Goal: Task Accomplishment & Management: Manage account settings

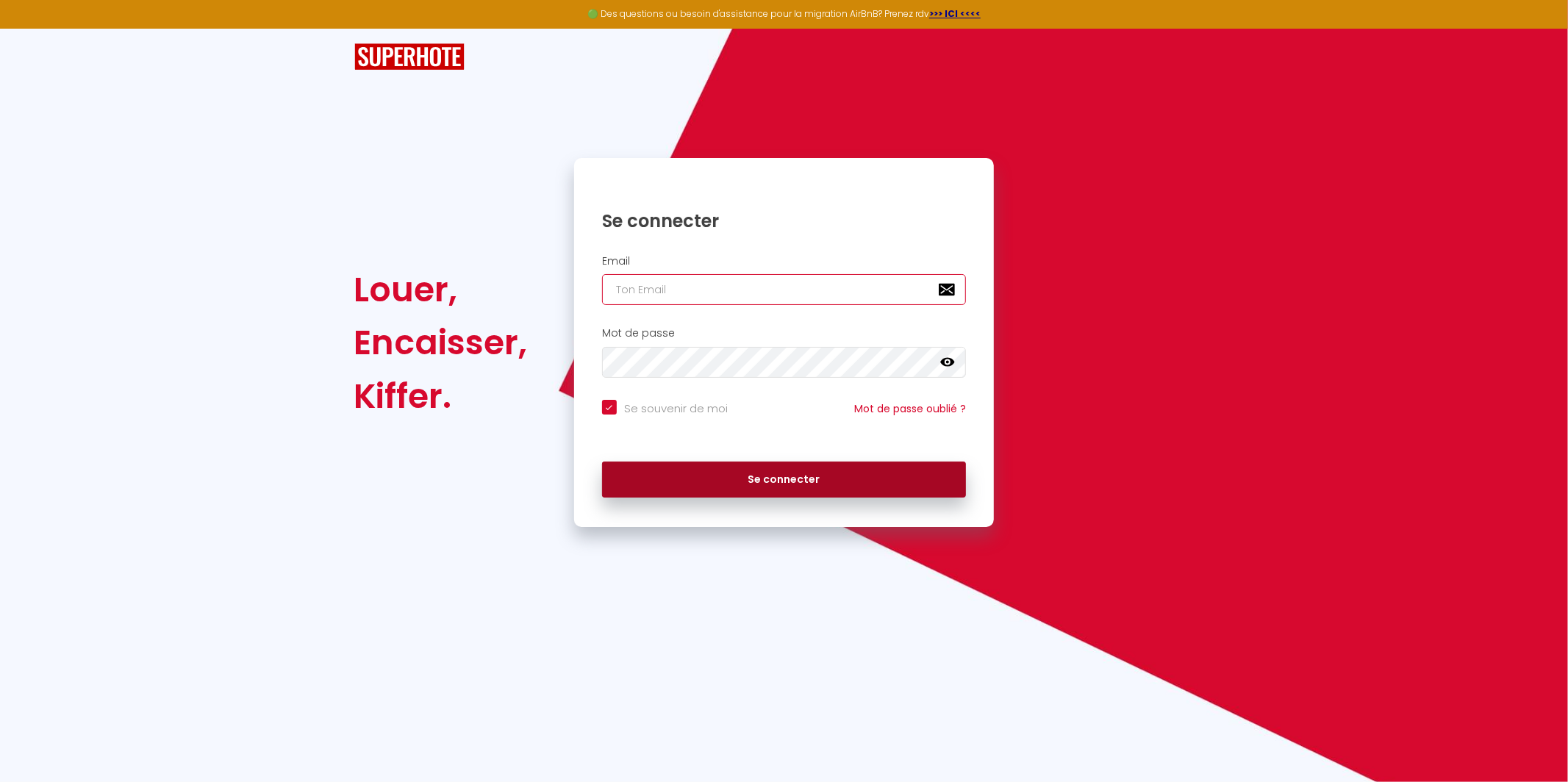
type input "[EMAIL_ADDRESS][DOMAIN_NAME]"
click at [780, 478] on button "Se connecter" at bounding box center [784, 480] width 365 height 37
checkbox input "true"
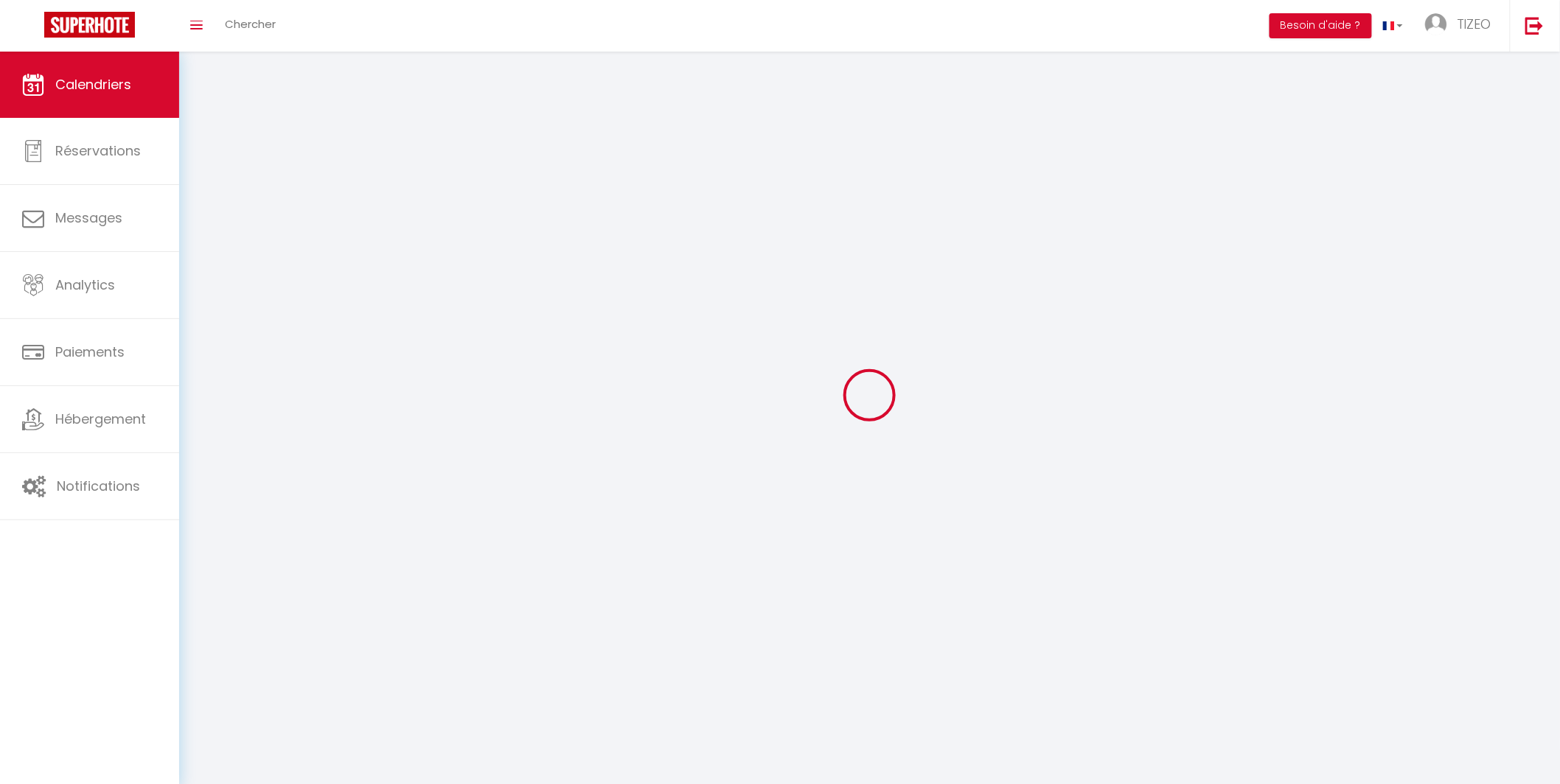
select select
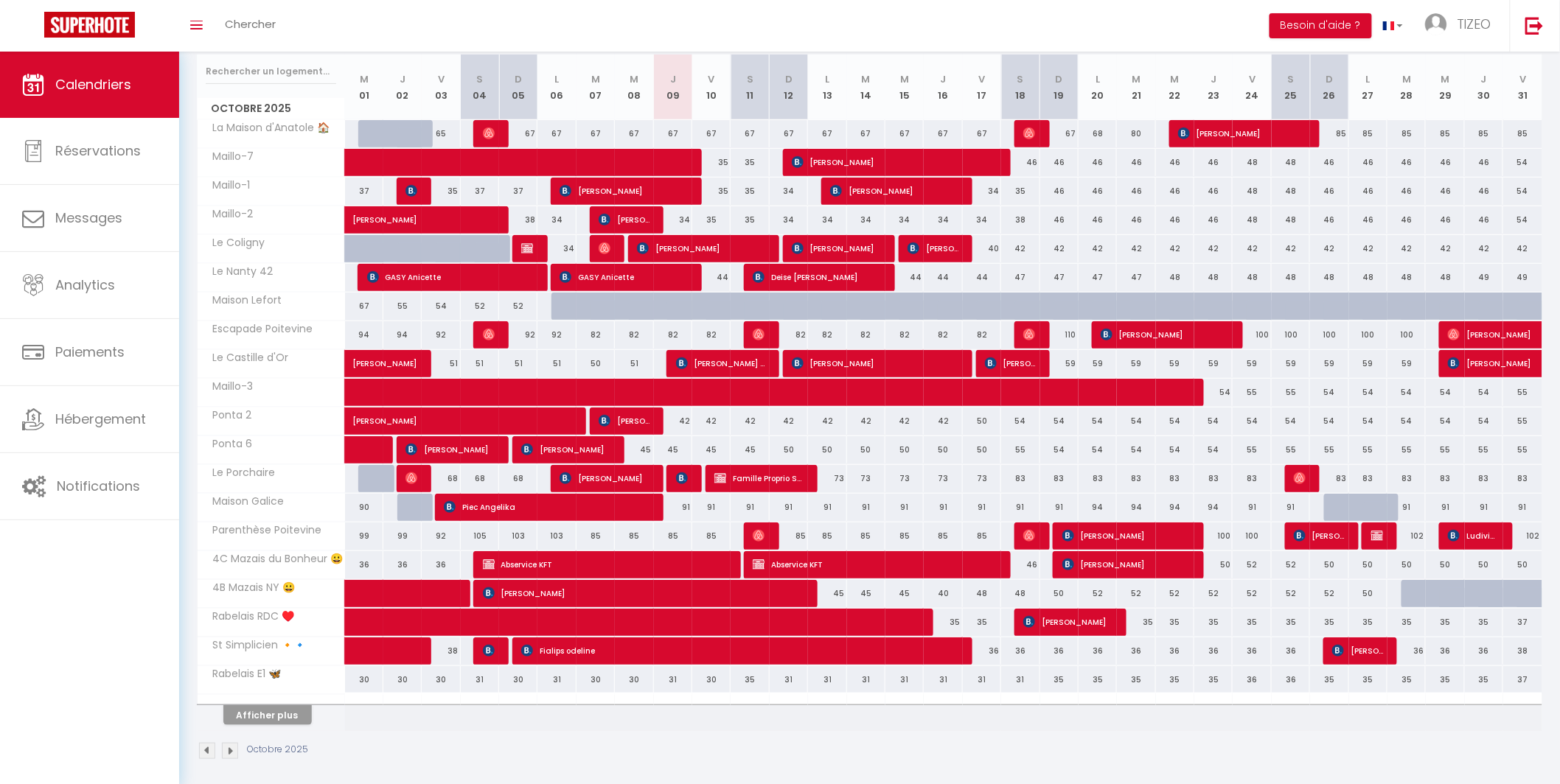
scroll to position [196, 0]
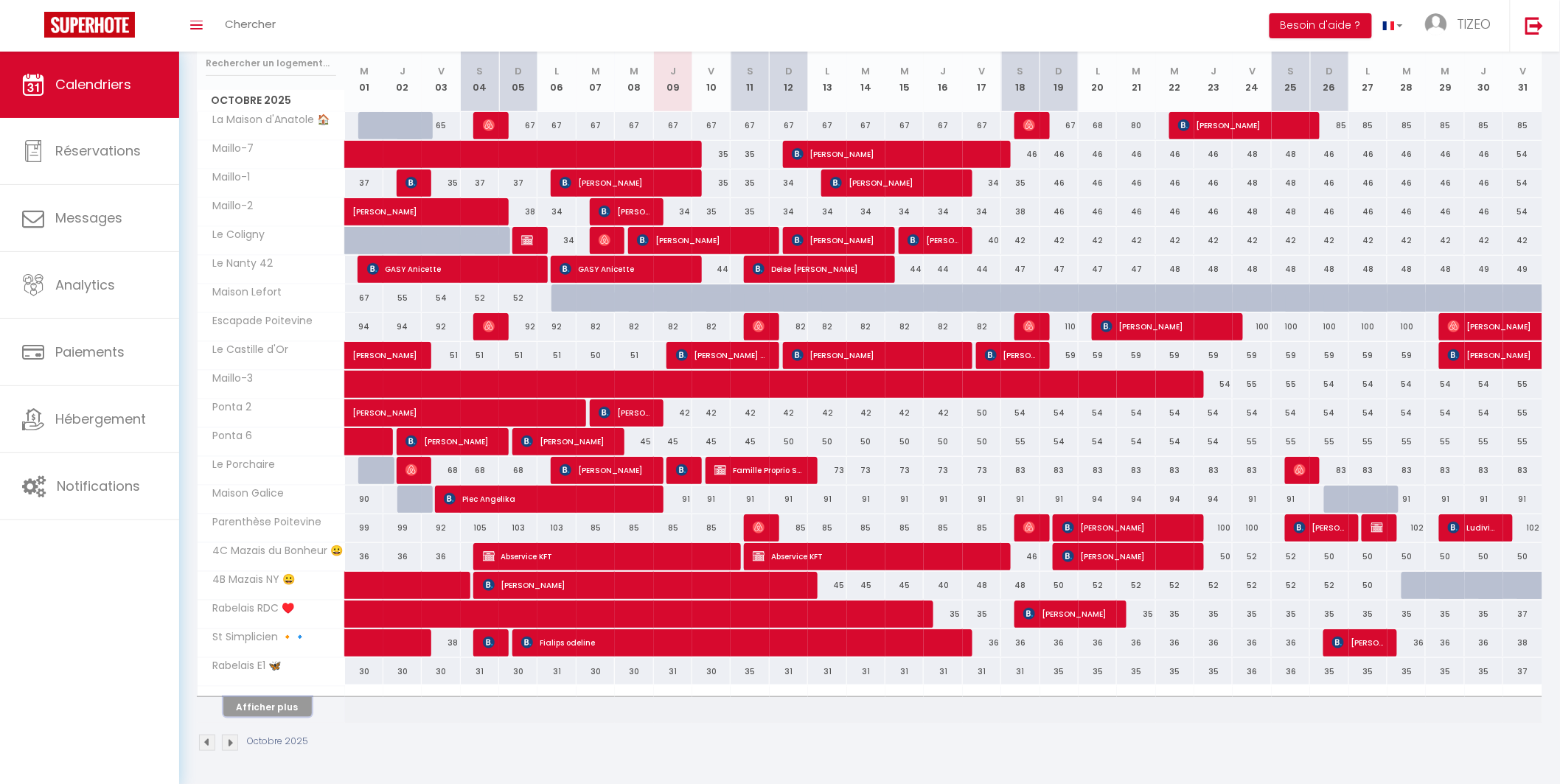
click at [258, 713] on button "Afficher plus" at bounding box center [267, 706] width 88 height 20
select select
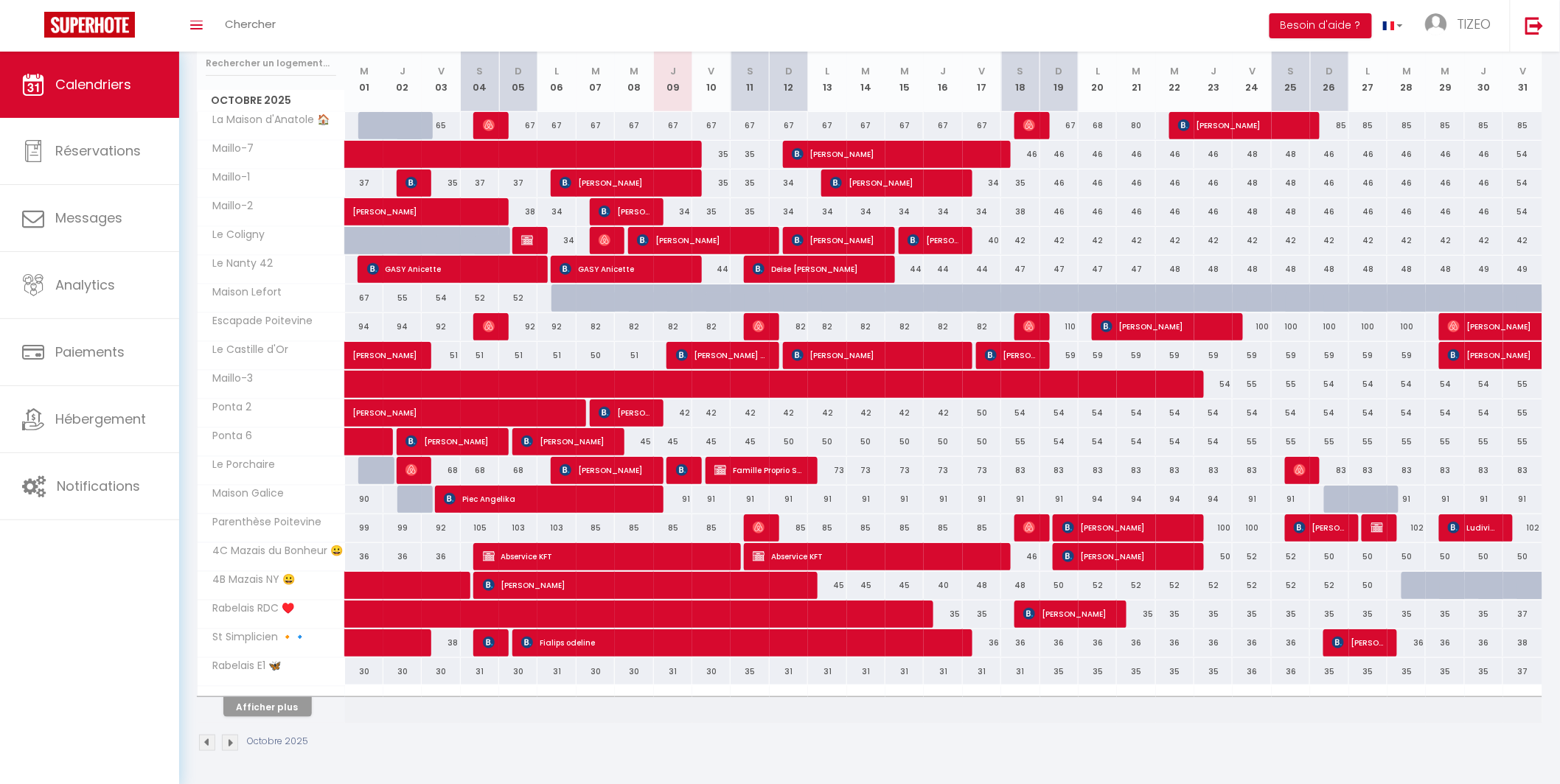
select select
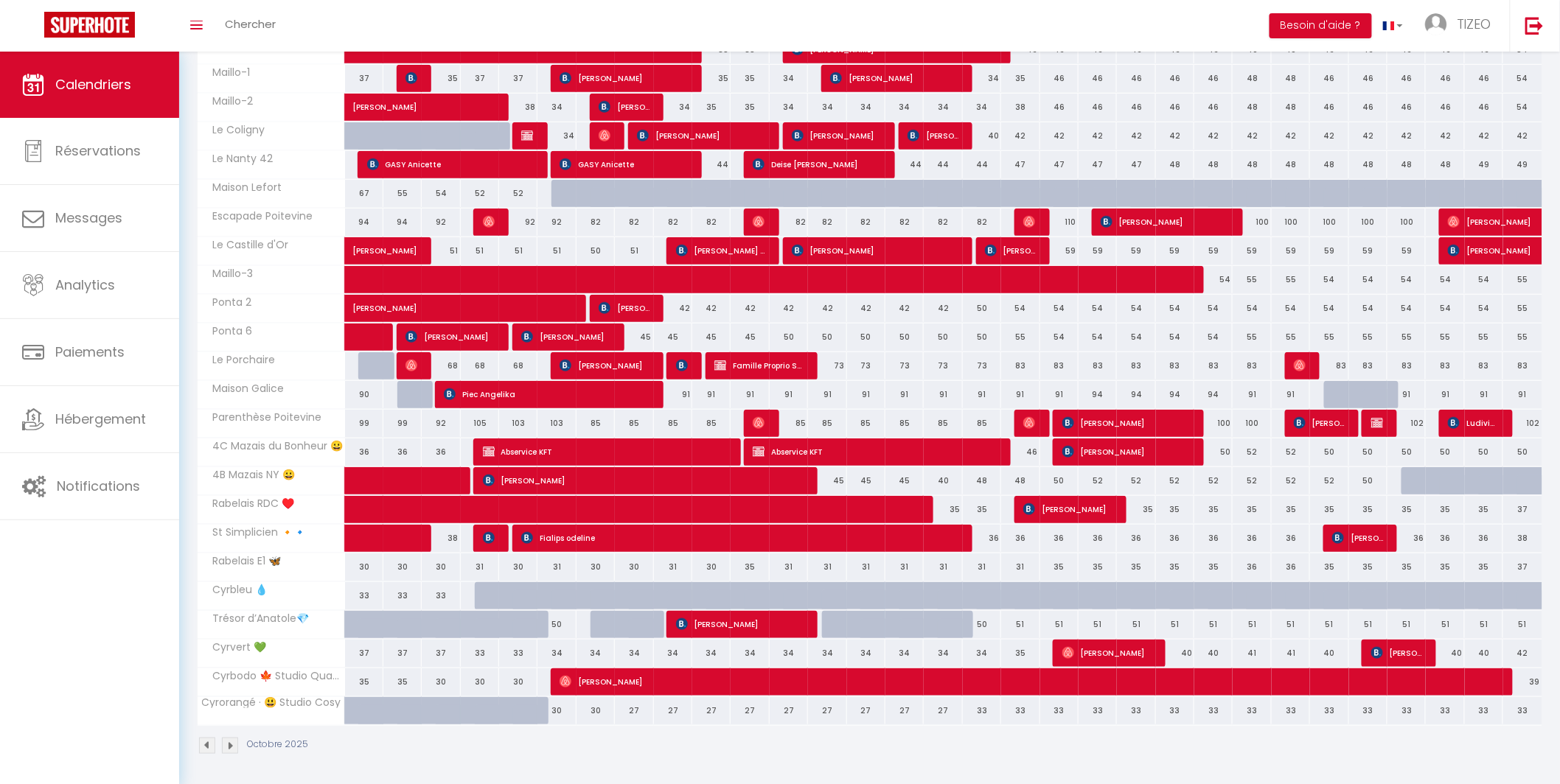
scroll to position [304, 0]
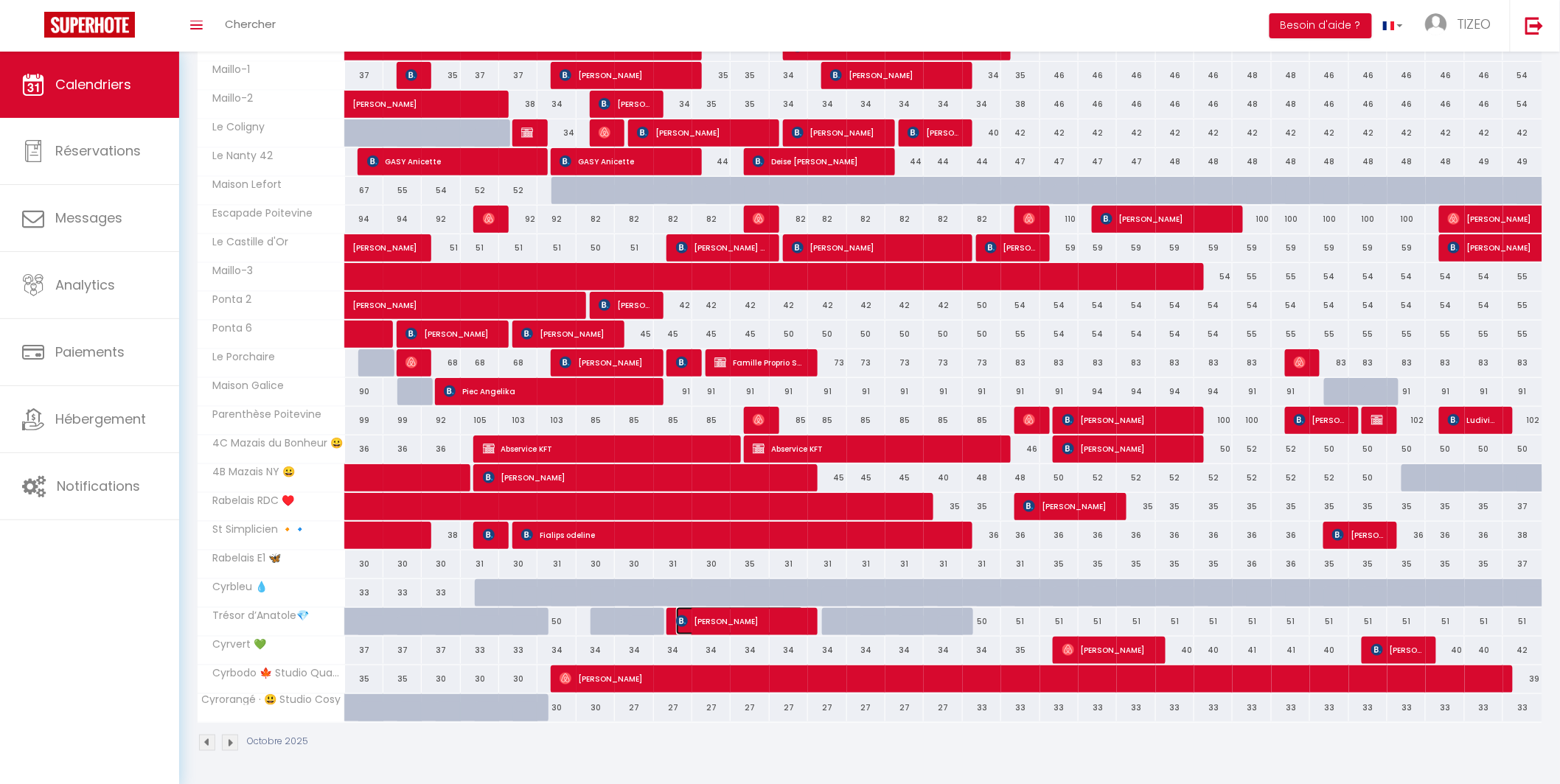
click at [750, 621] on span "Laviosa Elma" at bounding box center [740, 621] width 127 height 28
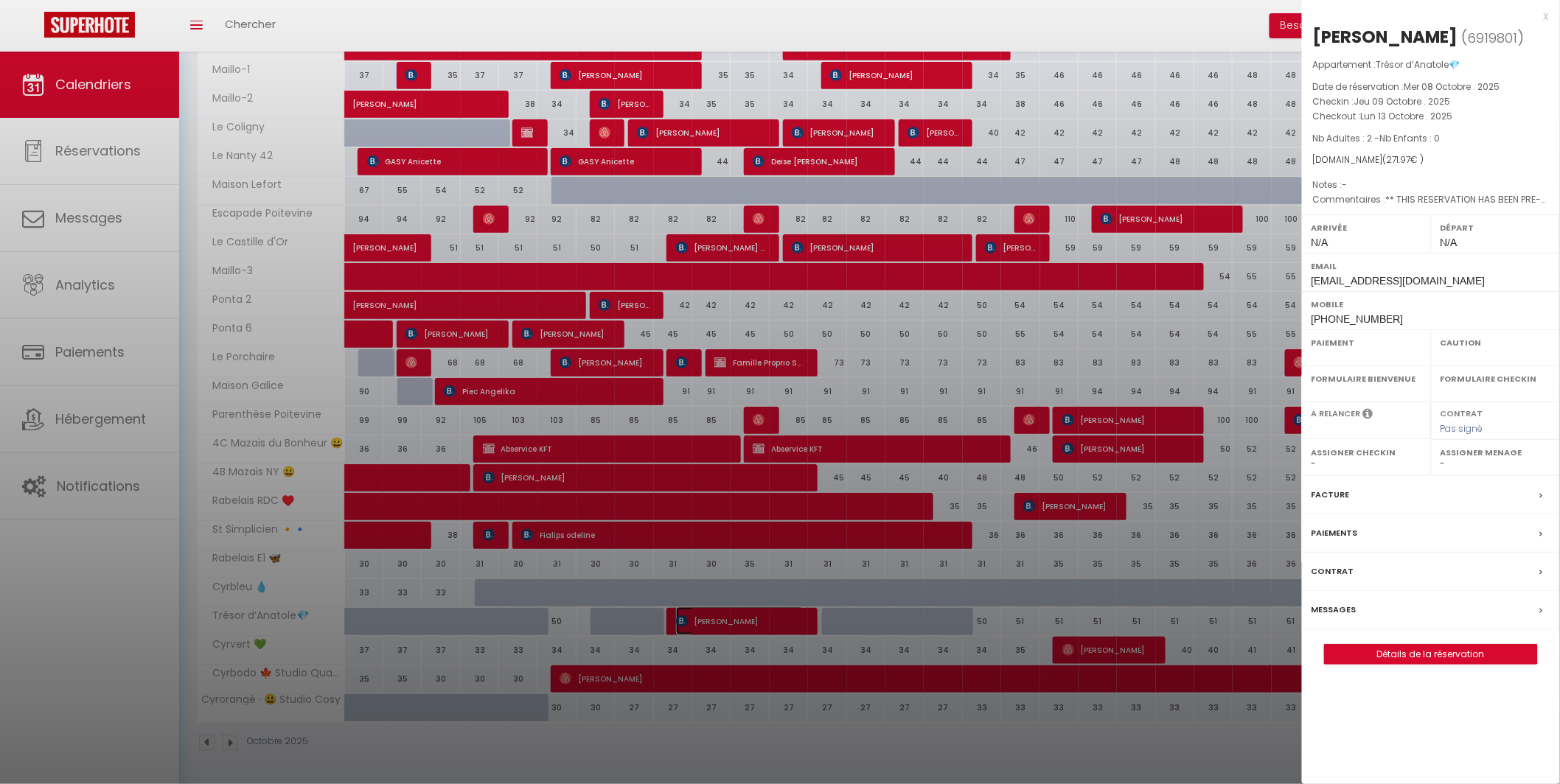
select select "OK"
select select "0"
select select "1"
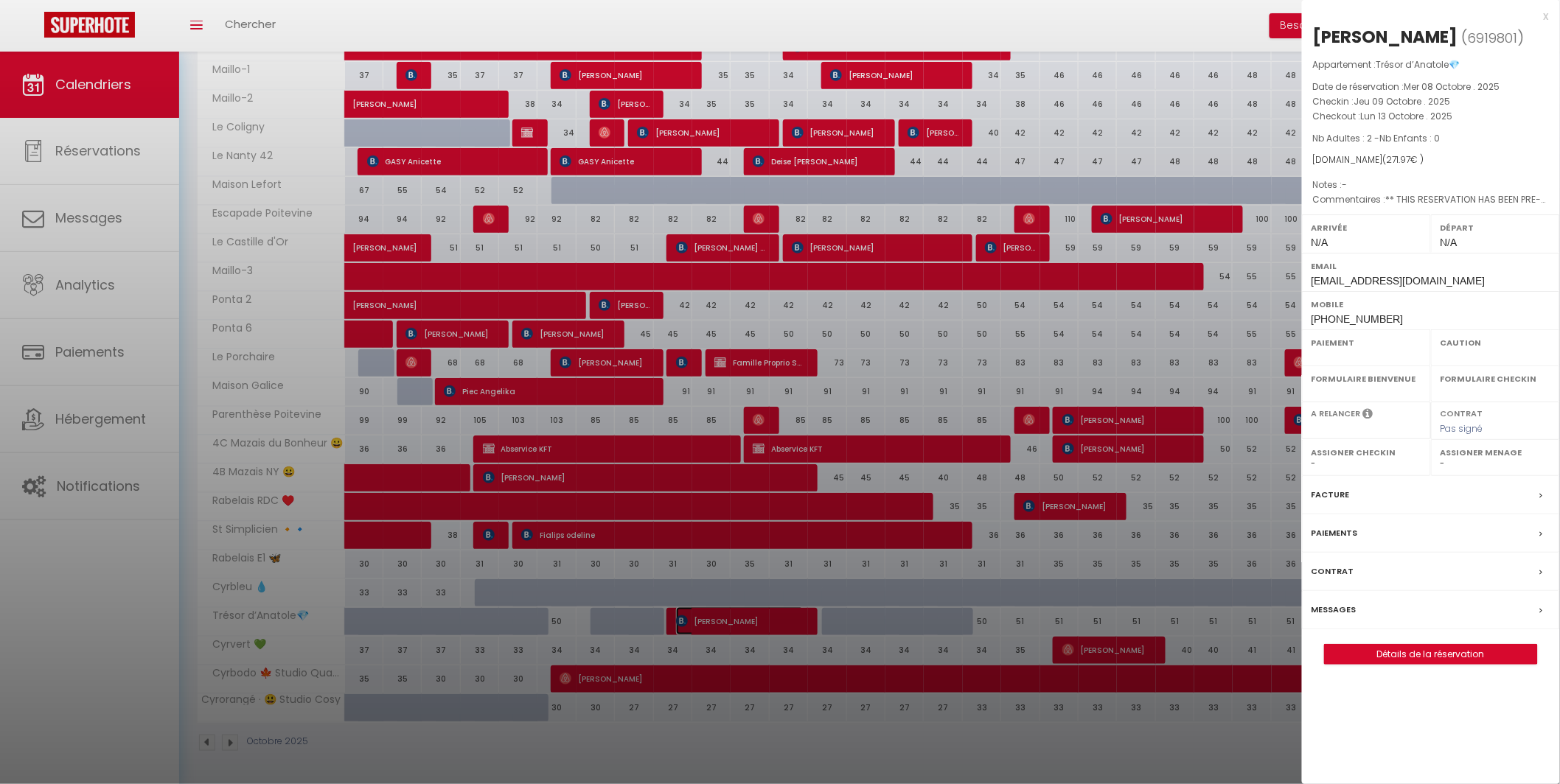
select select
click at [750, 624] on div at bounding box center [780, 392] width 1560 height 784
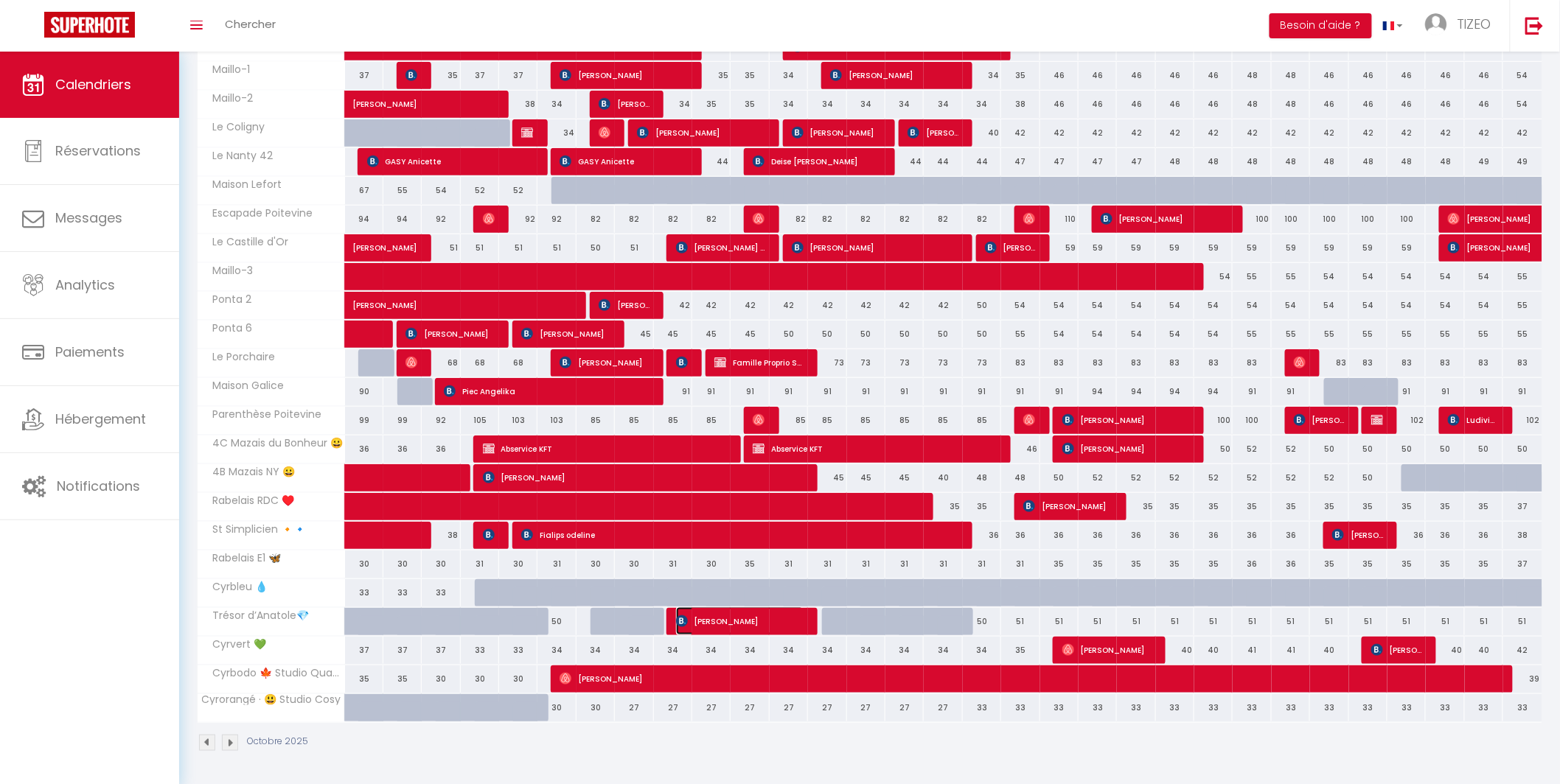
click at [750, 624] on span "Laviosa Elma" at bounding box center [740, 621] width 127 height 28
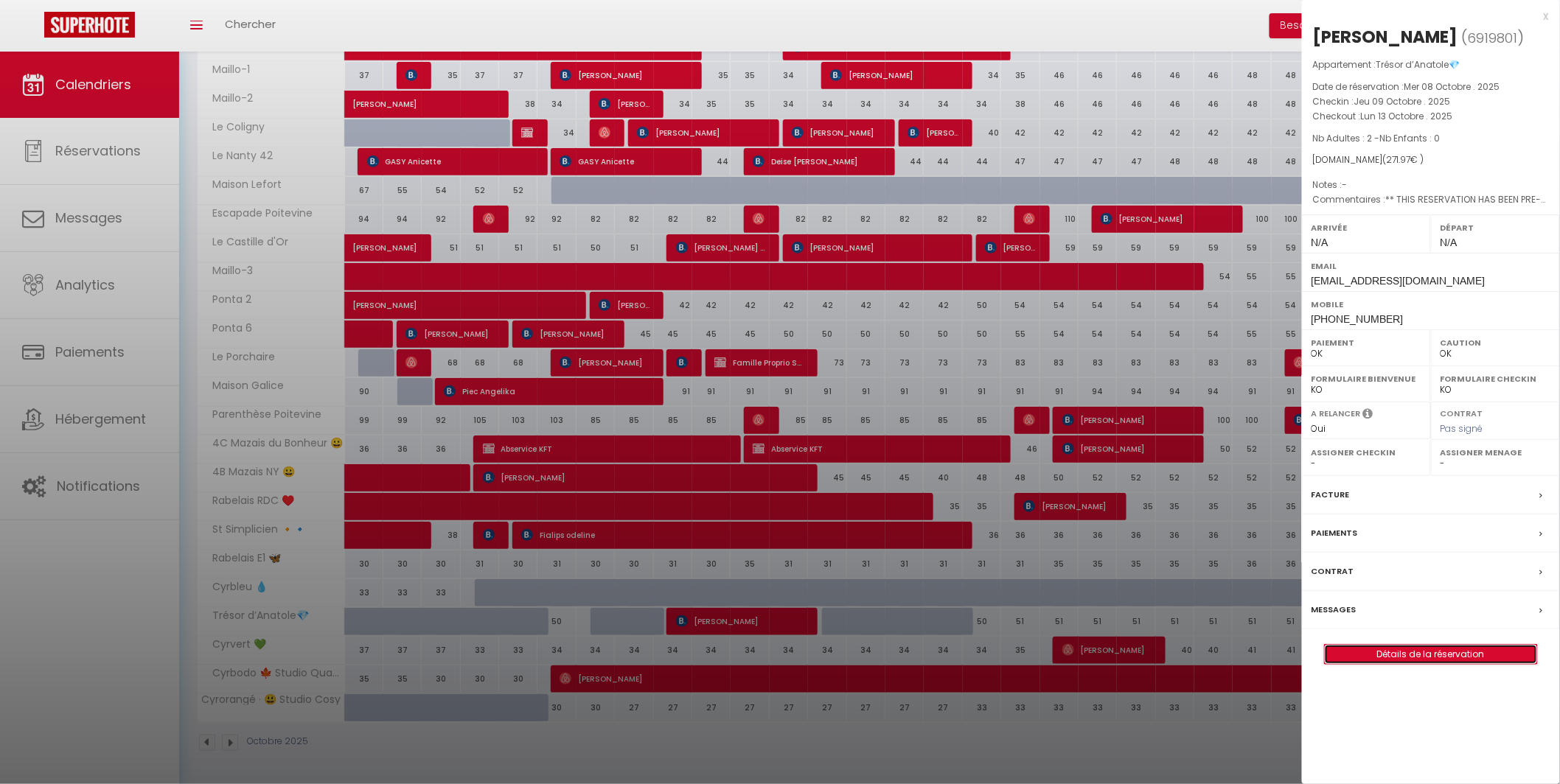
click at [1427, 655] on link "Détails de la réservation" at bounding box center [1430, 654] width 212 height 19
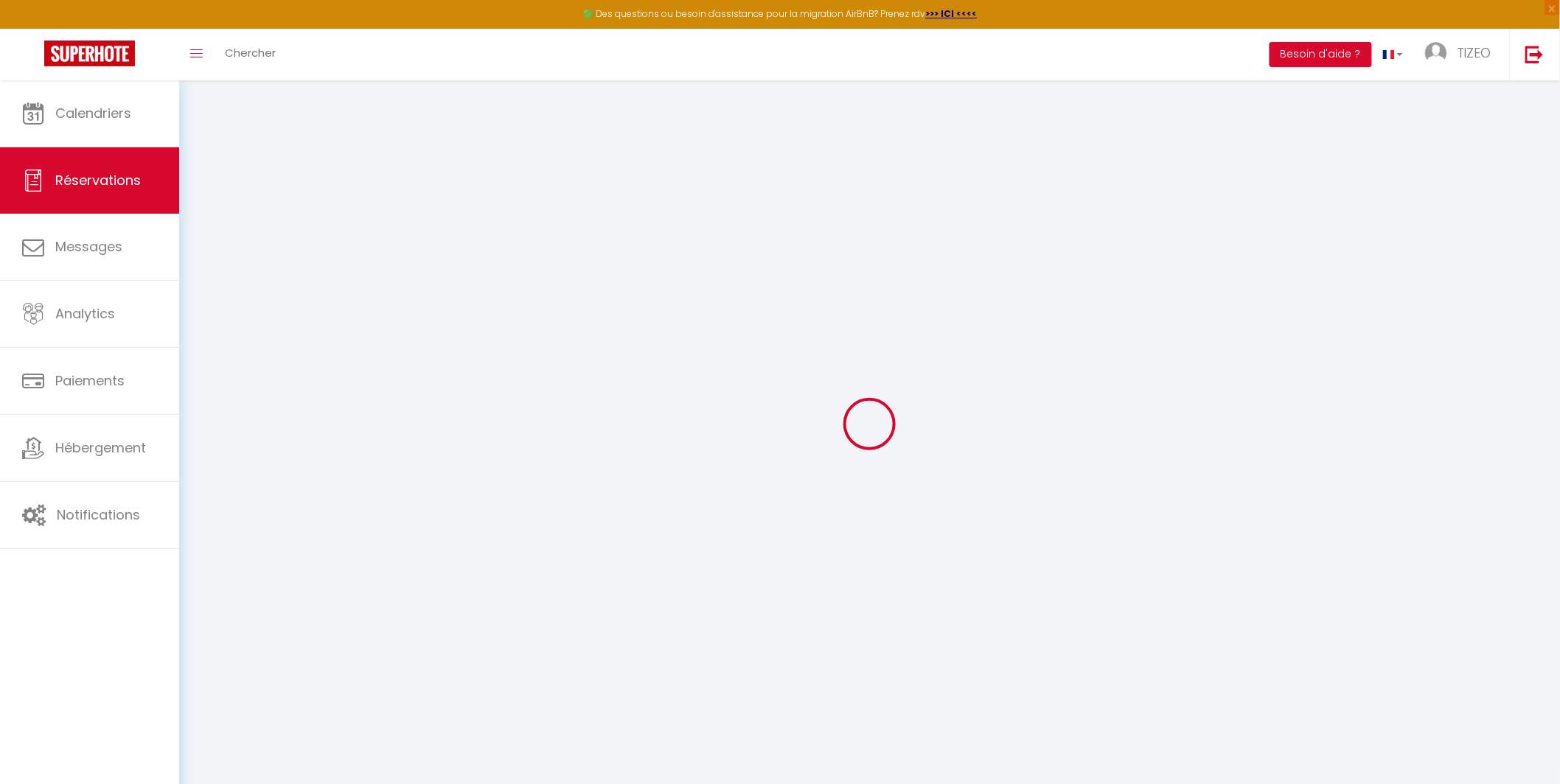
select select
checkbox input "false"
select select
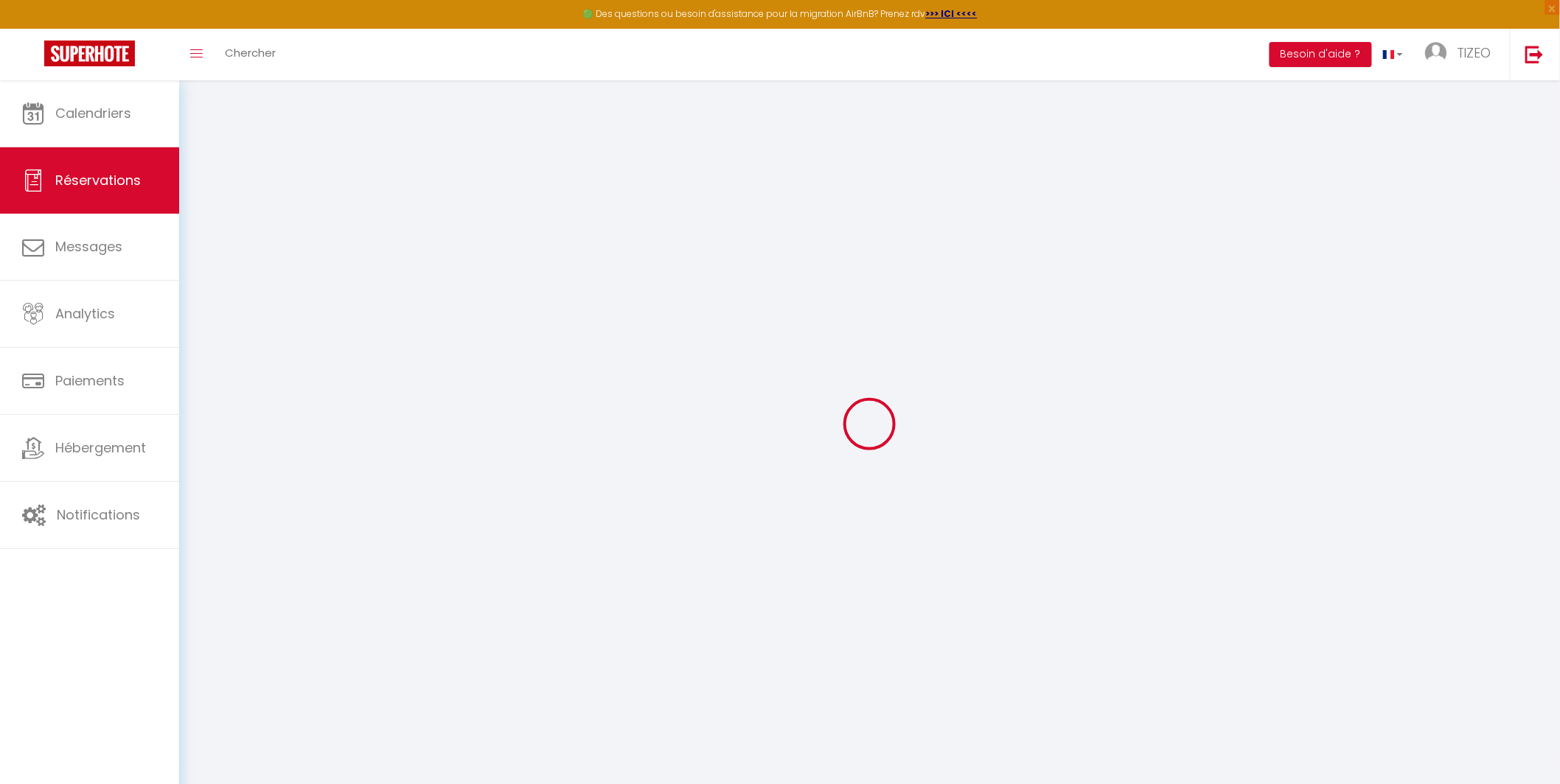
checkbox input "false"
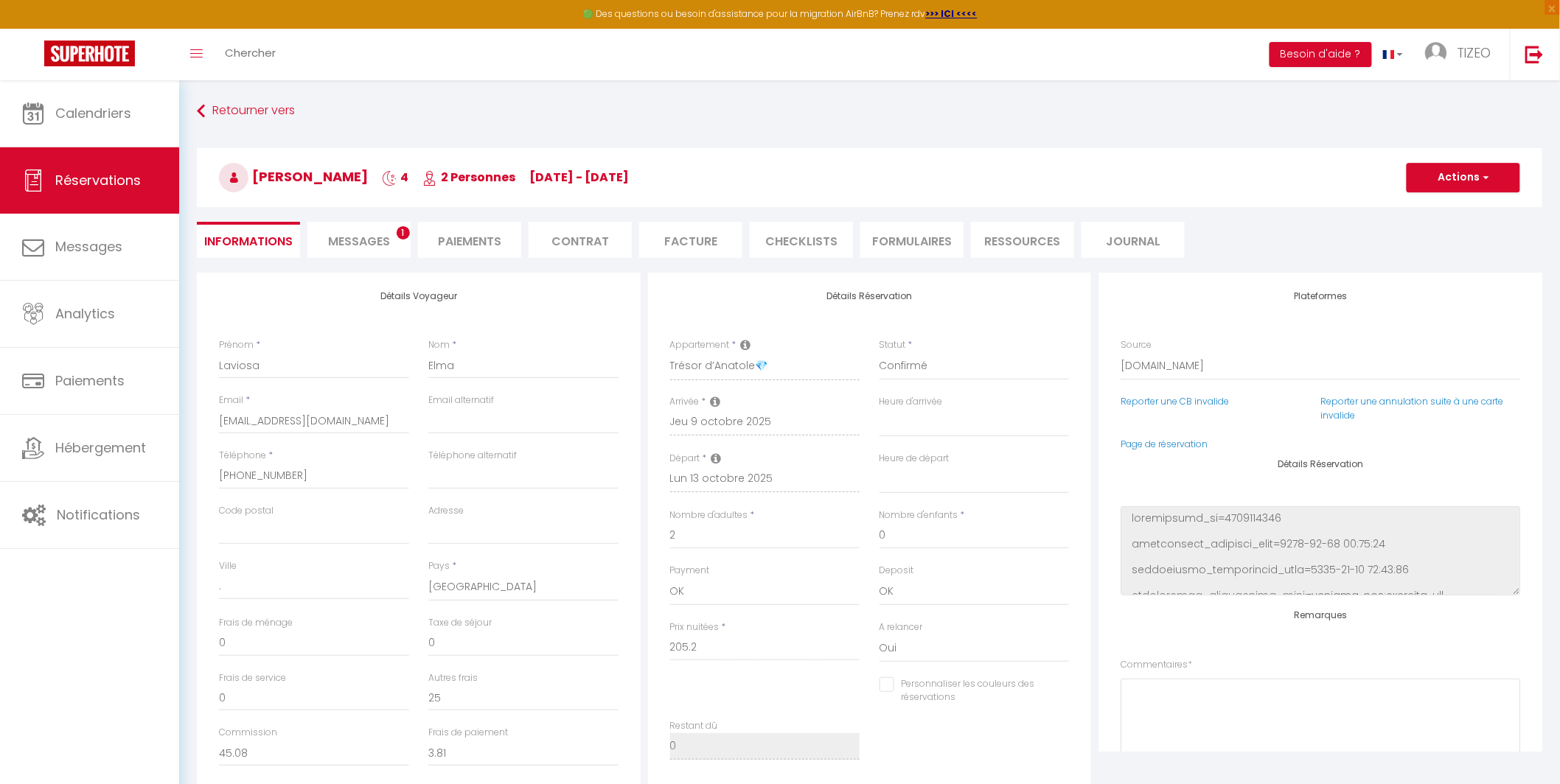
select select
checkbox input "false"
type textarea "** THIS RESERVATION HAS BEEN PRE-PAID ** BOOKING NOTE : Payment charge is EUR 3…"
type input "35"
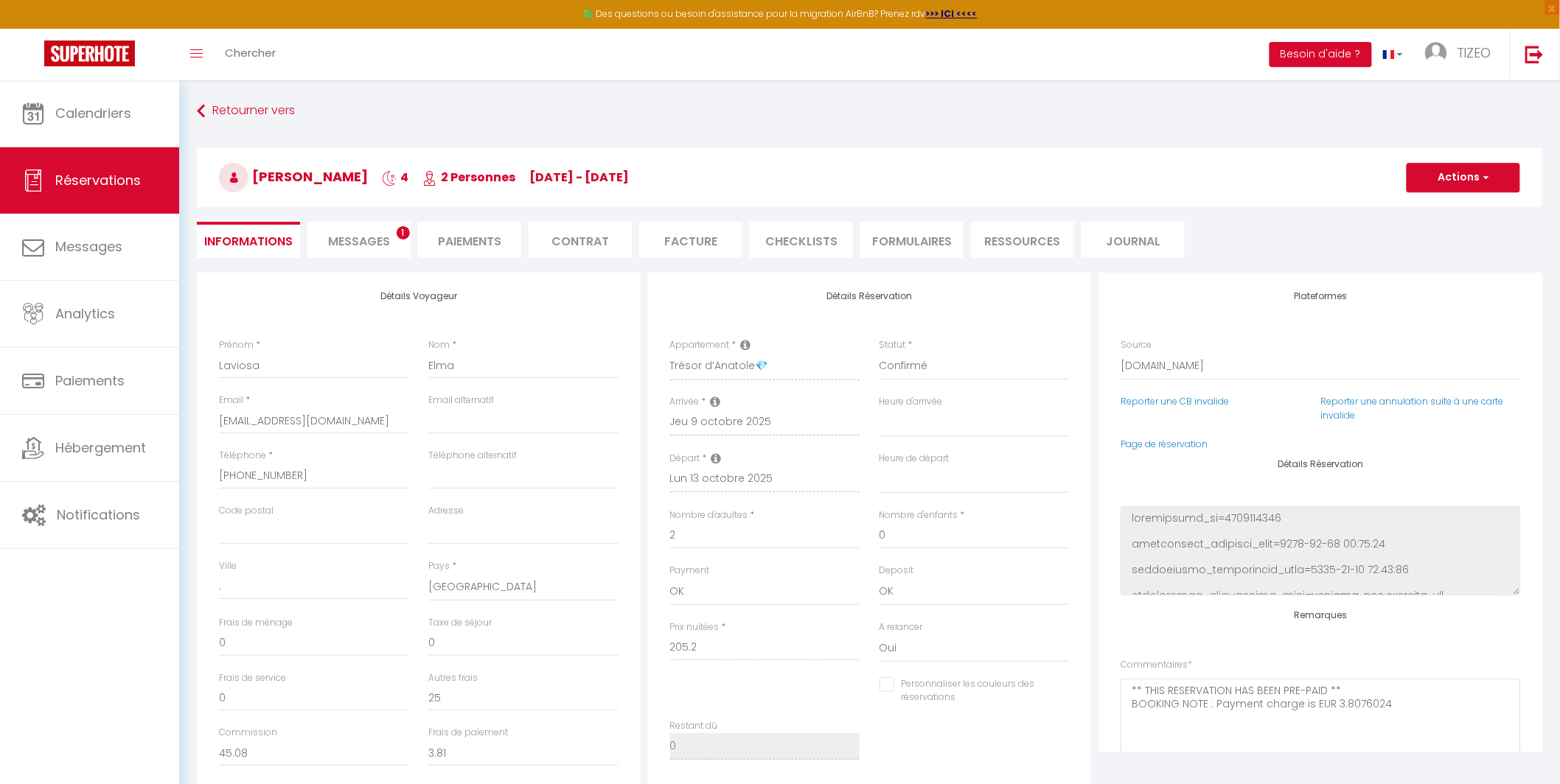
type input "6.77"
select select
checkbox input "false"
select select
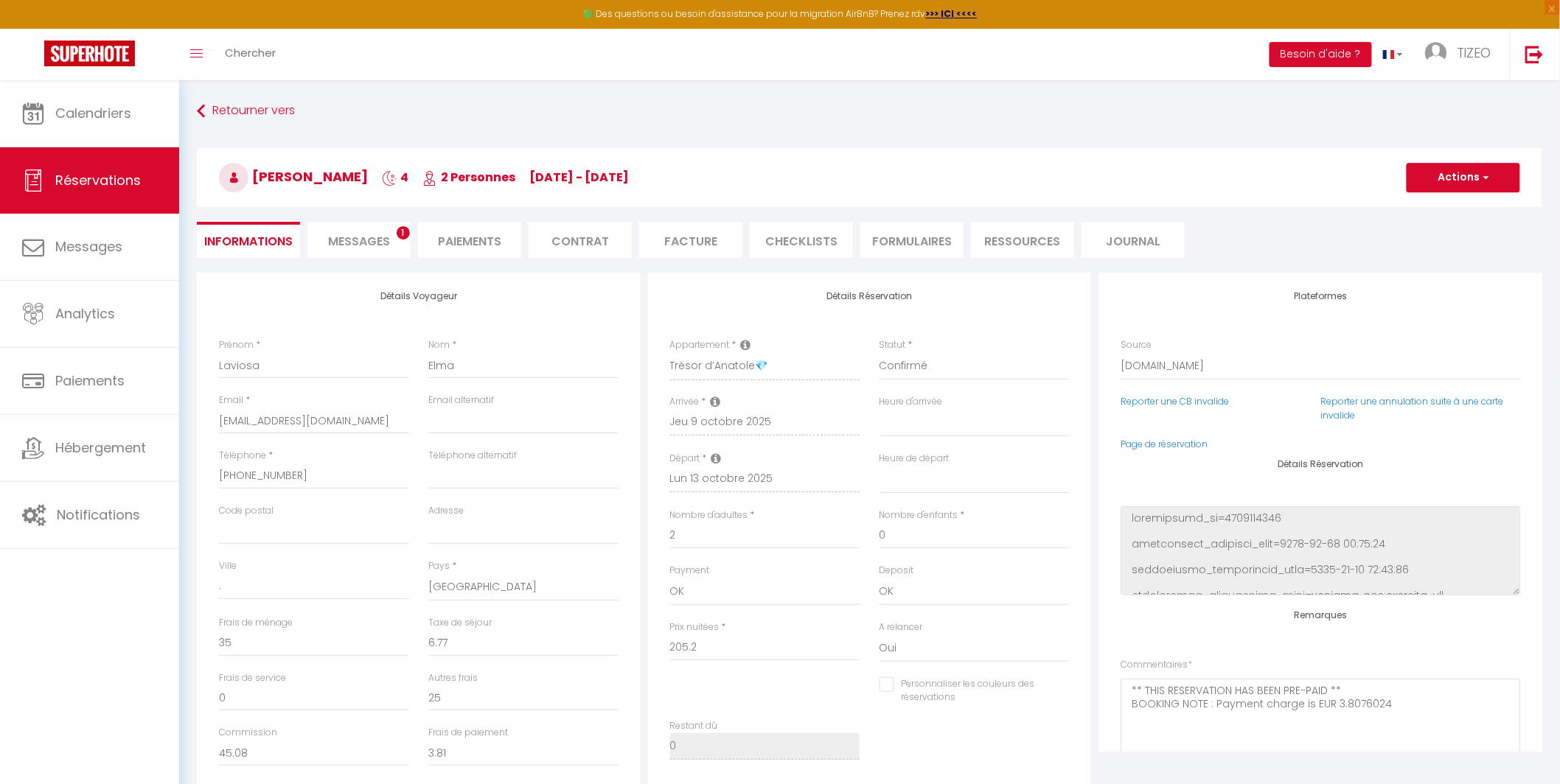
select select
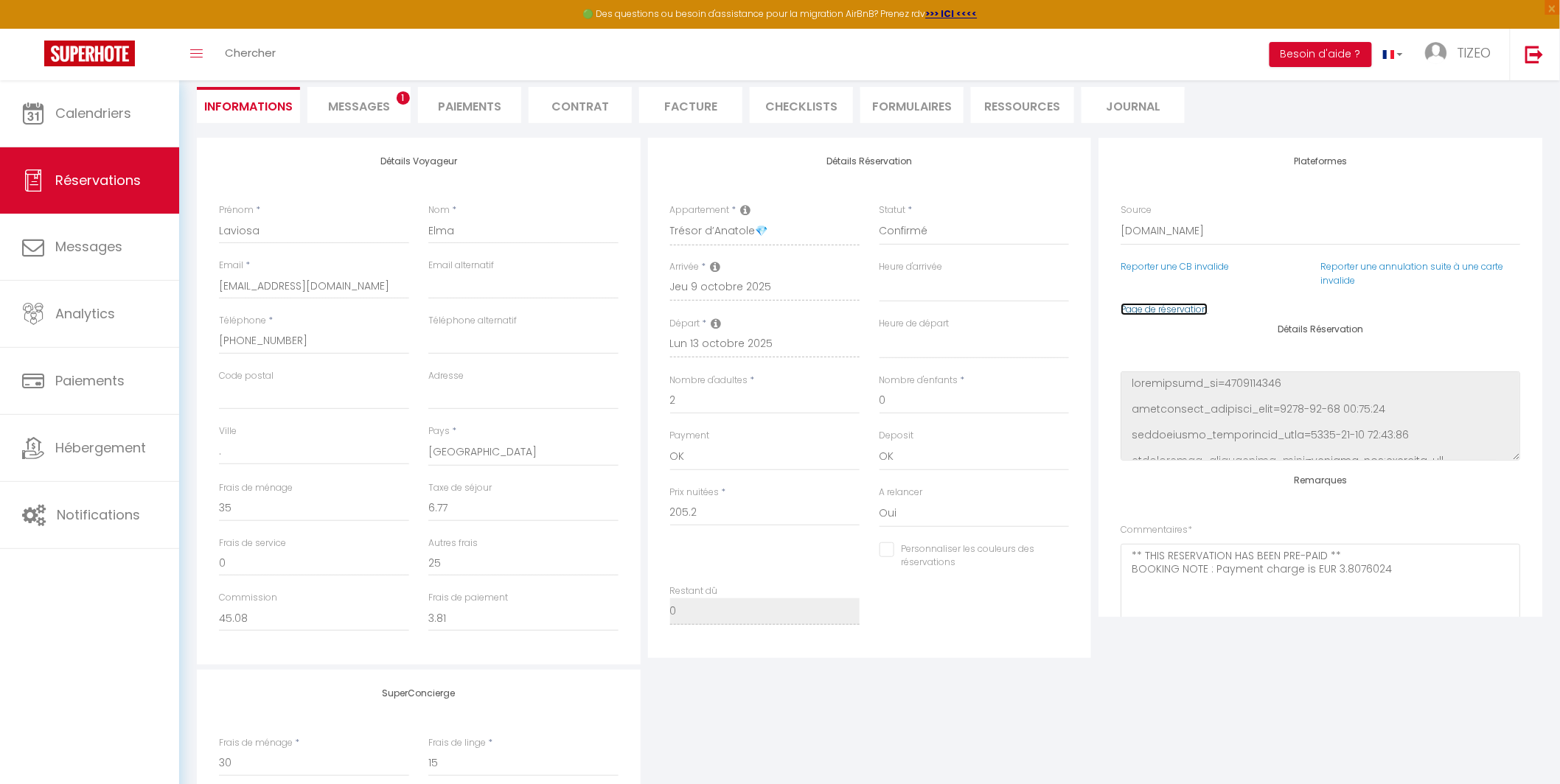
click at [1176, 306] on link "Page de réservation" at bounding box center [1164, 309] width 87 height 12
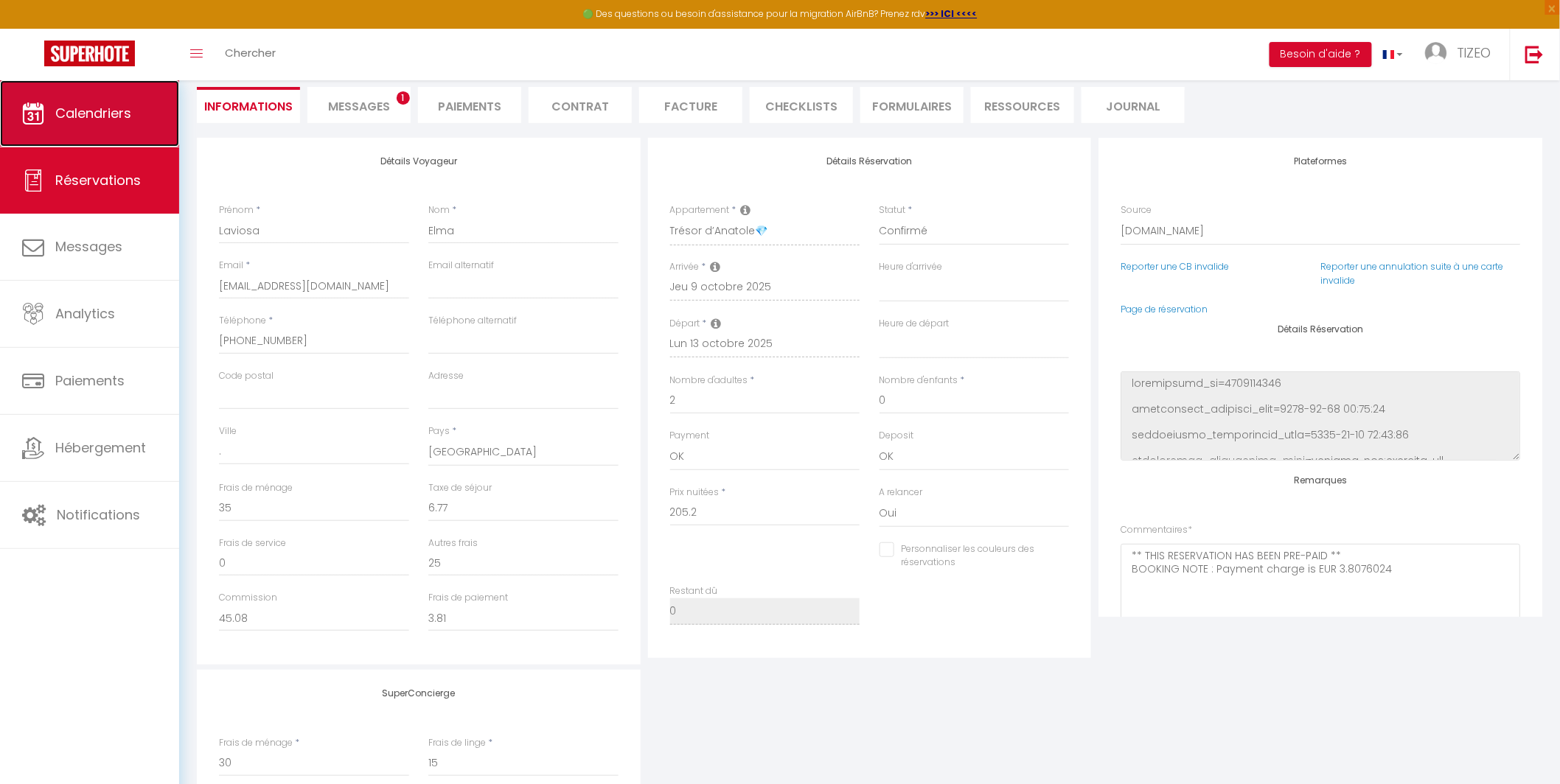
click at [108, 121] on span "Calendriers" at bounding box center [92, 112] width 76 height 18
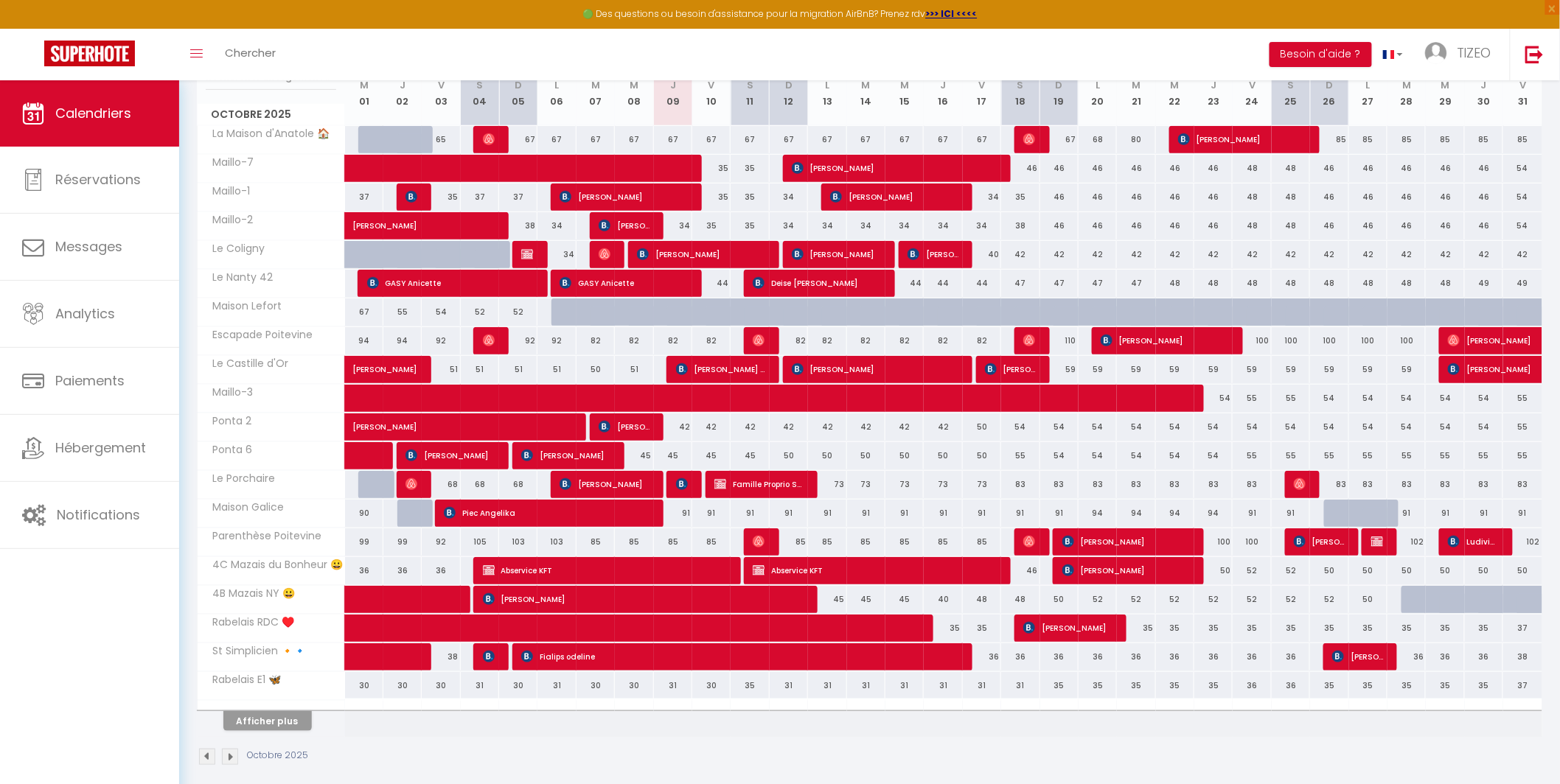
scroll to position [225, 0]
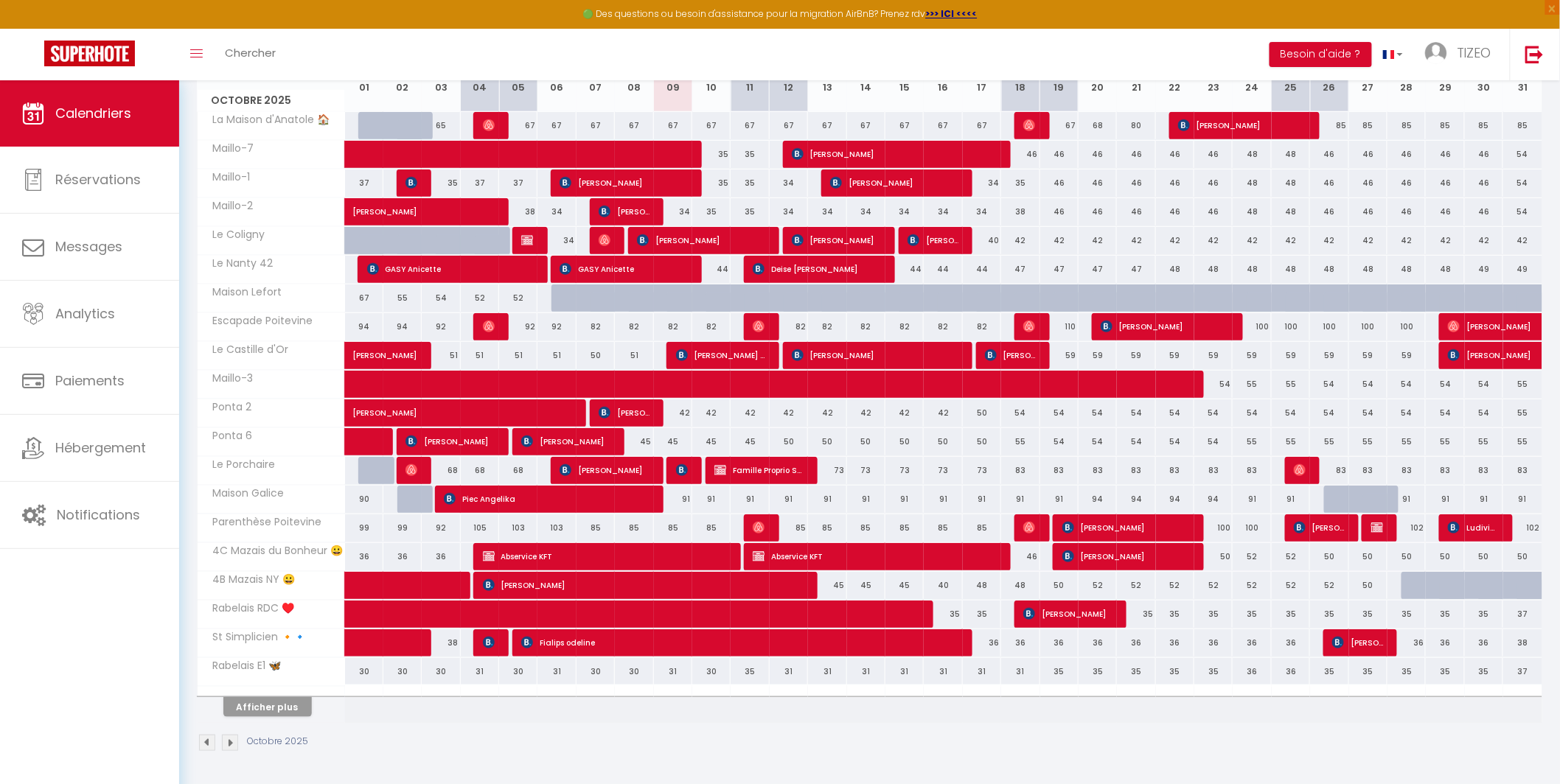
click at [266, 717] on th "Afficher plus" at bounding box center [270, 705] width 147 height 37
click at [265, 706] on button "Afficher plus" at bounding box center [267, 706] width 88 height 20
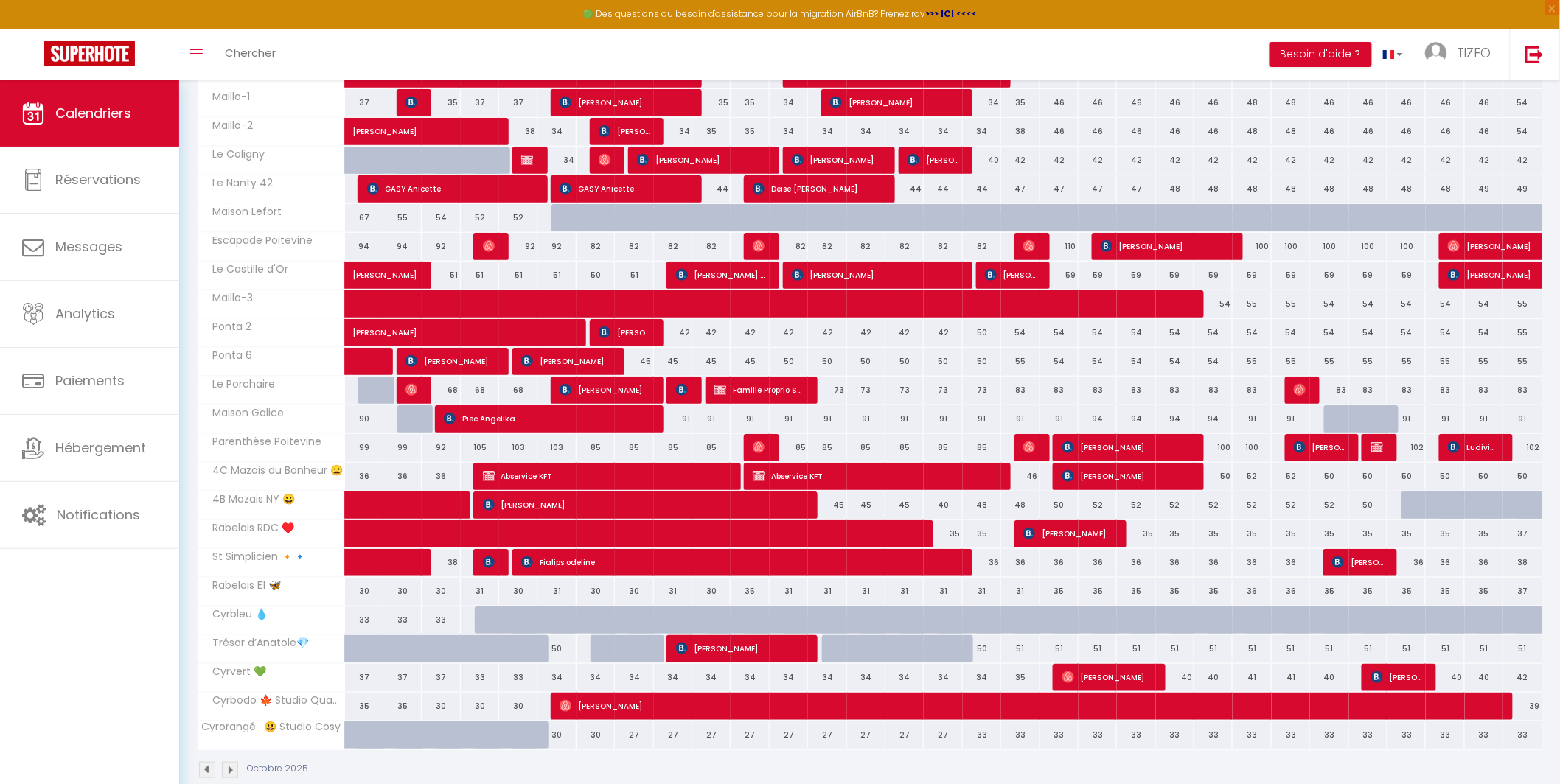
scroll to position [333, 0]
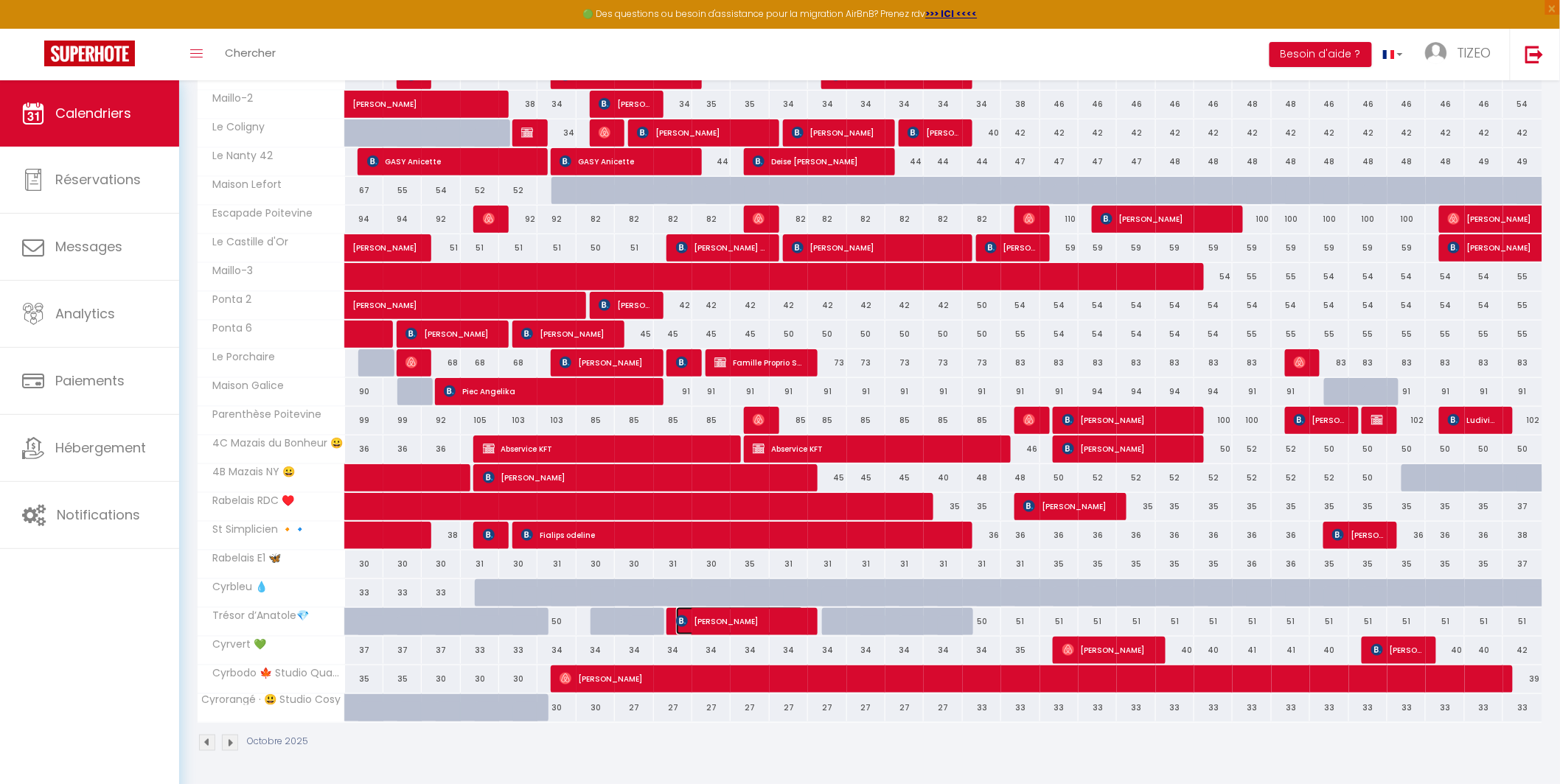
click at [695, 622] on span "Laviosa Elma" at bounding box center [740, 621] width 127 height 28
select select "OK"
select select "0"
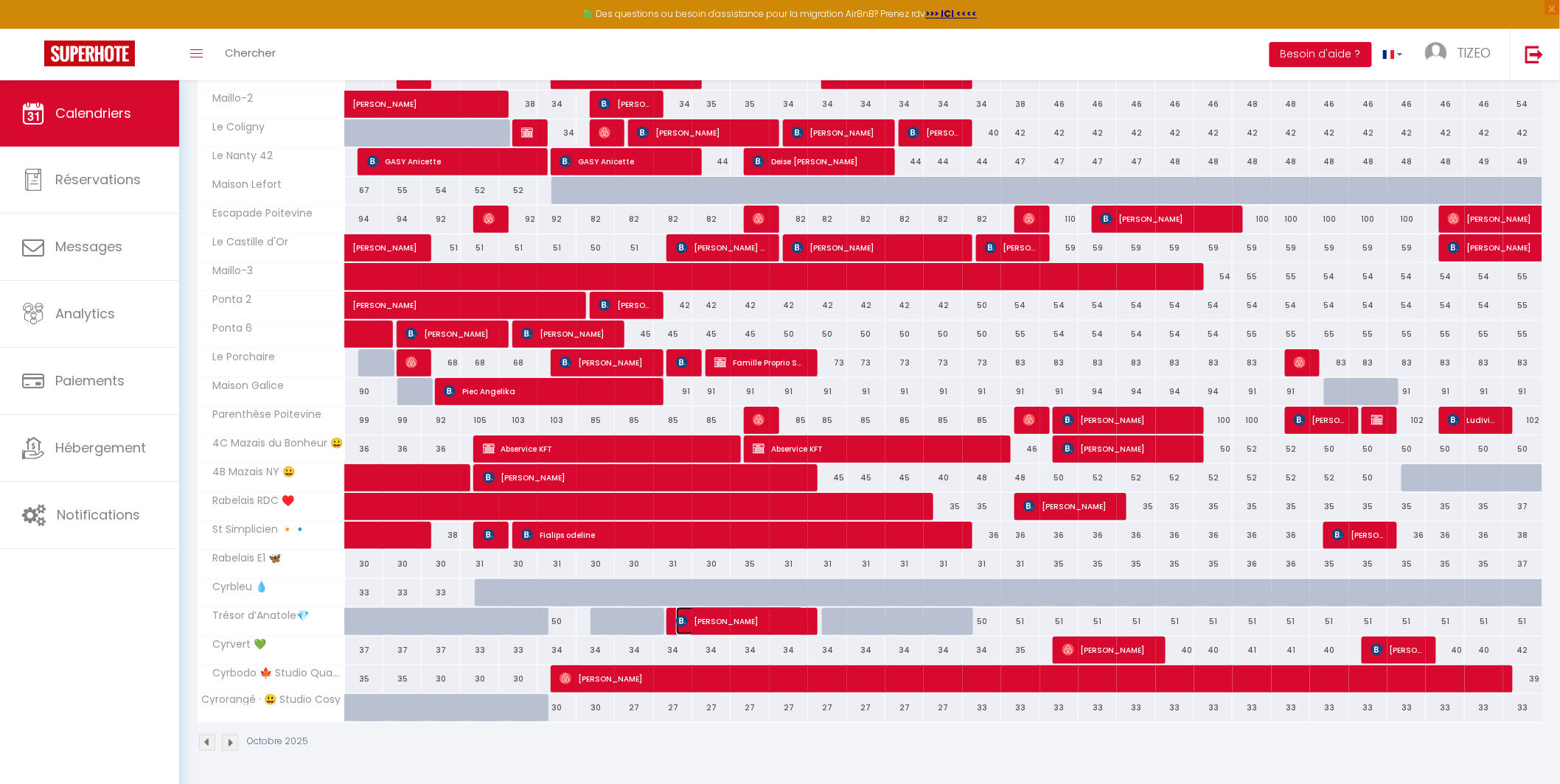
select select "1"
select select
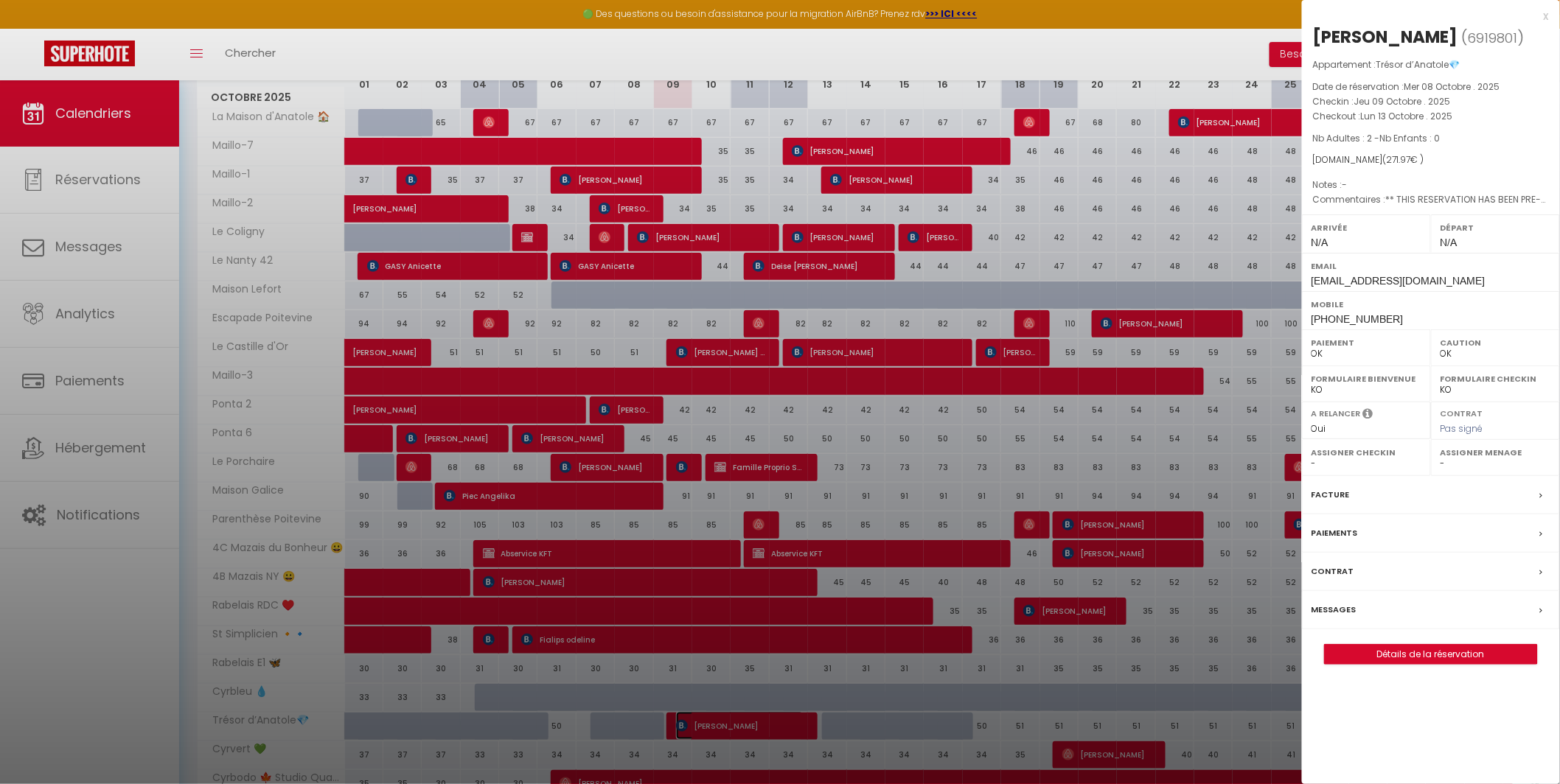
scroll to position [0, 0]
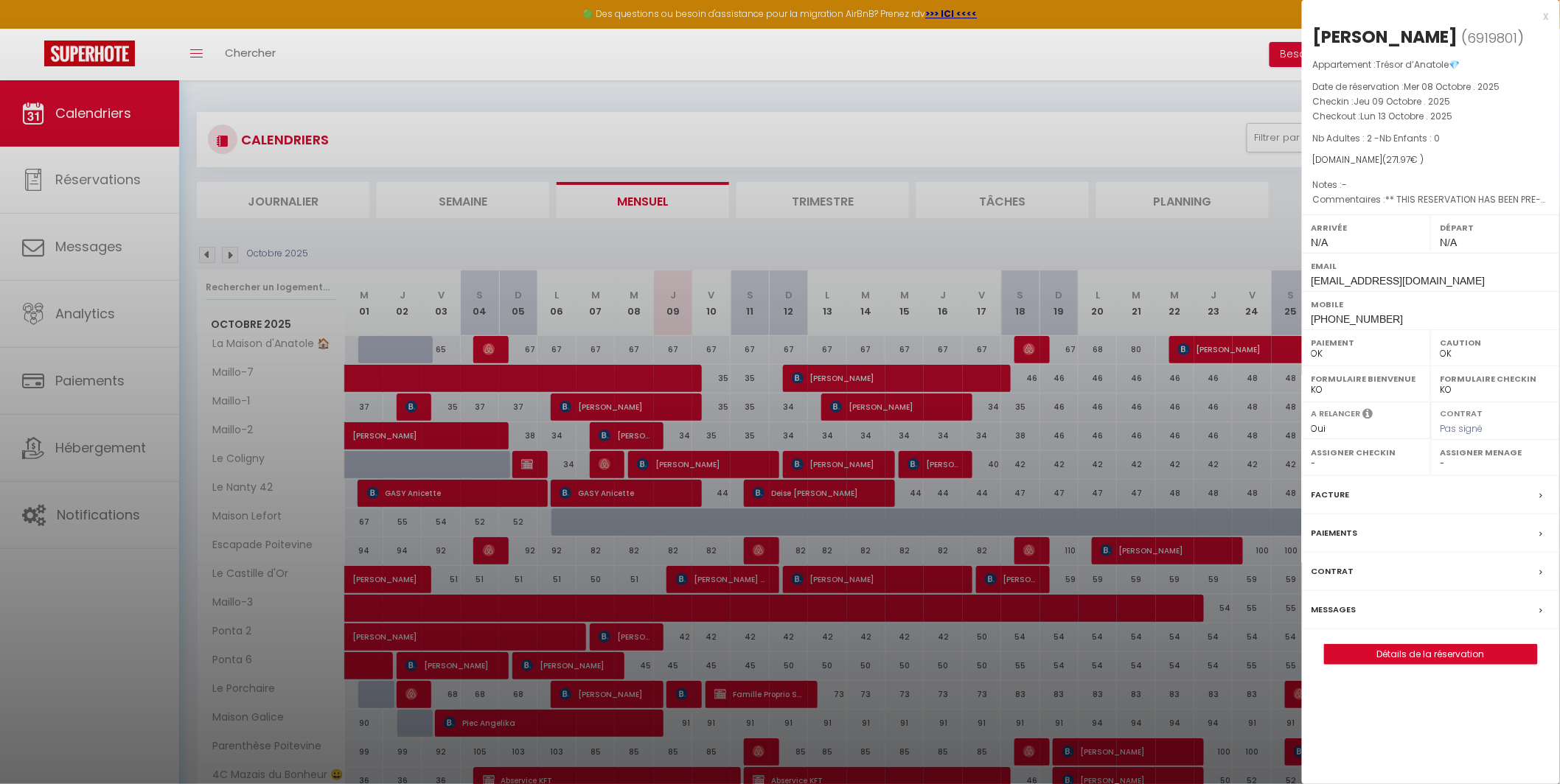
click at [675, 345] on div at bounding box center [780, 392] width 1560 height 784
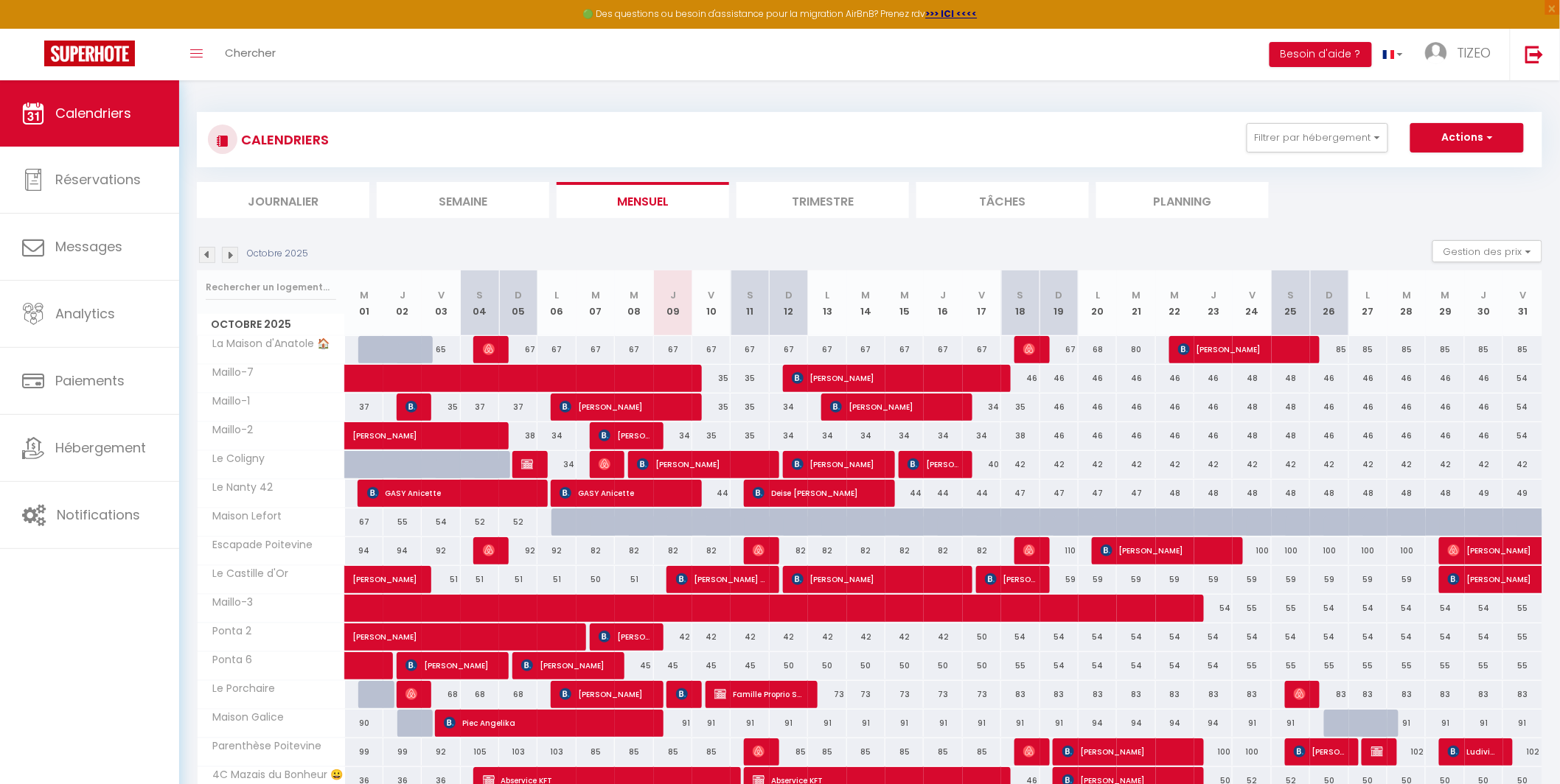
click at [673, 348] on div "67" at bounding box center [673, 349] width 38 height 27
type input "67"
type input "Jeu 09 Octobre 2025"
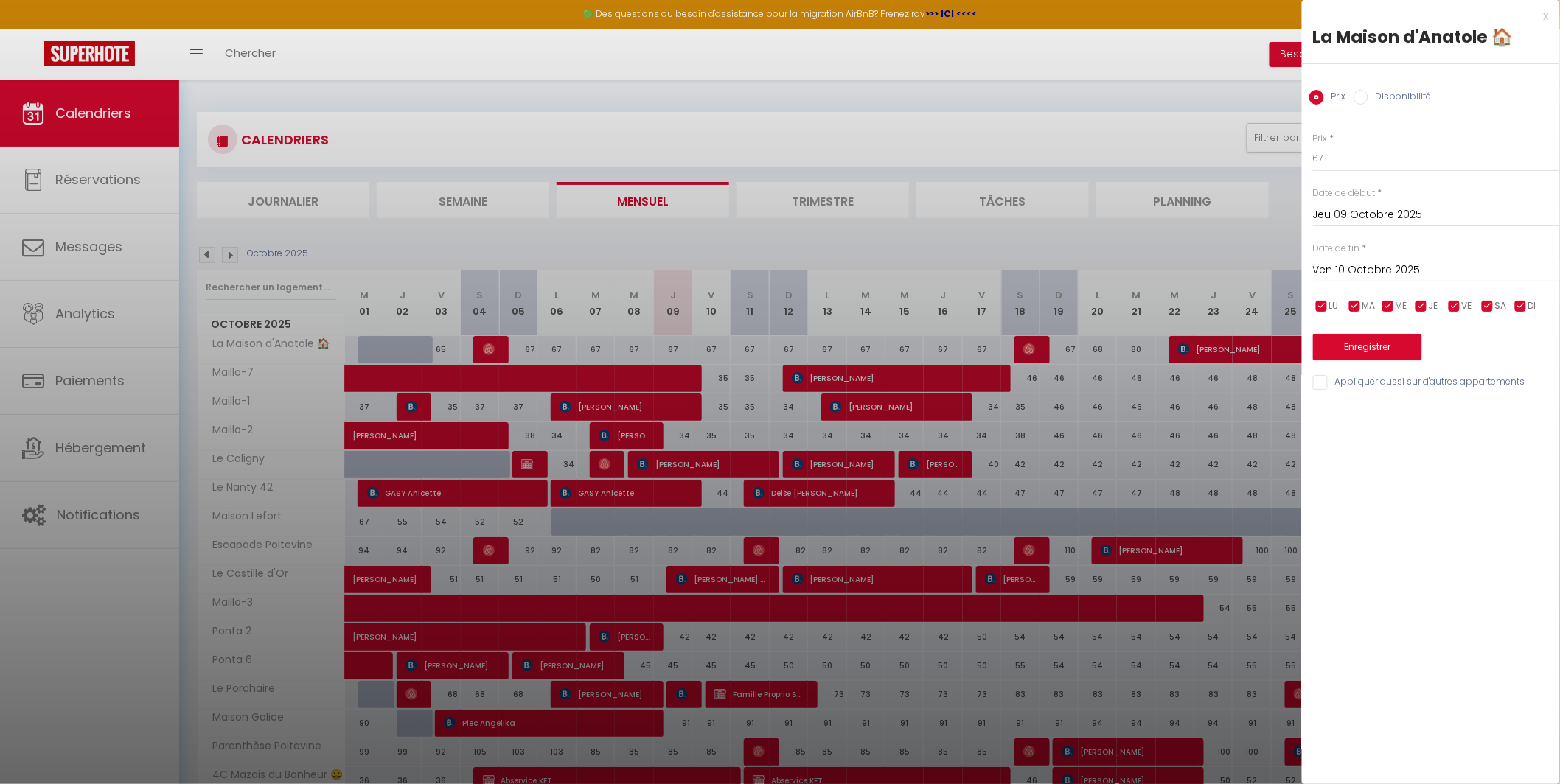
click at [1350, 270] on input "Ven 10 Octobre 2025" at bounding box center [1436, 270] width 247 height 19
click at [1365, 414] on span "13" at bounding box center [1361, 413] width 31 height 30
type input "Lun 13 Octobre 2025"
click at [1368, 102] on label "Disponibilité" at bounding box center [1399, 98] width 64 height 17
click at [1368, 102] on input "Disponibilité" at bounding box center [1360, 97] width 15 height 15
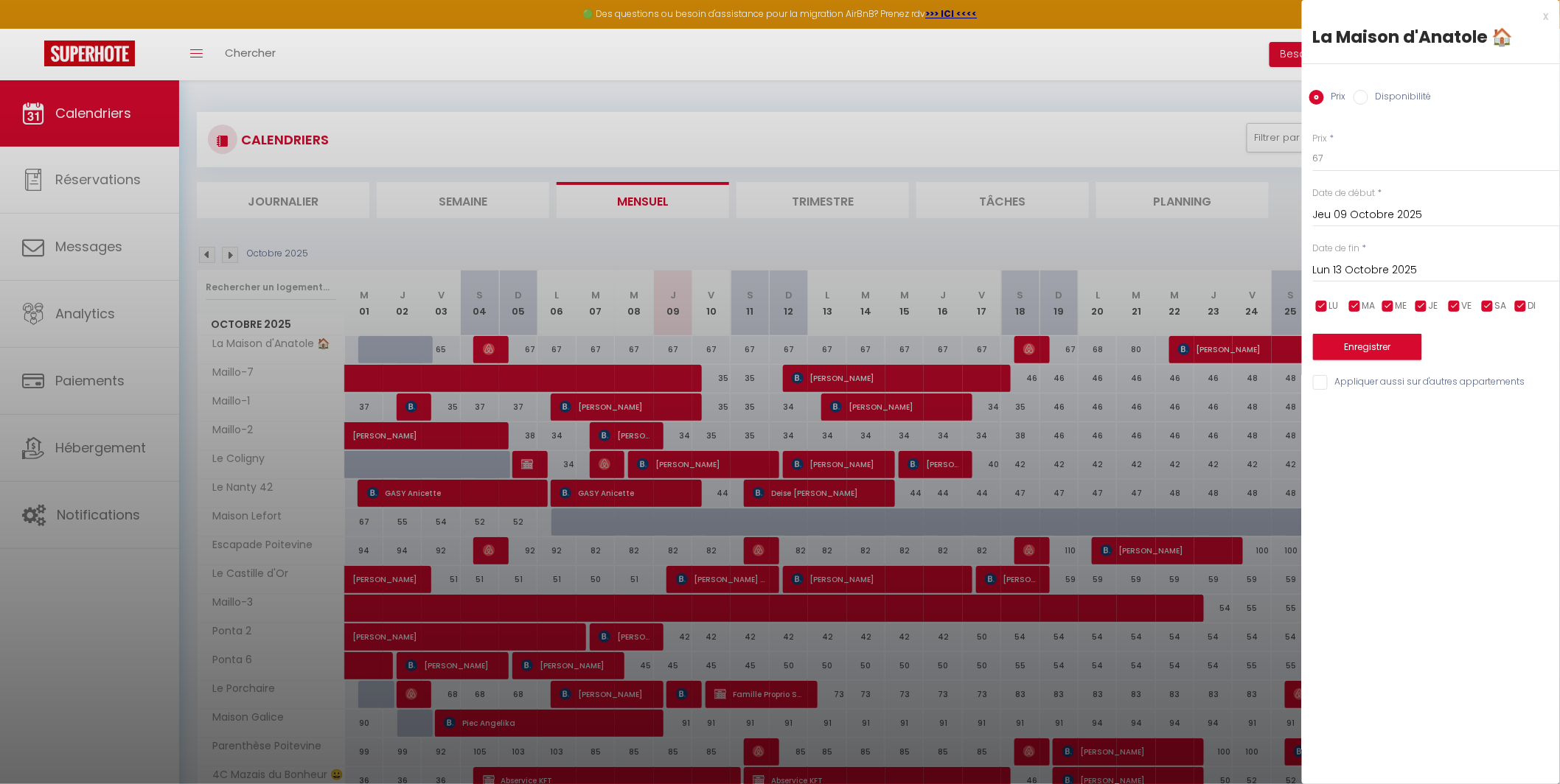
radio input "true"
radio input "false"
click at [1357, 157] on select "Disponible Indisponible" at bounding box center [1436, 159] width 247 height 28
select select "0"
click at [1313, 145] on select "Disponible Indisponible" at bounding box center [1436, 159] width 247 height 28
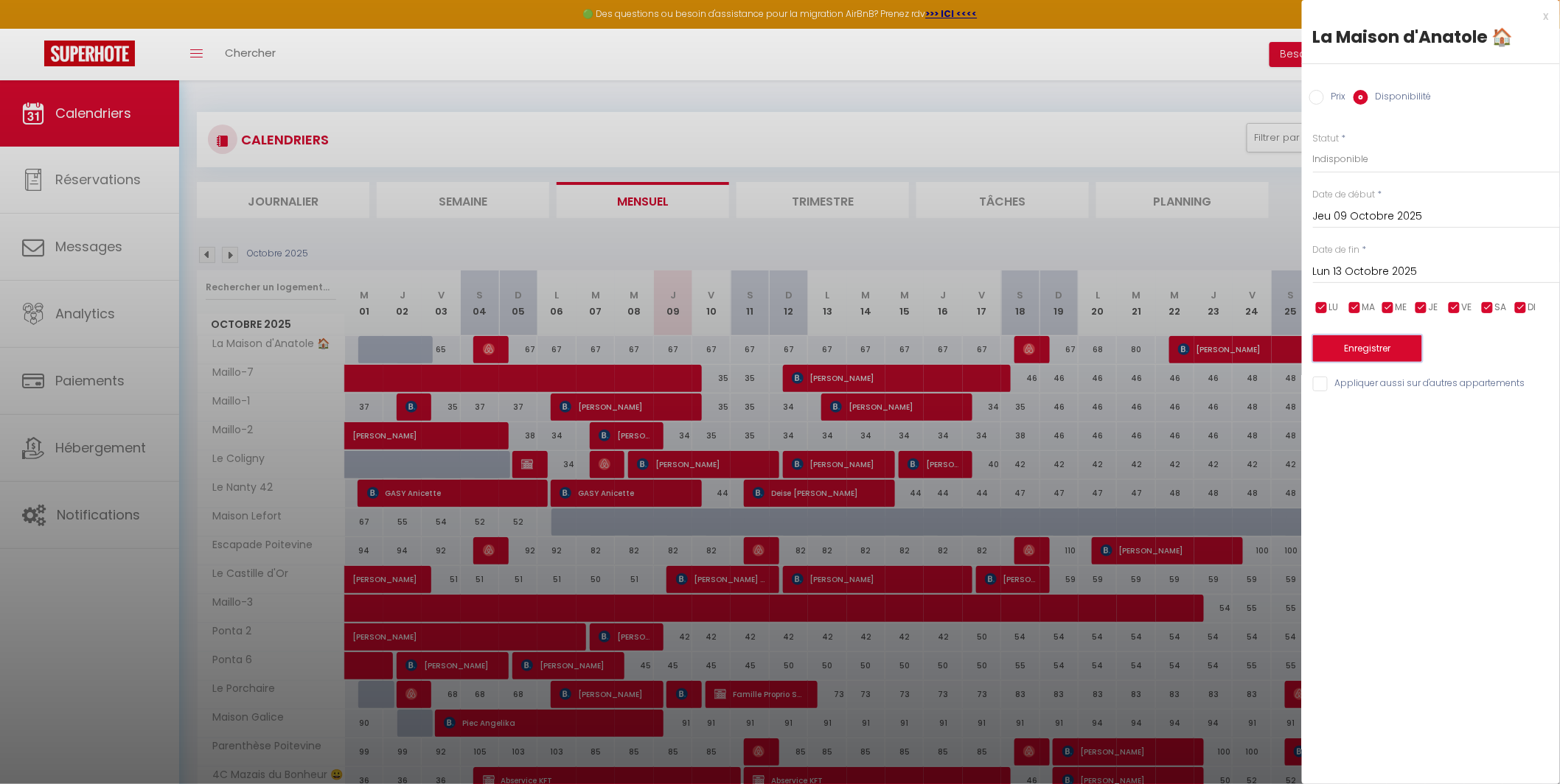
click at [1350, 348] on button "Enregistrer" at bounding box center [1367, 348] width 109 height 26
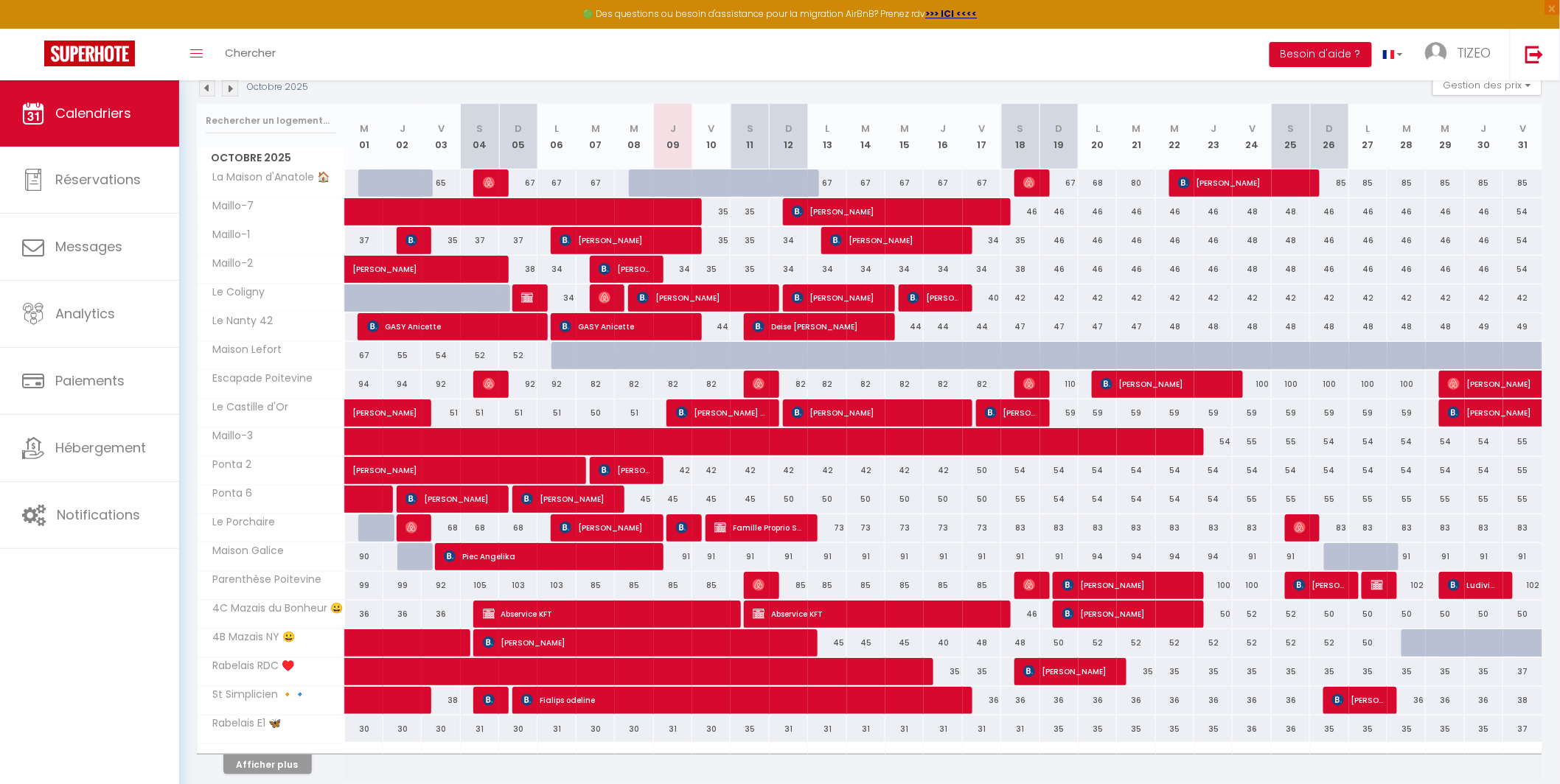
scroll to position [165, 0]
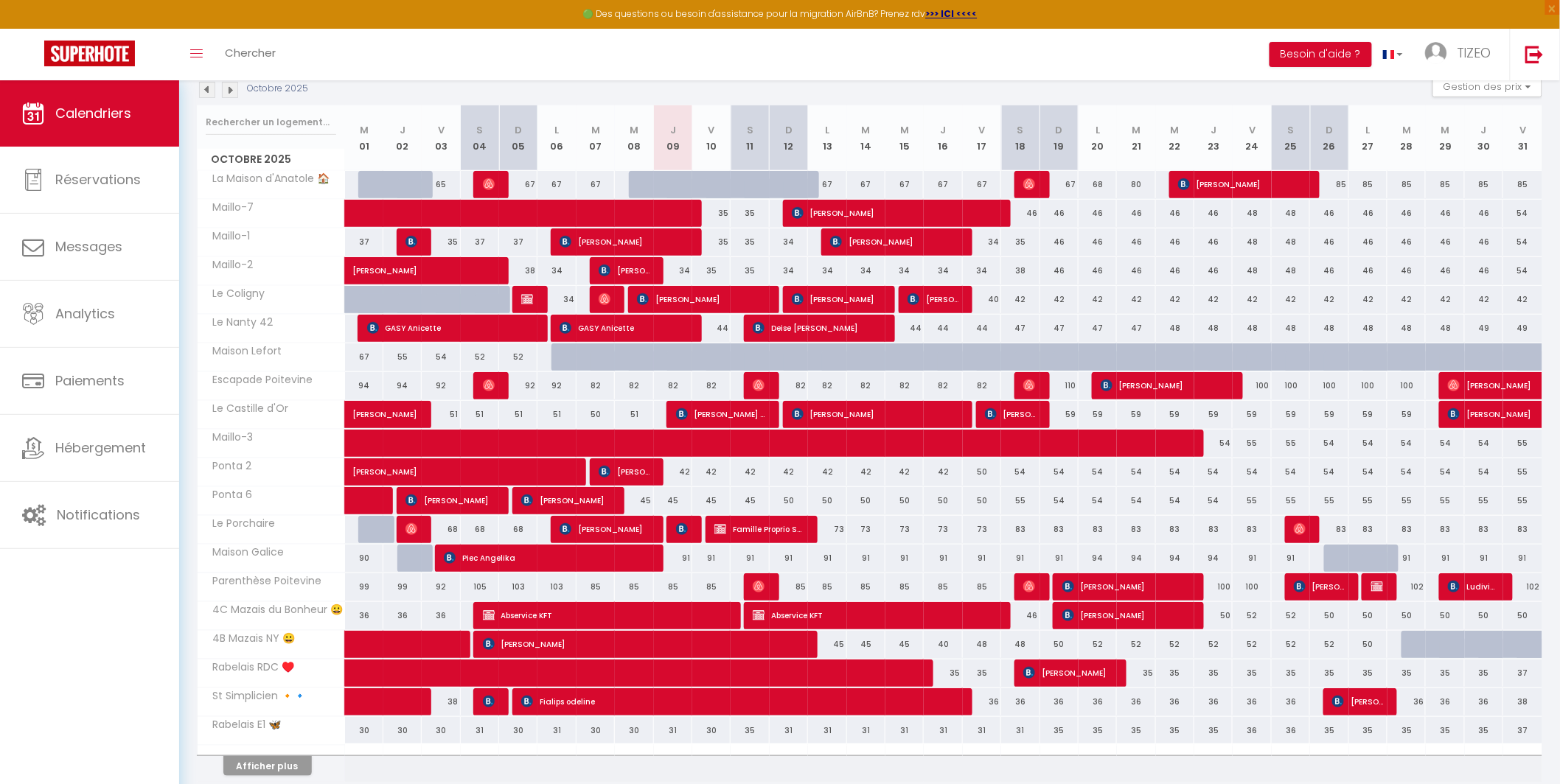
click at [990, 187] on div "67" at bounding box center [982, 184] width 38 height 27
select select "1"
type input "Ven 17 Octobre 2025"
type input "Sam 18 Octobre 2025"
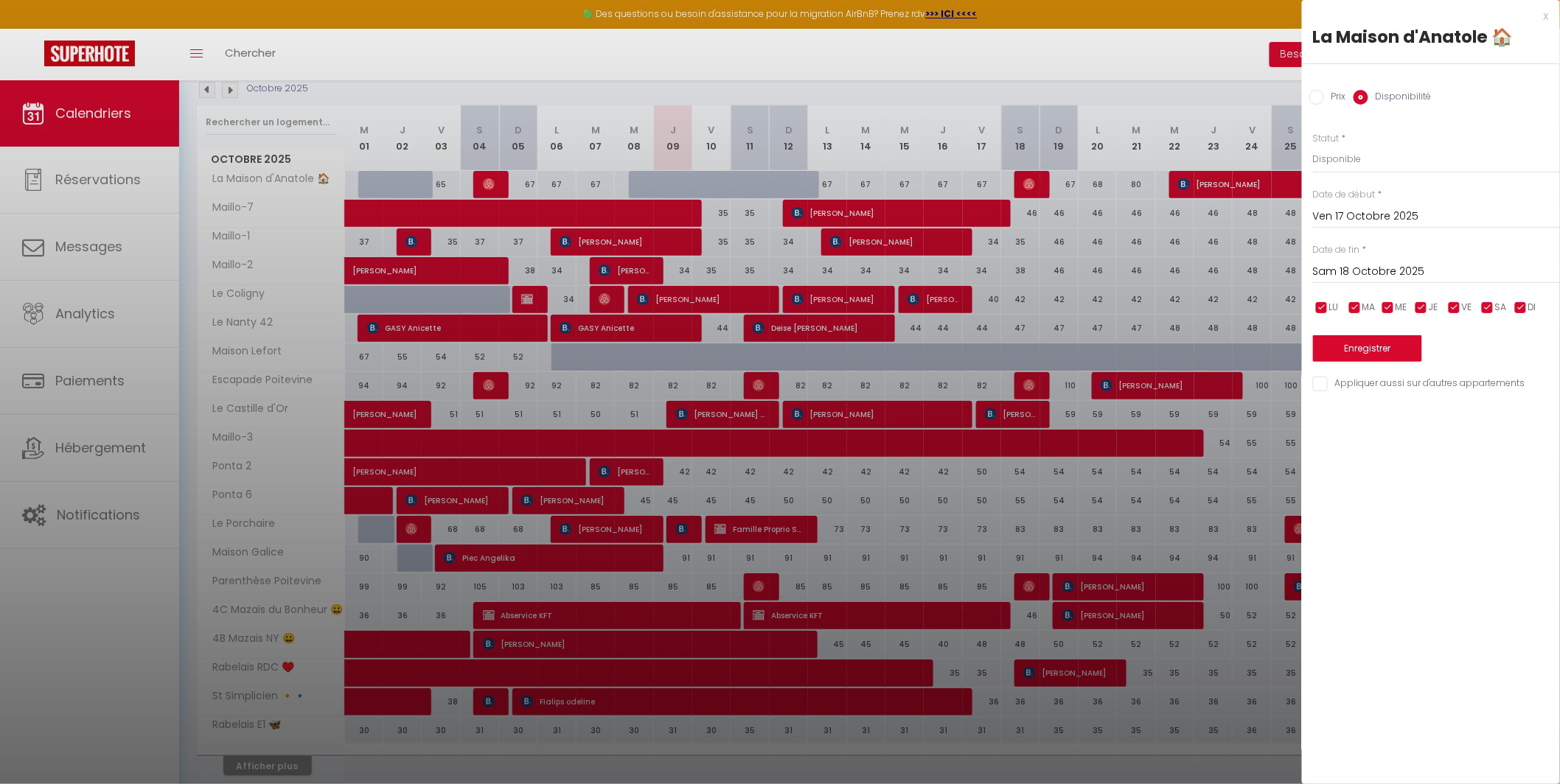
click at [1105, 186] on div at bounding box center [780, 392] width 1560 height 784
select select
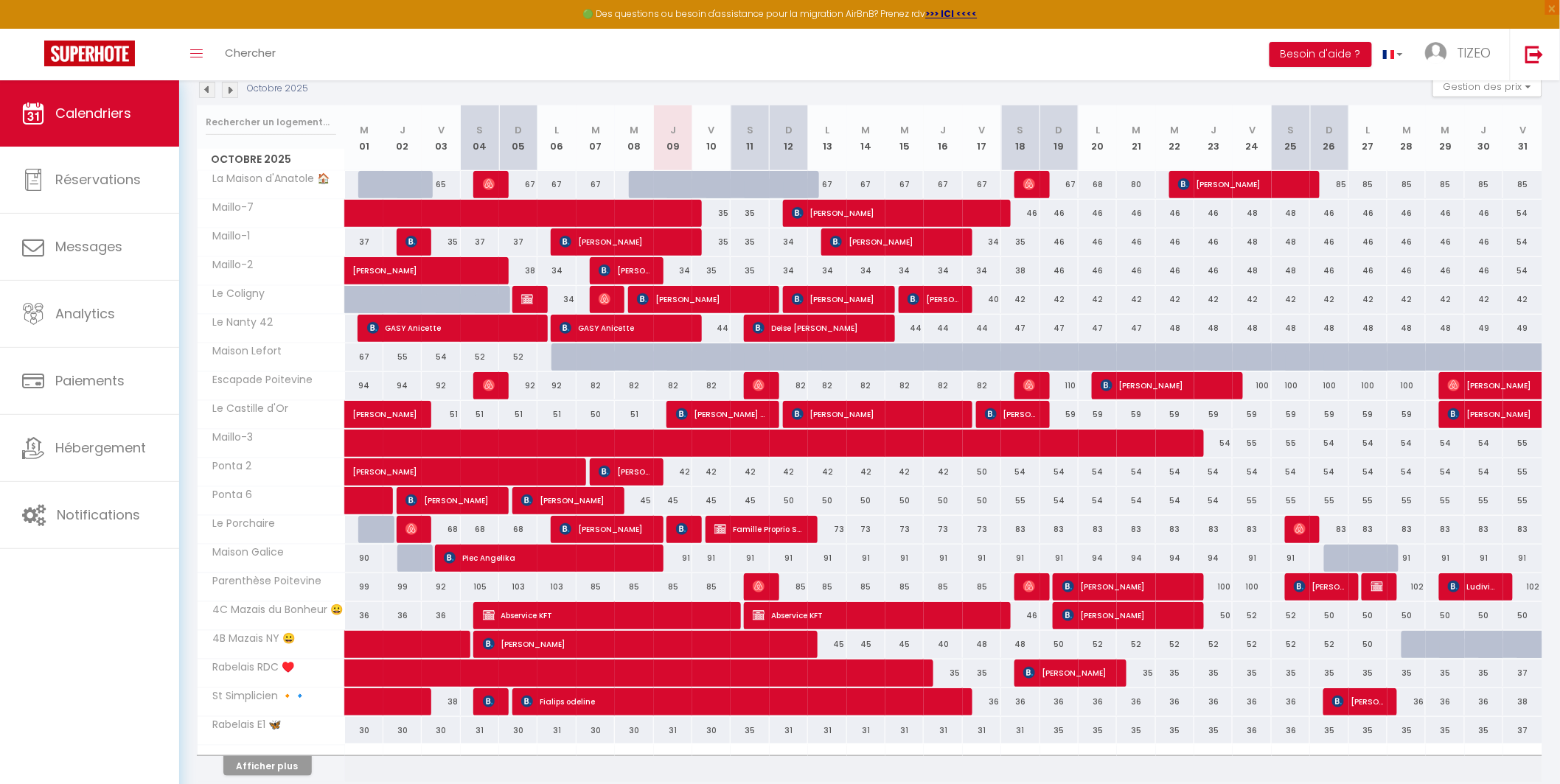
click at [1105, 185] on div "68" at bounding box center [1098, 184] width 38 height 27
select select "1"
type input "Lun 20 Octobre 2025"
type input "Mar 21 Octobre 2025"
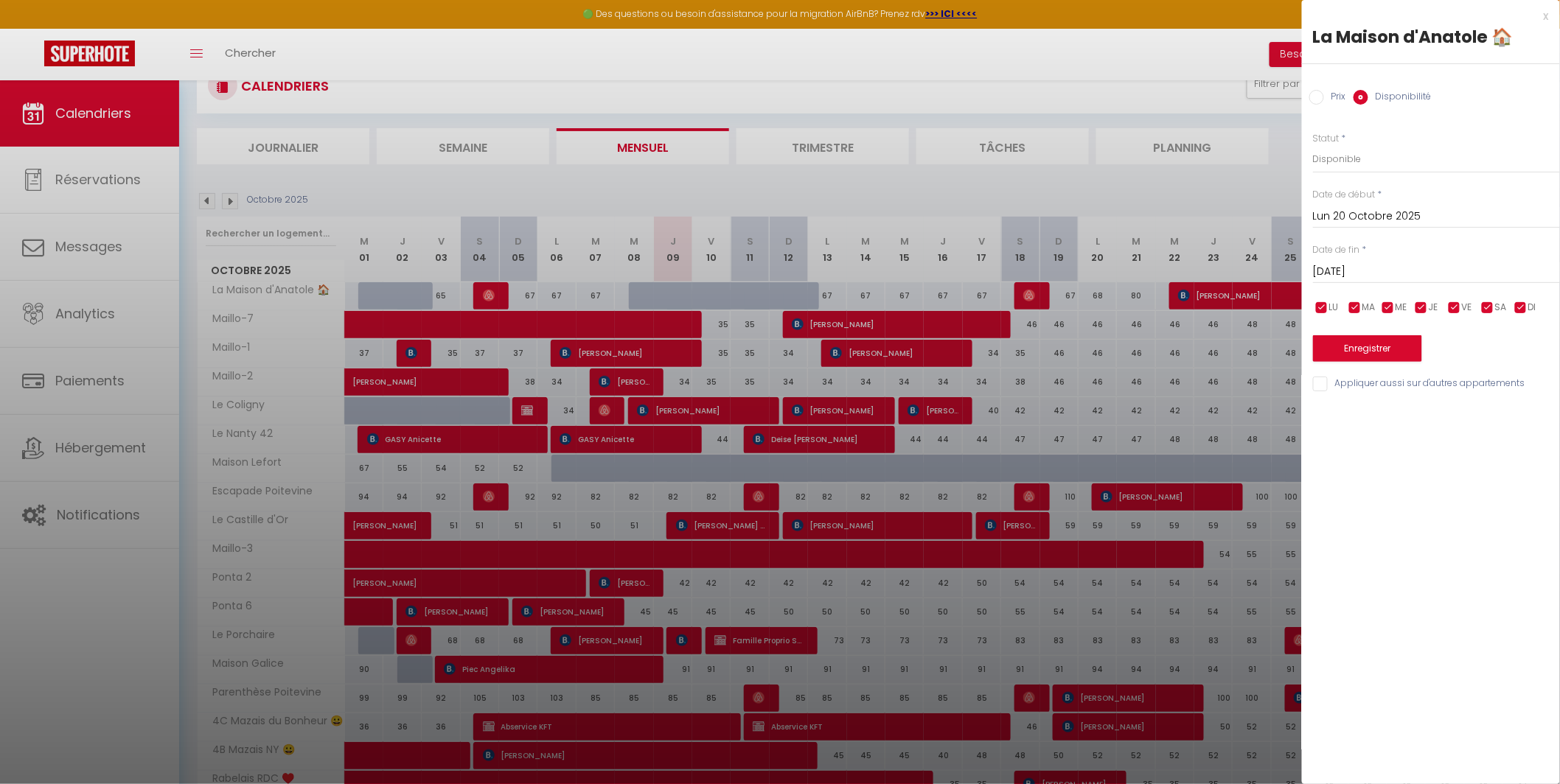
scroll to position [43, 0]
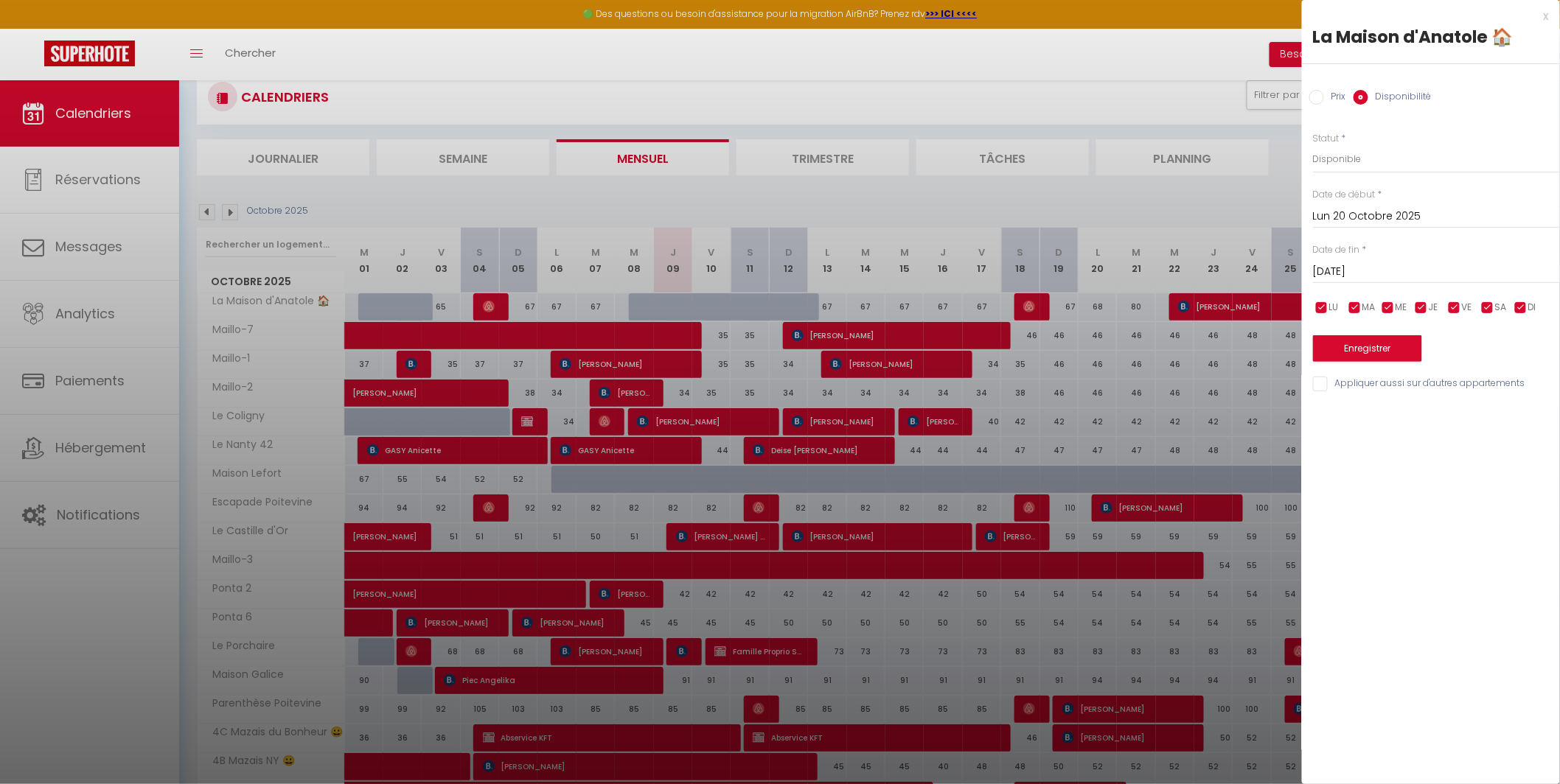
click at [1318, 92] on input "Prix" at bounding box center [1316, 97] width 15 height 15
radio input "true"
radio input "false"
click at [1331, 160] on input "68" at bounding box center [1436, 158] width 247 height 26
type input "69"
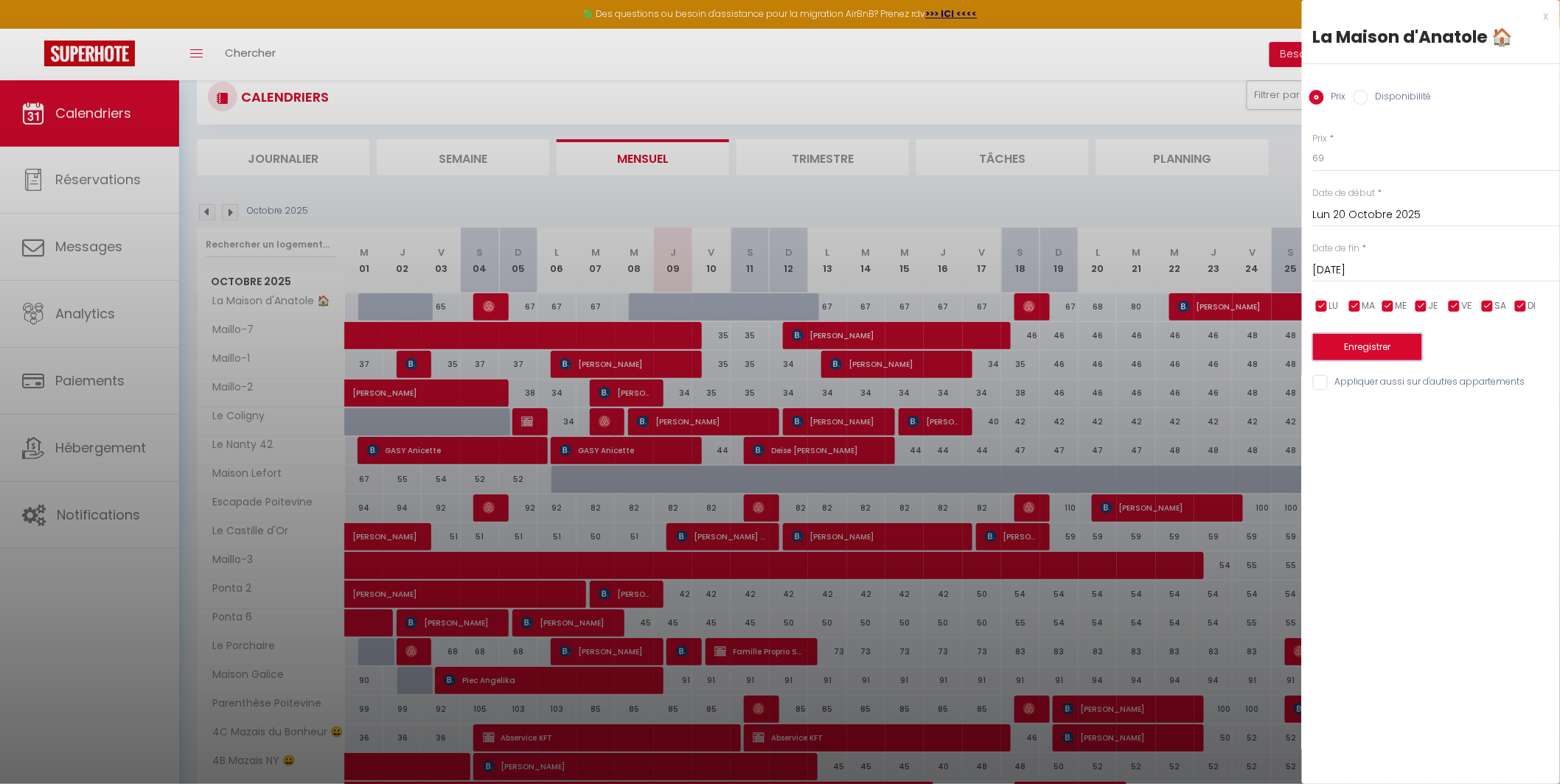
click at [1360, 347] on button "Enregistrer" at bounding box center [1367, 347] width 109 height 26
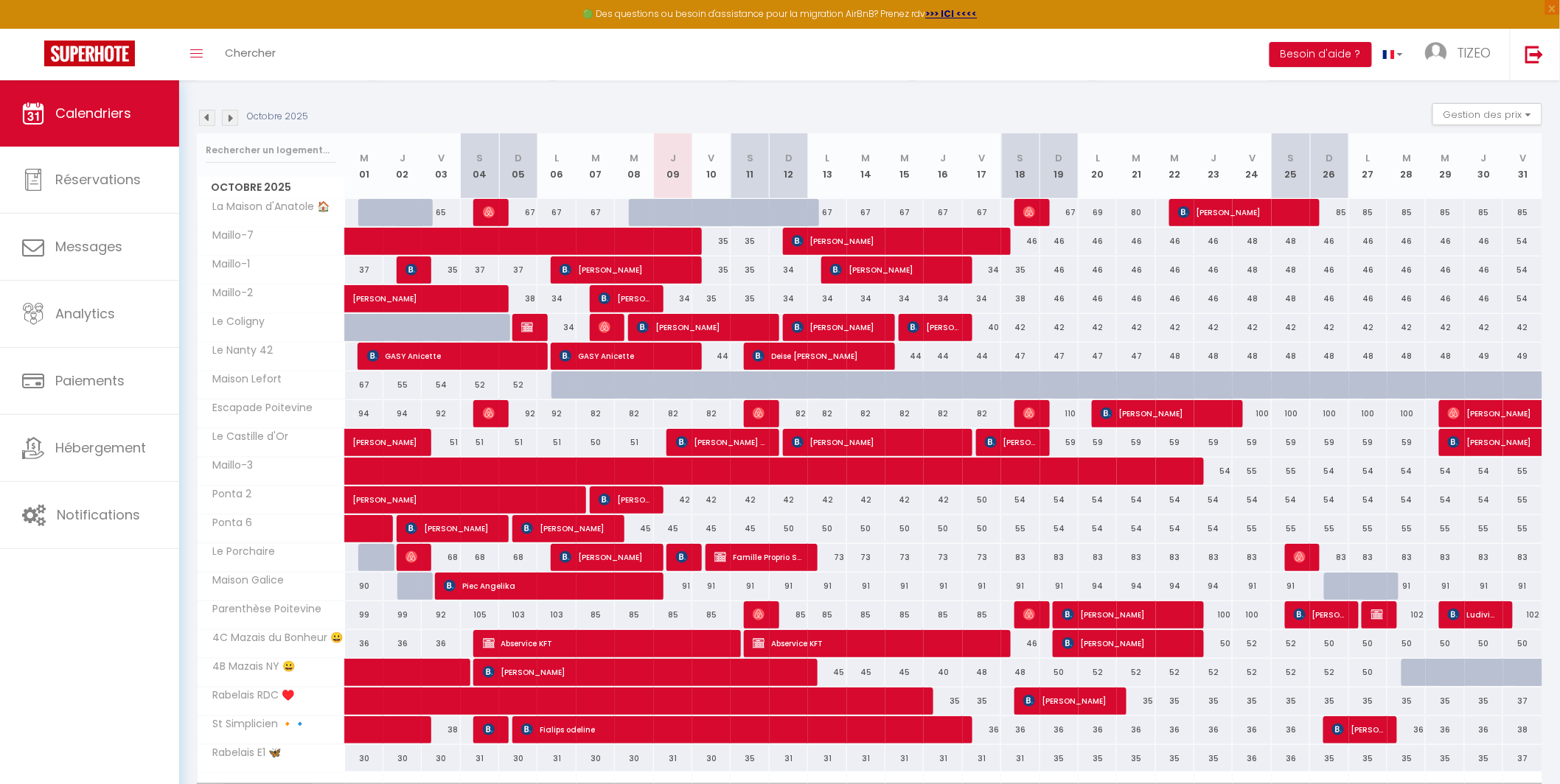
scroll to position [136, 0]
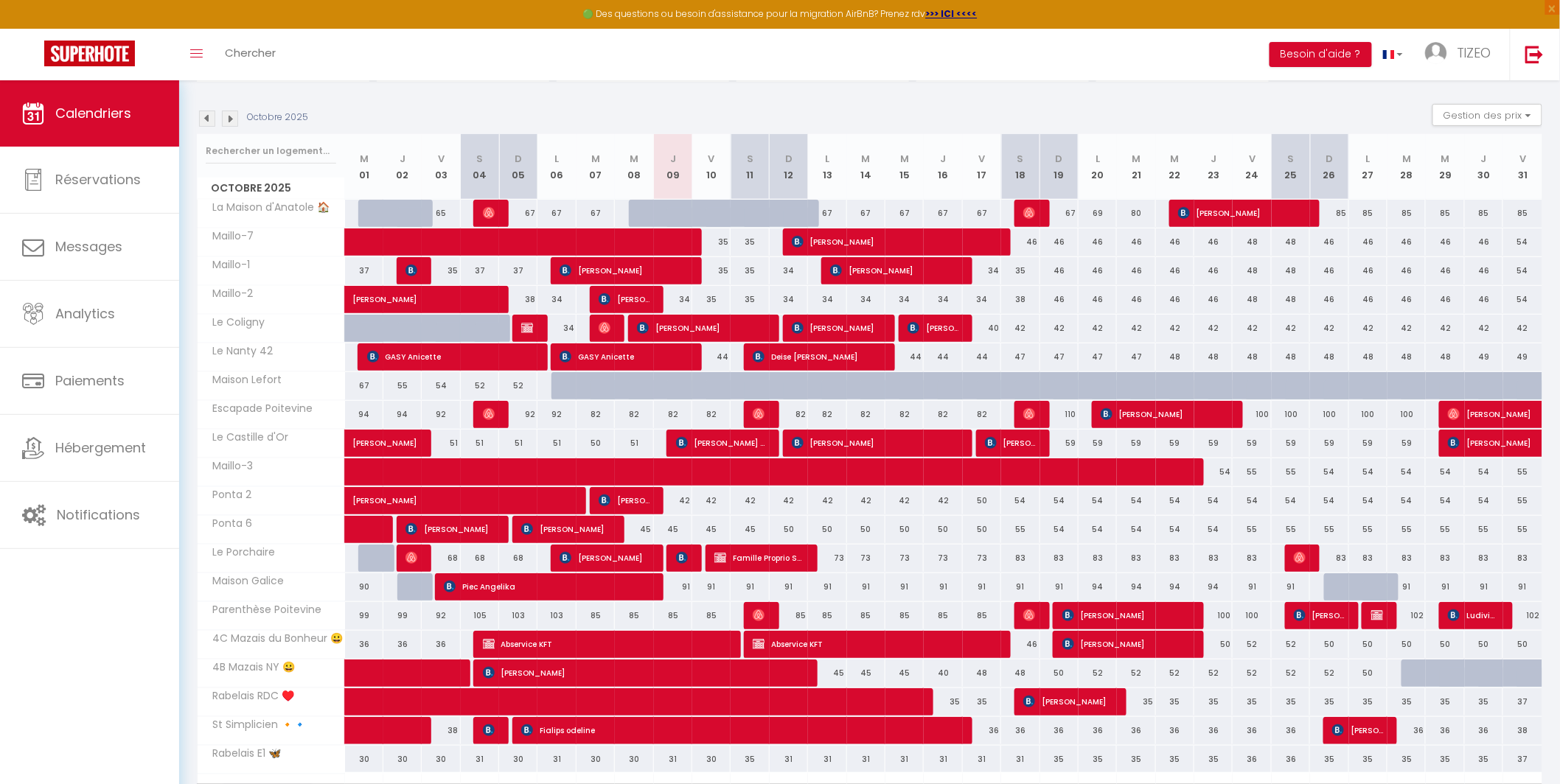
click at [482, 385] on div "52" at bounding box center [480, 385] width 38 height 27
type input "52"
type input "Sam 04 Octobre 2025"
type input "Dim 05 Octobre 2025"
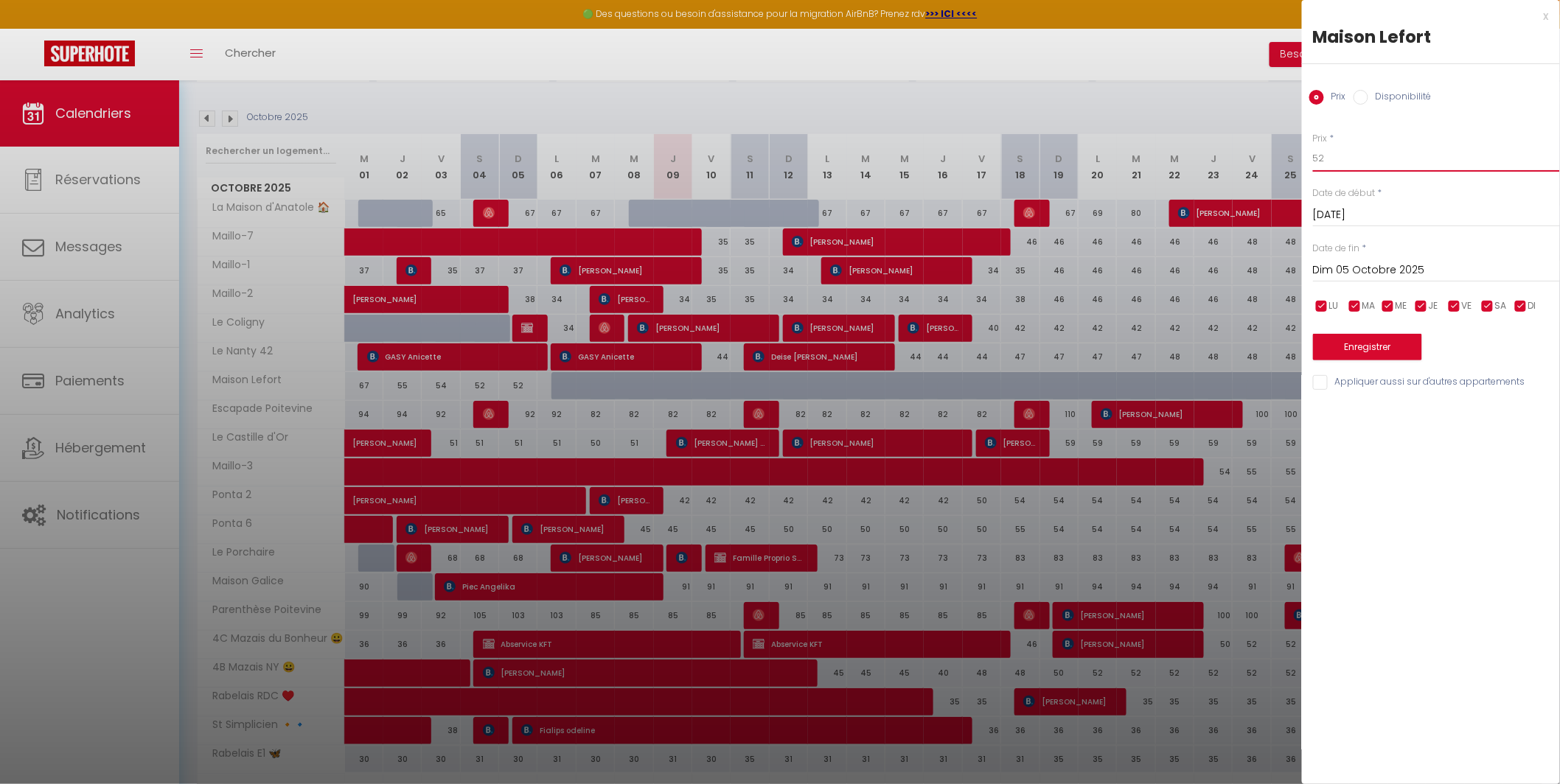
click at [1343, 160] on input "52" at bounding box center [1436, 158] width 247 height 26
click at [740, 385] on div at bounding box center [780, 392] width 1560 height 784
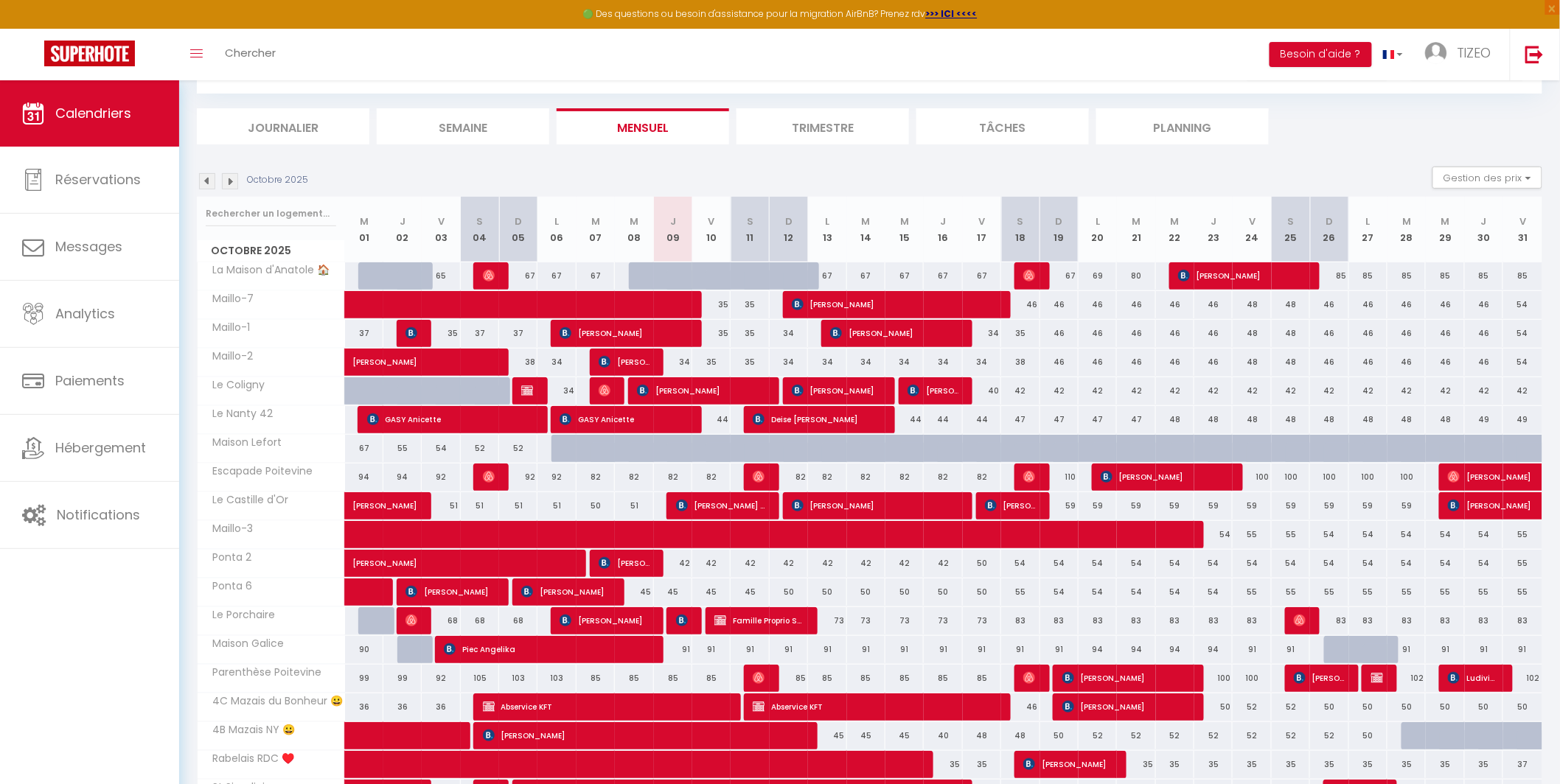
scroll to position [57, 0]
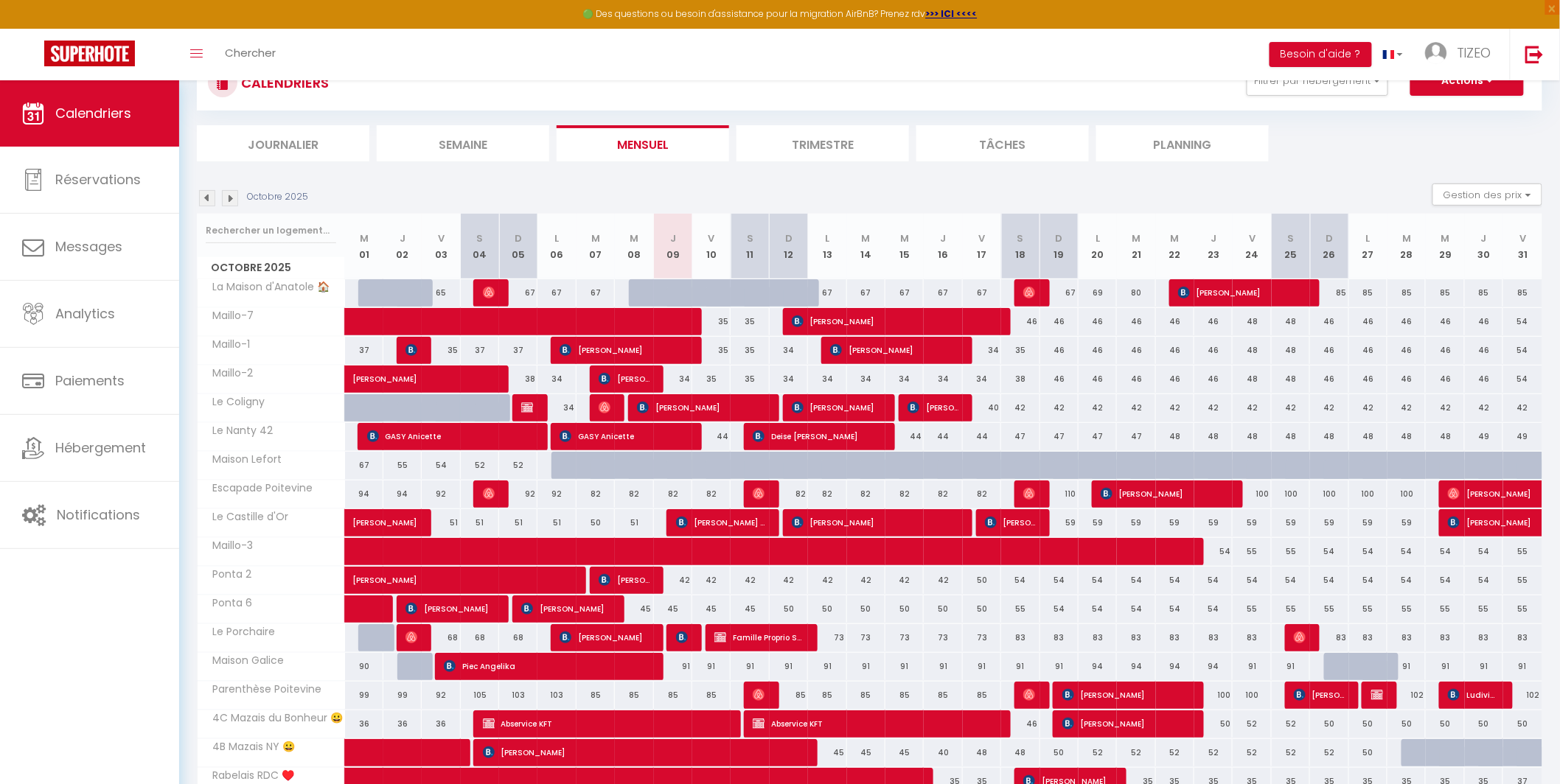
click at [727, 438] on div "44" at bounding box center [711, 436] width 38 height 27
type input "44"
type input "Ven 10 Octobre 2025"
type input "Sam 11 Octobre 2025"
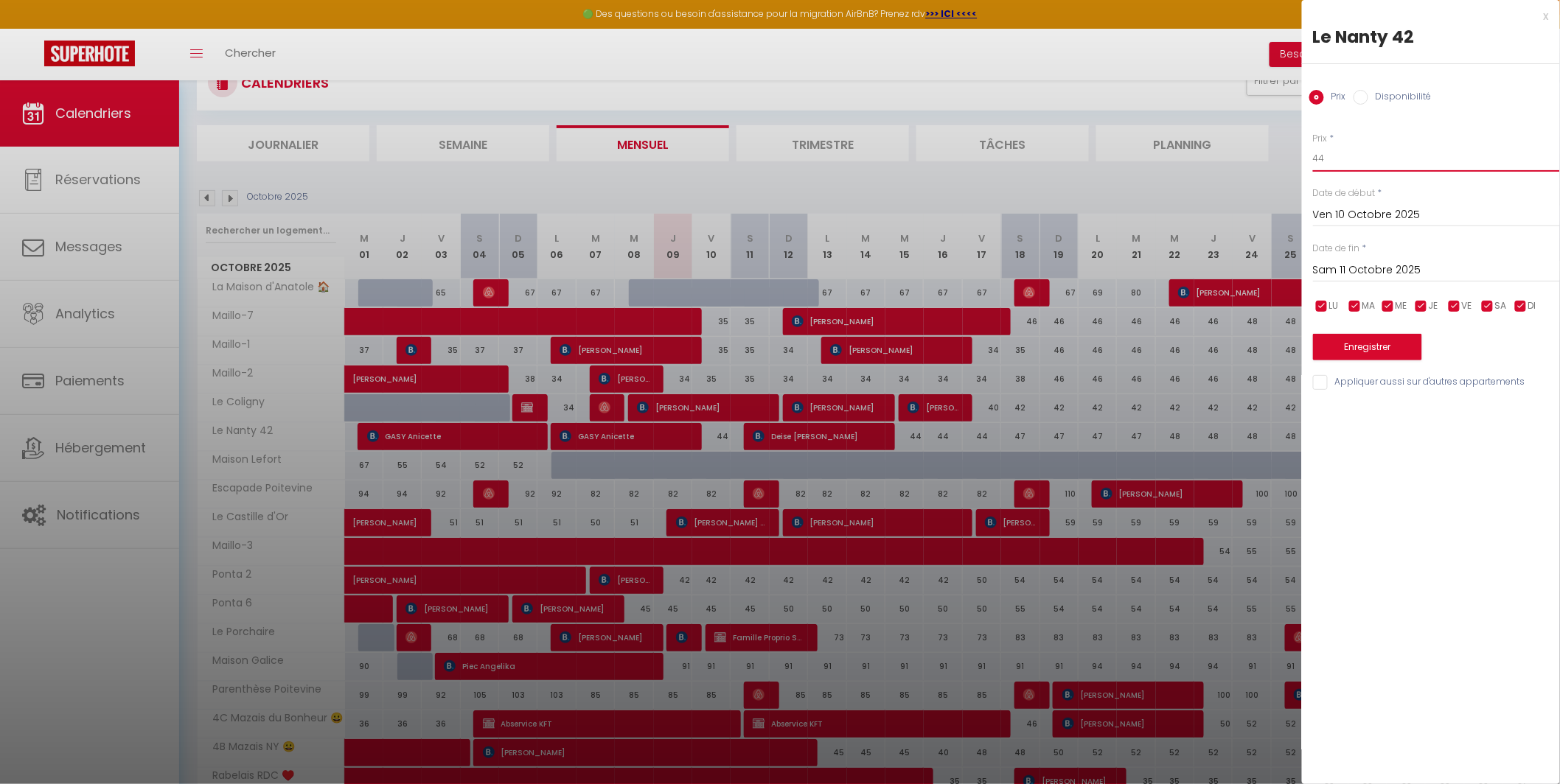
click at [1365, 164] on input "44" at bounding box center [1436, 158] width 247 height 26
type input "43"
click at [1367, 342] on button "Enregistrer" at bounding box center [1367, 347] width 109 height 26
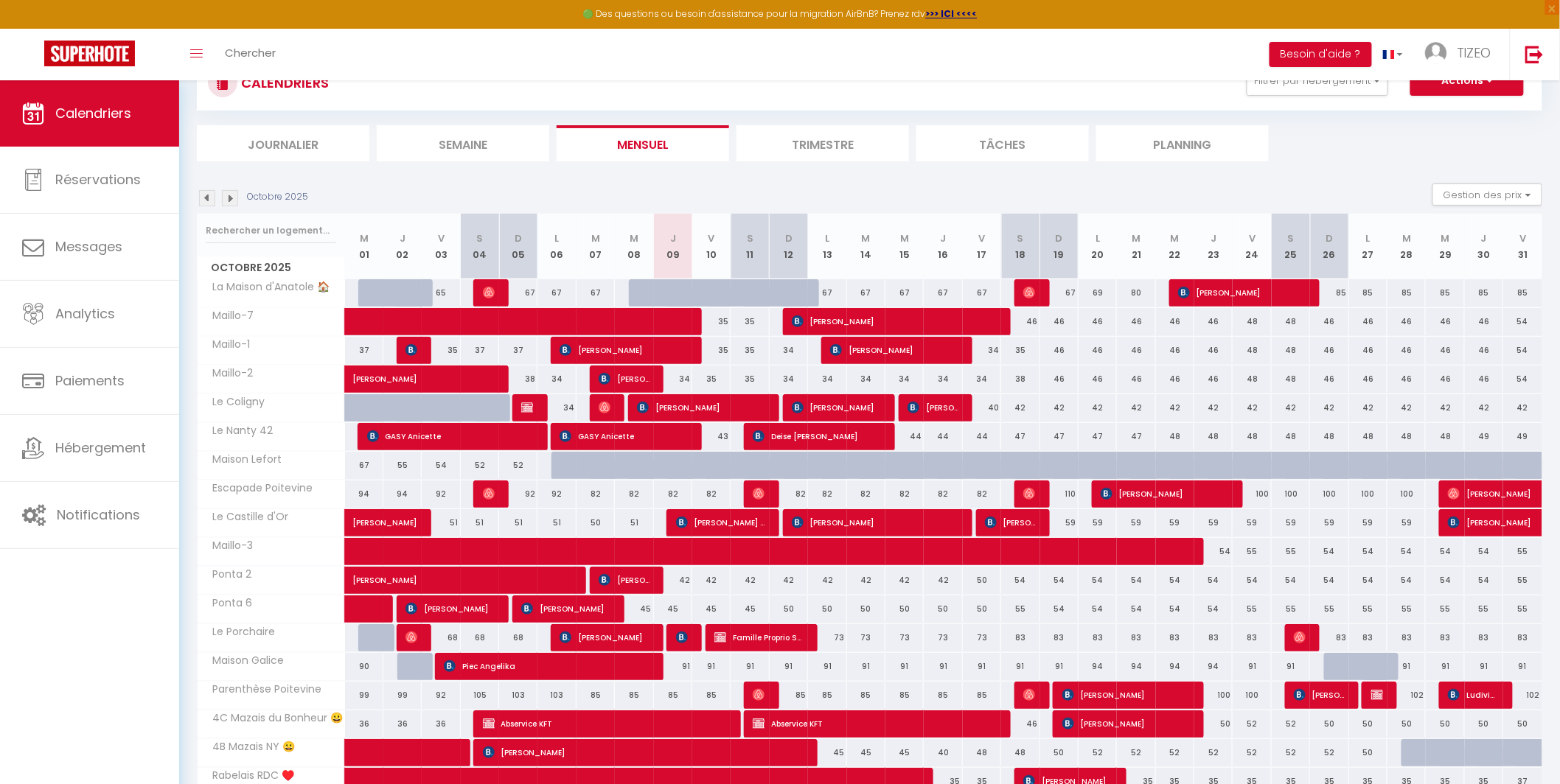
click at [1481, 440] on div "49" at bounding box center [1484, 436] width 38 height 27
type input "49"
type input "Jeu 30 Octobre 2025"
type input "Ven 31 Octobre 2025"
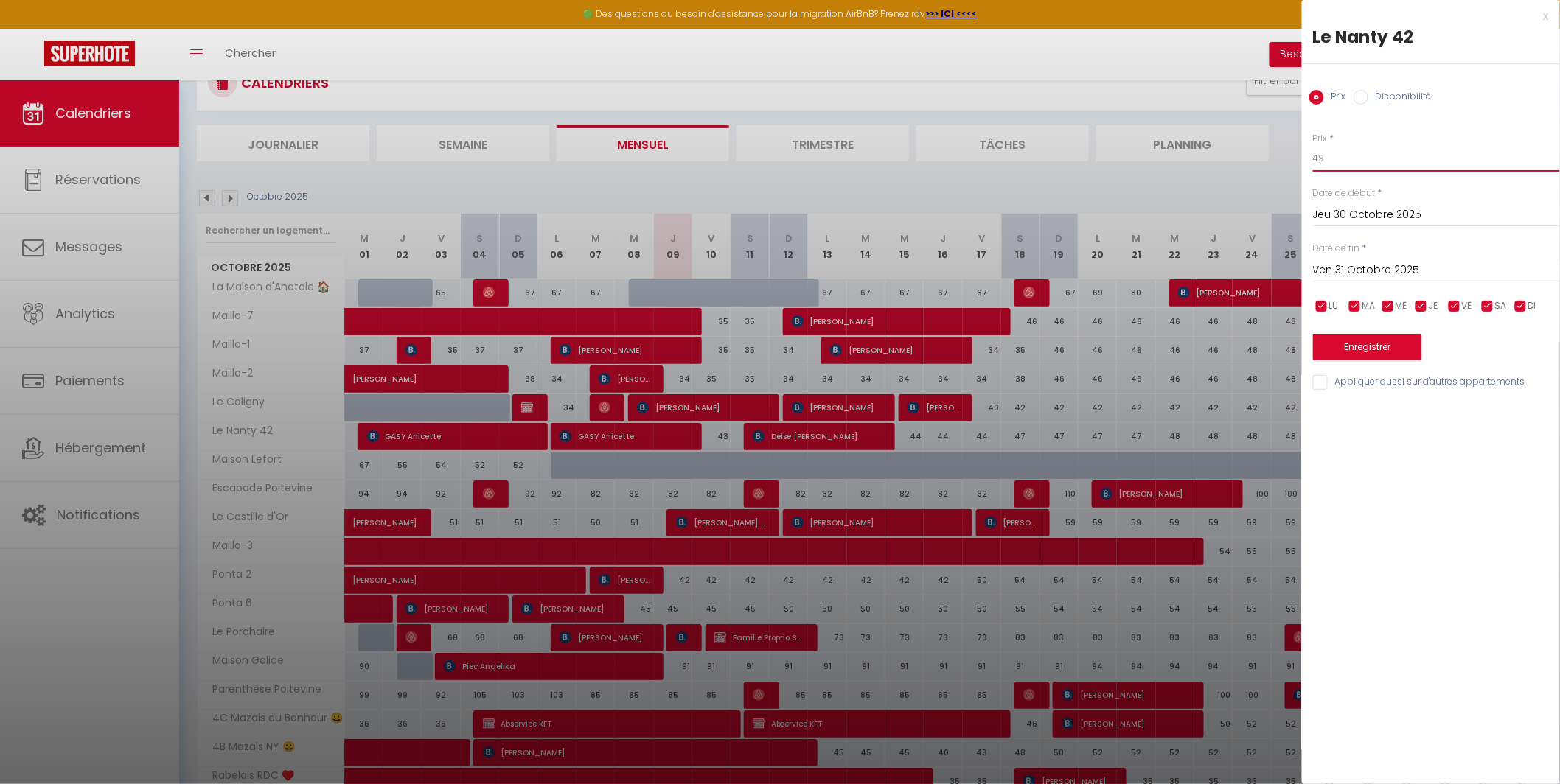
click at [1342, 156] on input "49" at bounding box center [1436, 158] width 247 height 26
type input "48"
click at [1350, 263] on input "Ven 31 Octobre 2025" at bounding box center [1436, 270] width 247 height 19
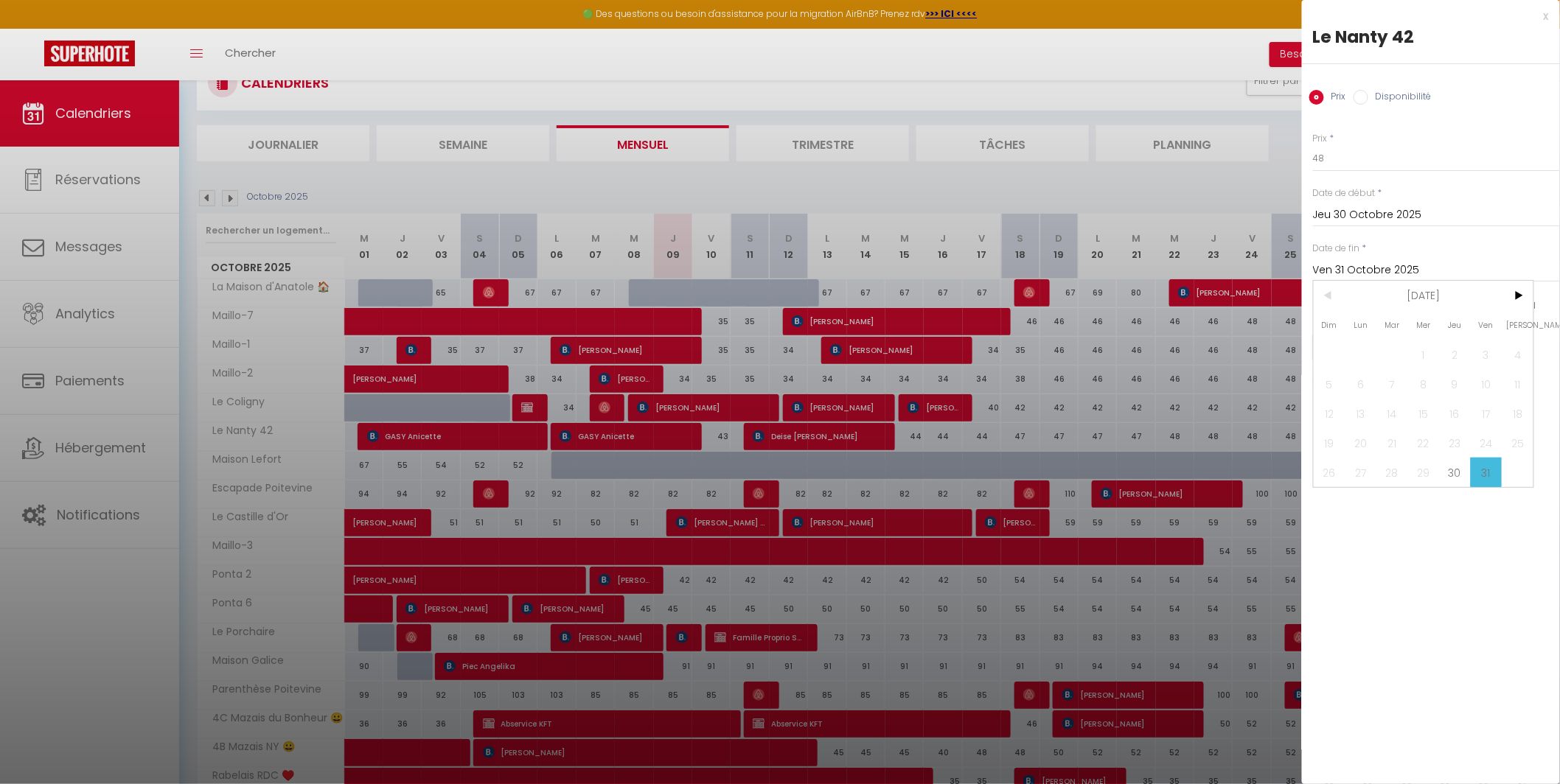
click at [1487, 473] on span "31" at bounding box center [1486, 473] width 31 height 30
click at [1389, 347] on button "Enregistrer" at bounding box center [1367, 347] width 109 height 26
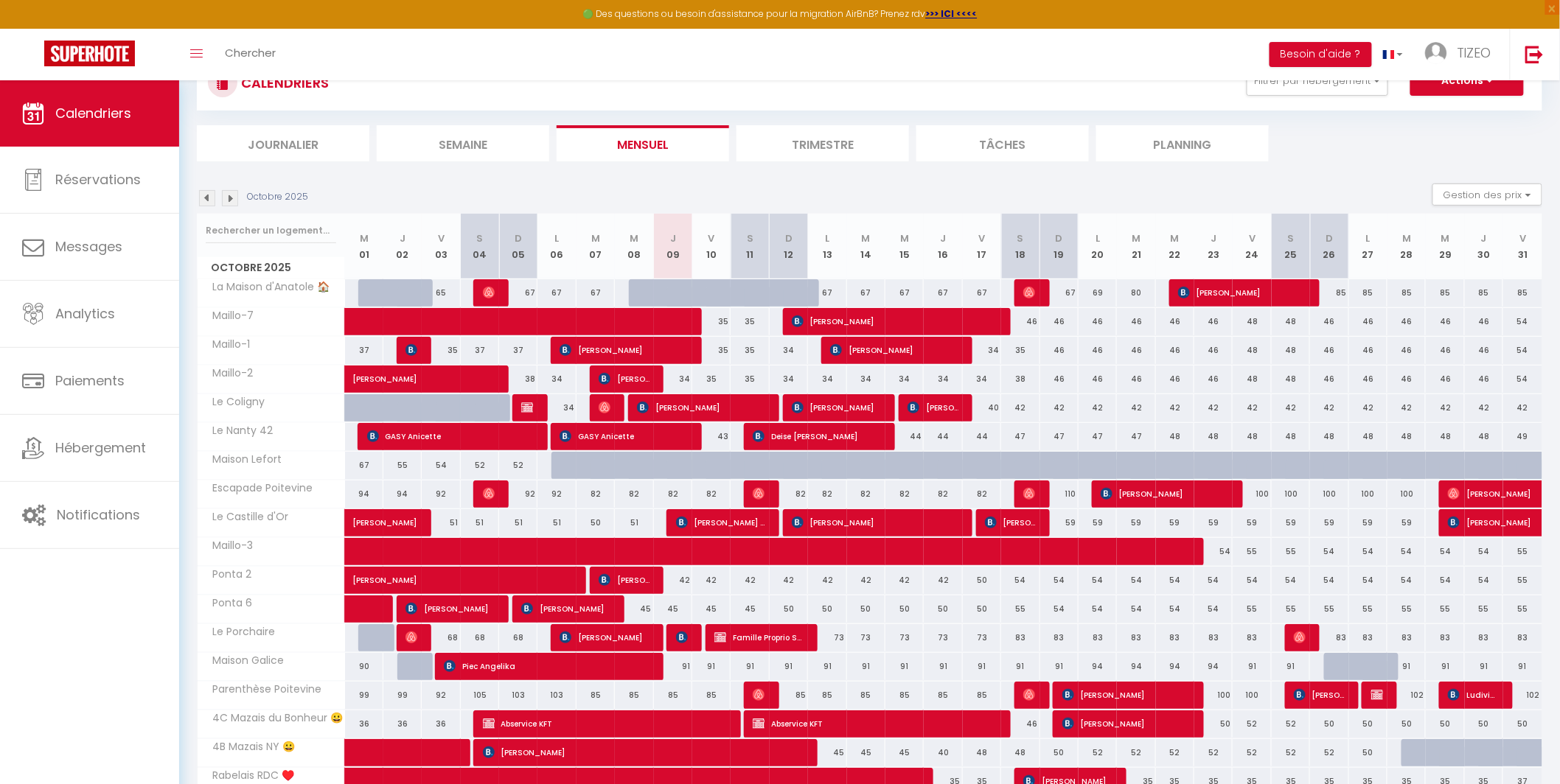
click at [1521, 436] on div "49" at bounding box center [1522, 436] width 39 height 27
type input "49"
type input "Ven 31 Octobre 2025"
type input "Sam 01 Novembre 2025"
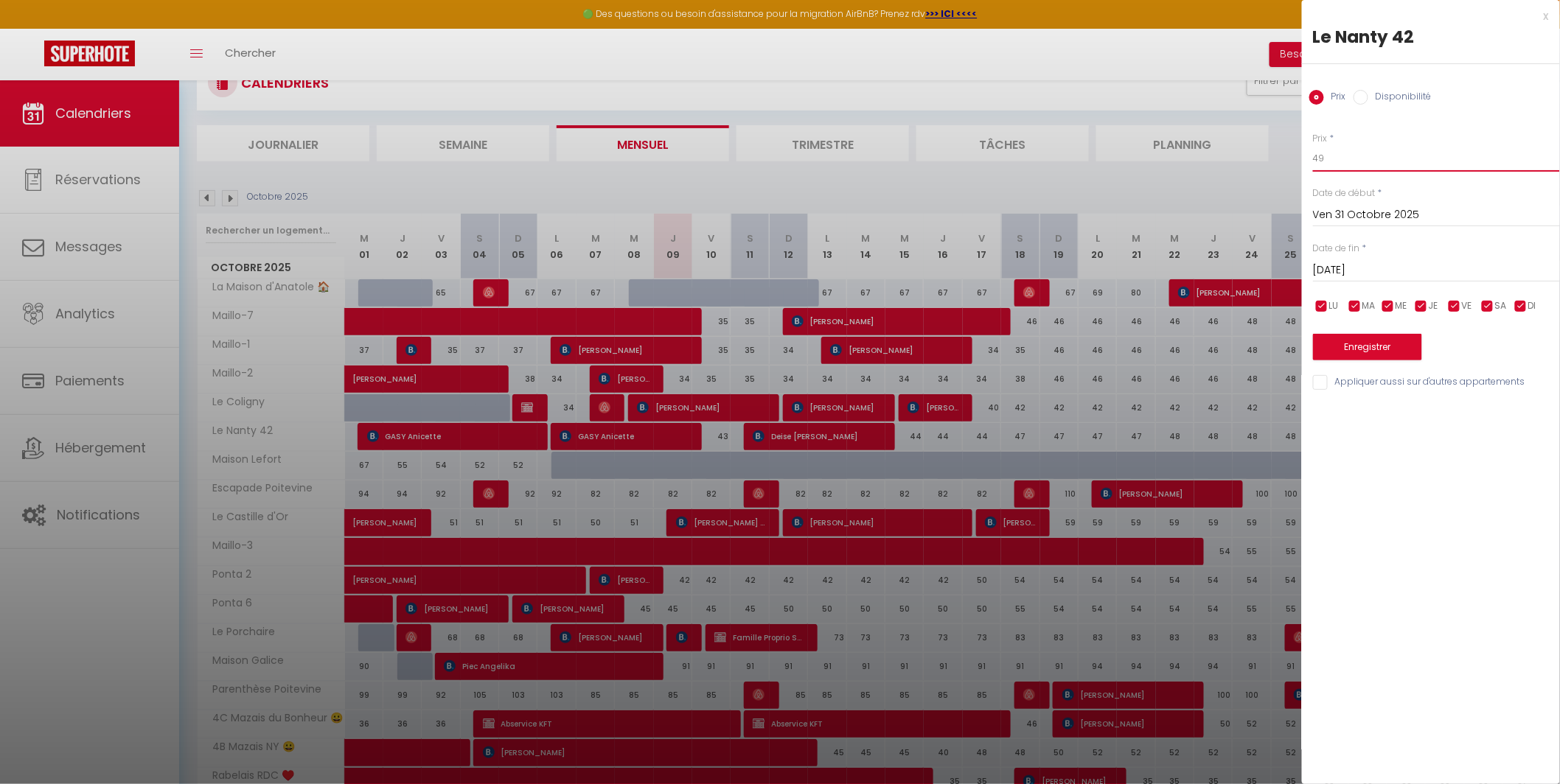
click at [1335, 162] on input "49" at bounding box center [1436, 158] width 247 height 26
type input "48"
click at [1344, 350] on button "Enregistrer" at bounding box center [1367, 347] width 109 height 26
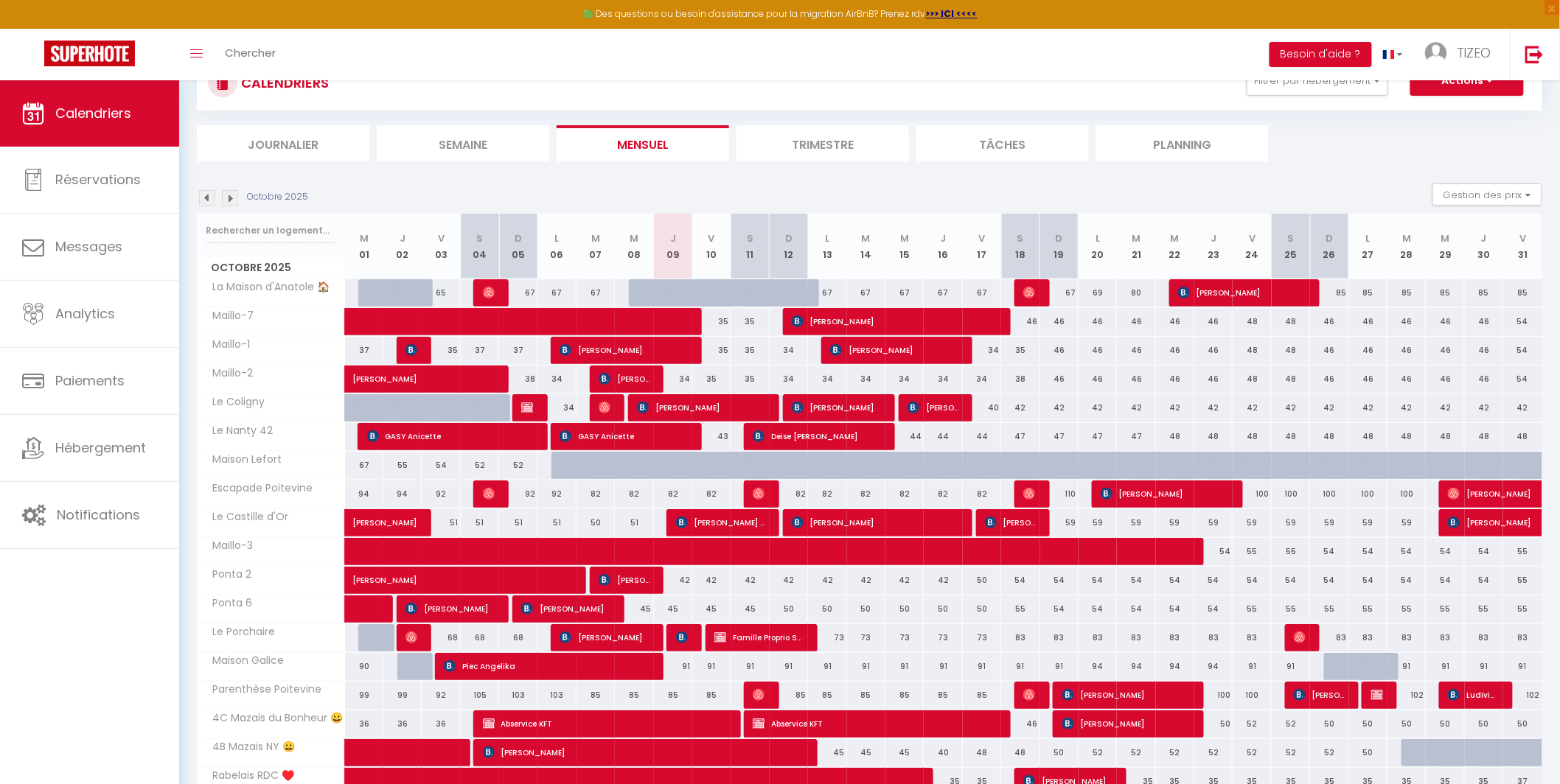
click at [993, 411] on div "40" at bounding box center [982, 407] width 38 height 27
type input "40"
type input "Ven 17 Octobre 2025"
type input "Sam 18 Octobre 2025"
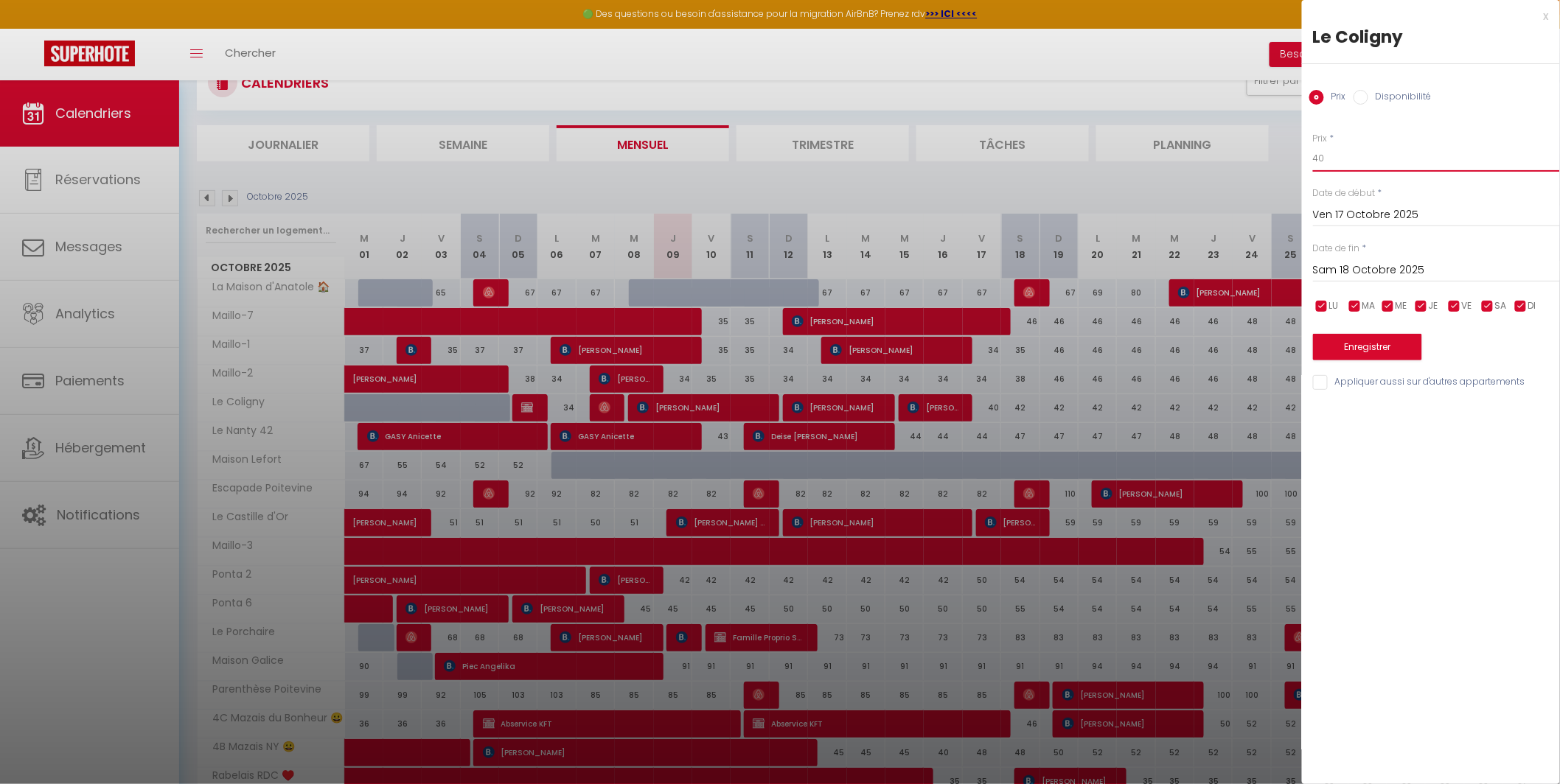
click at [1331, 159] on input "40" at bounding box center [1436, 158] width 247 height 26
type input "42"
click at [1341, 346] on button "Enregistrer" at bounding box center [1367, 347] width 109 height 26
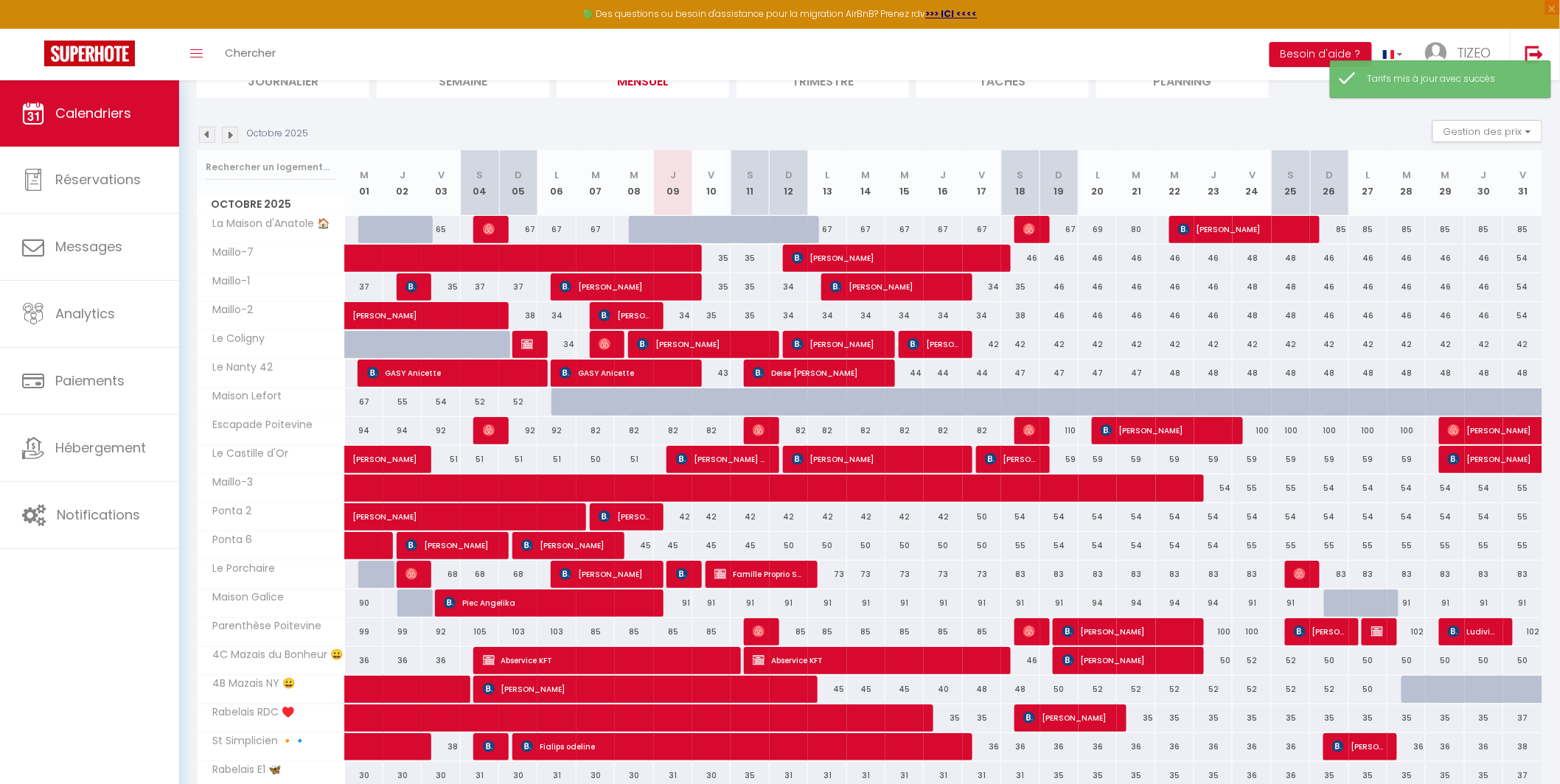
scroll to position [121, 0]
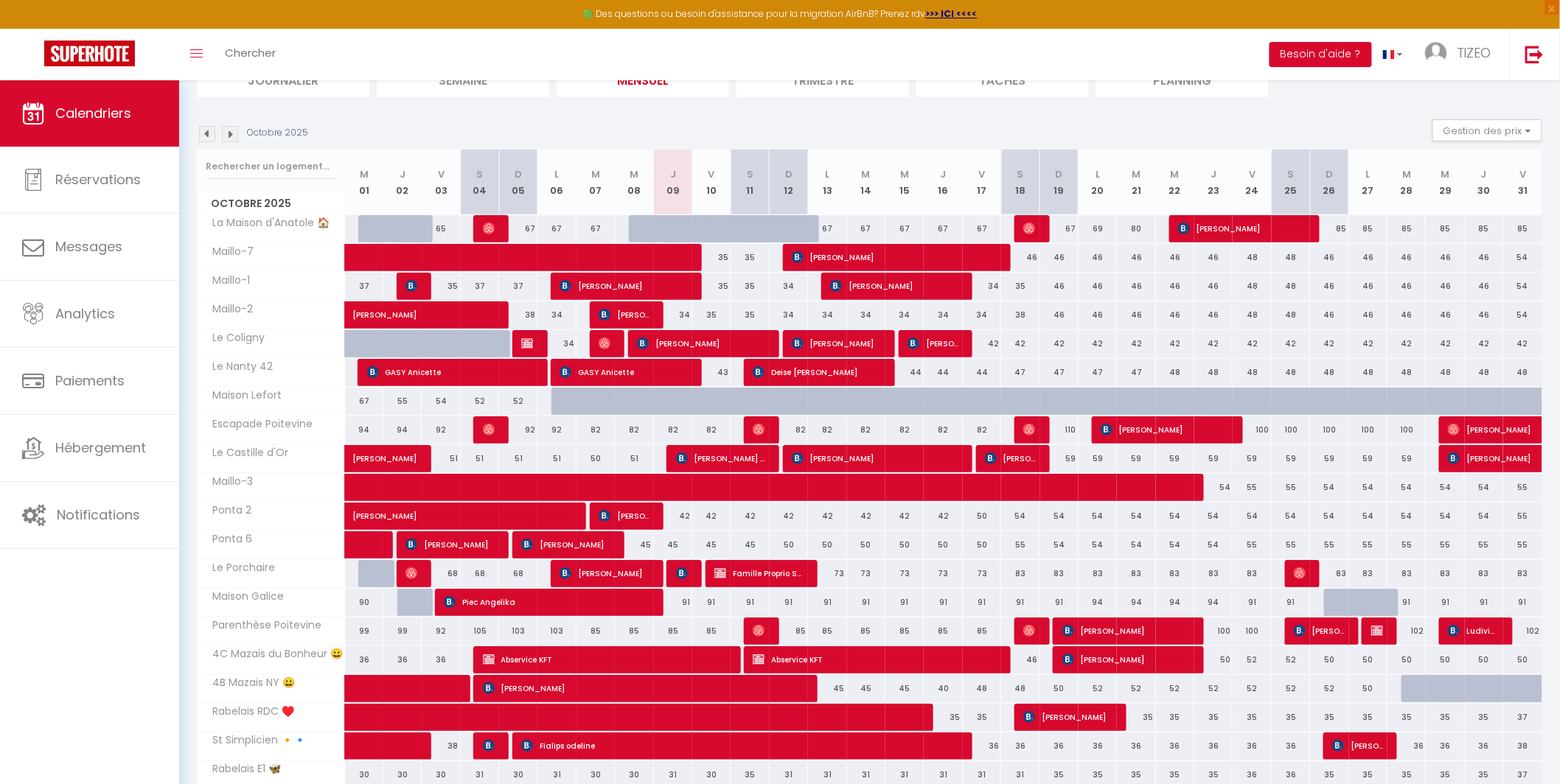
click at [715, 430] on div "82" at bounding box center [711, 429] width 38 height 27
type input "82"
type input "Ven 10 Octobre 2025"
type input "Sam 11 Octobre 2025"
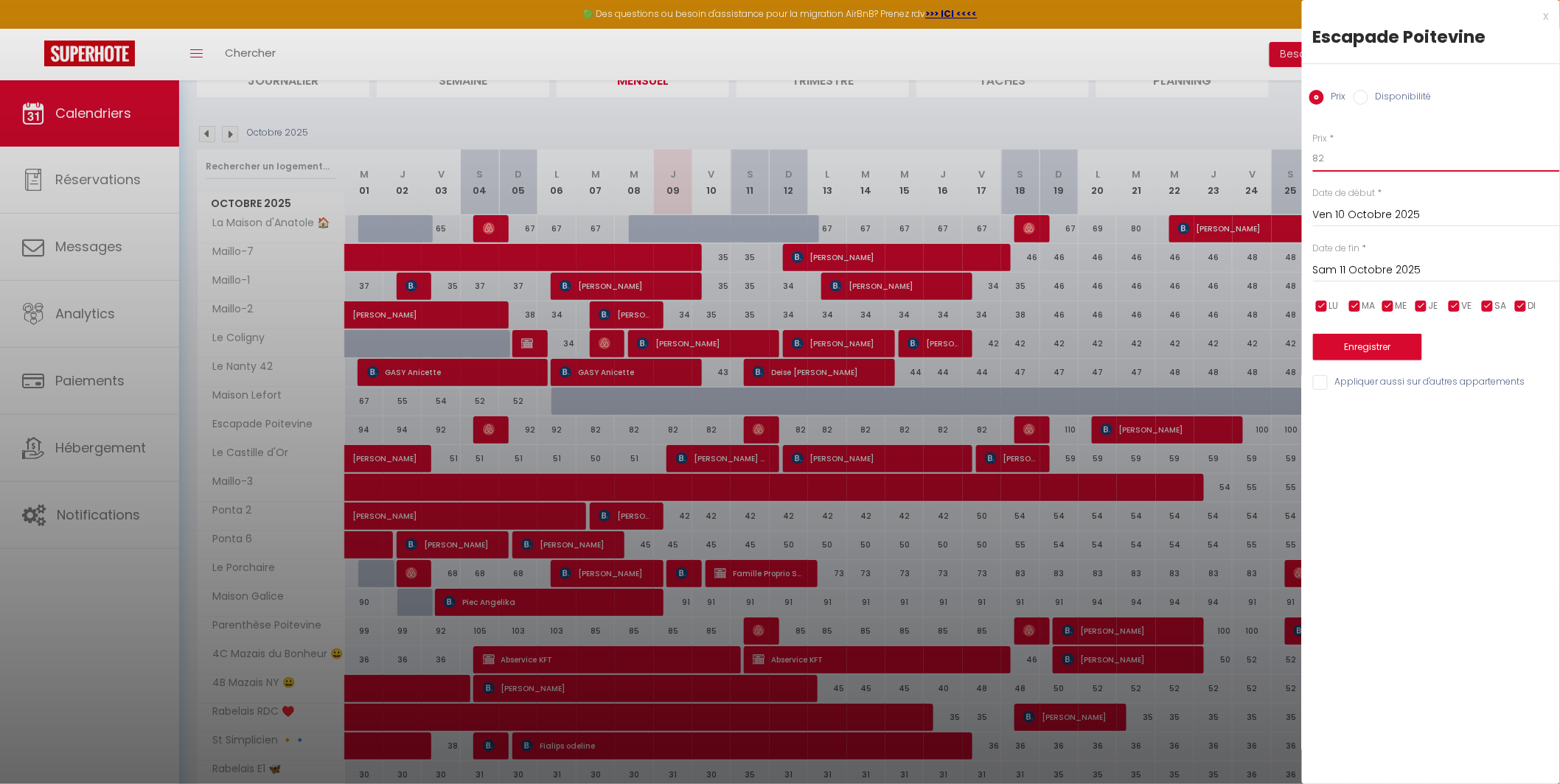
click at [1338, 165] on input "82" at bounding box center [1436, 158] width 247 height 26
type input "80"
click at [1369, 351] on button "Enregistrer" at bounding box center [1367, 347] width 109 height 26
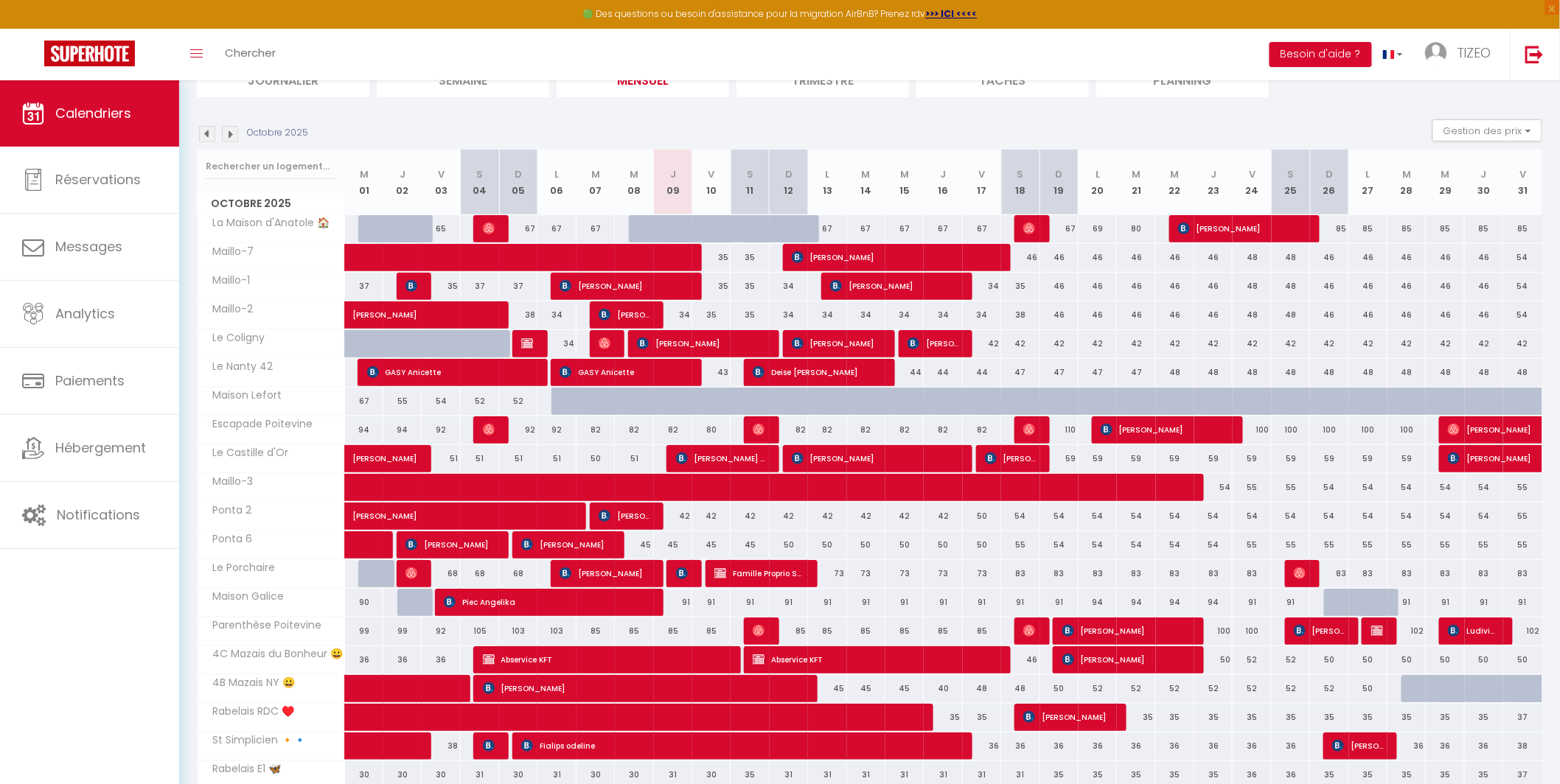
click at [1073, 432] on div "110" at bounding box center [1059, 429] width 38 height 27
type input "110"
type input "Dim 19 Octobre 2025"
type input "Lun 20 Octobre 2025"
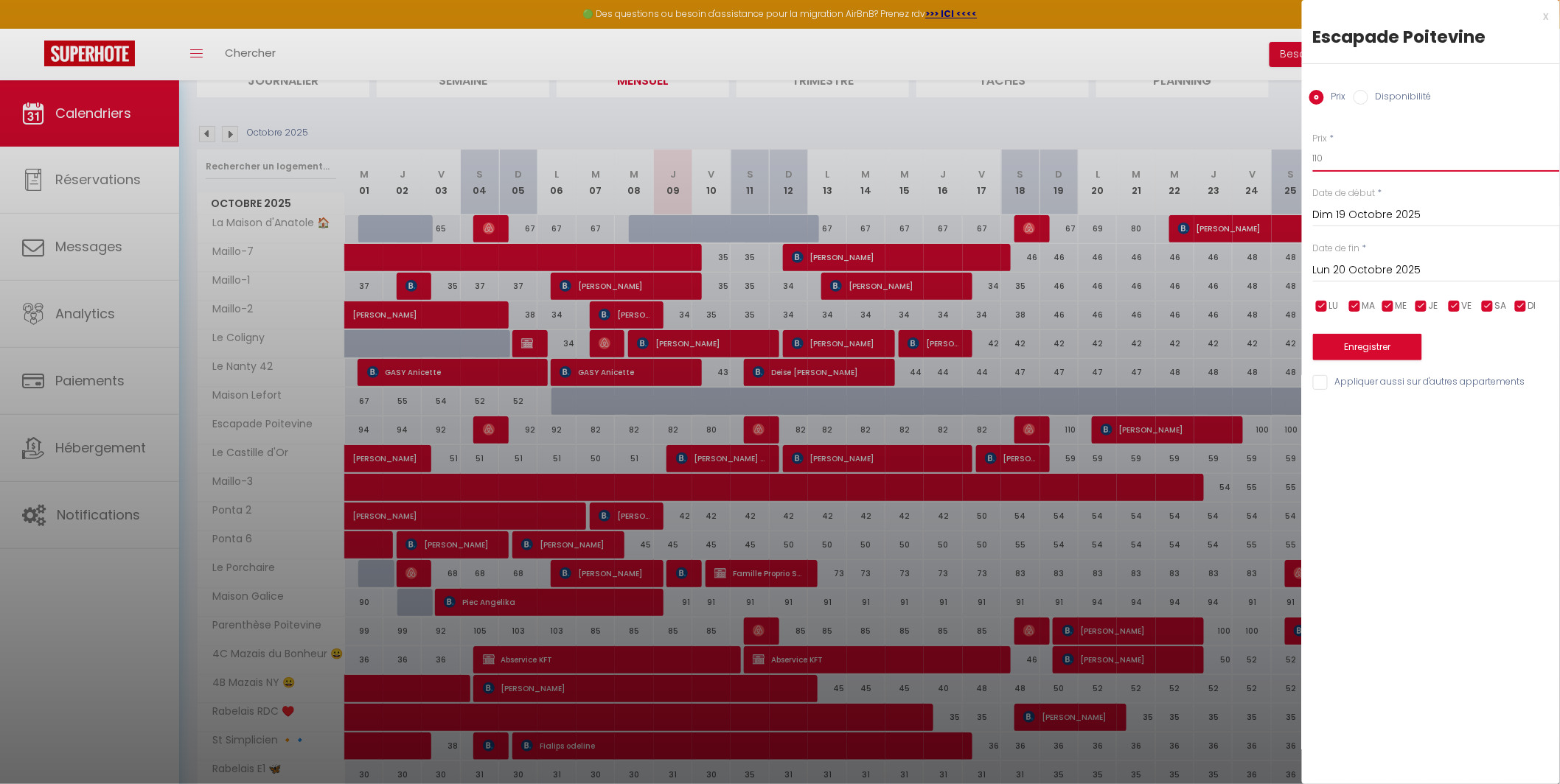
click at [1328, 154] on input "110" at bounding box center [1436, 158] width 247 height 26
type input "109"
click at [1357, 343] on button "Enregistrer" at bounding box center [1367, 347] width 109 height 26
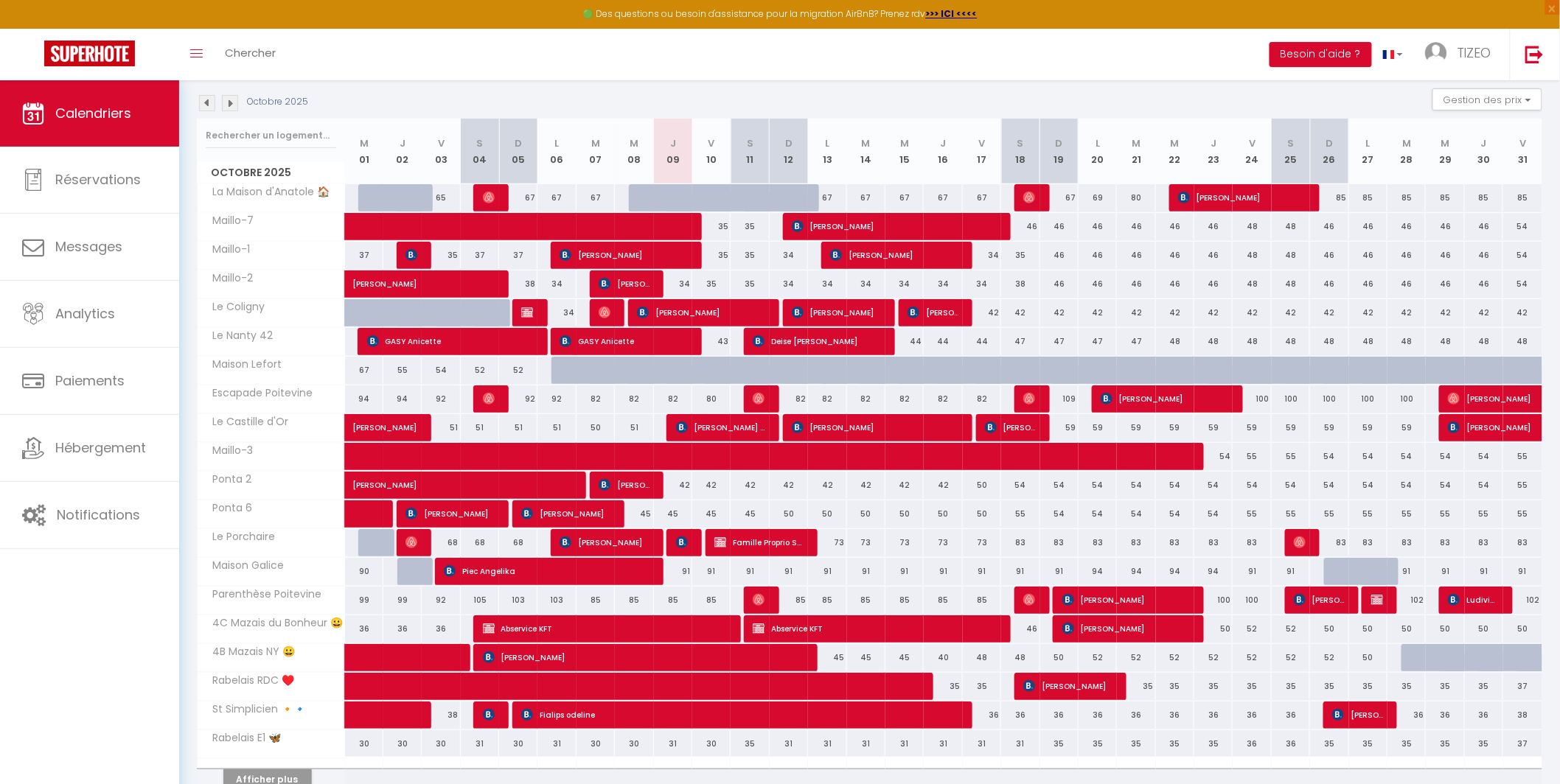
scroll to position [225, 0]
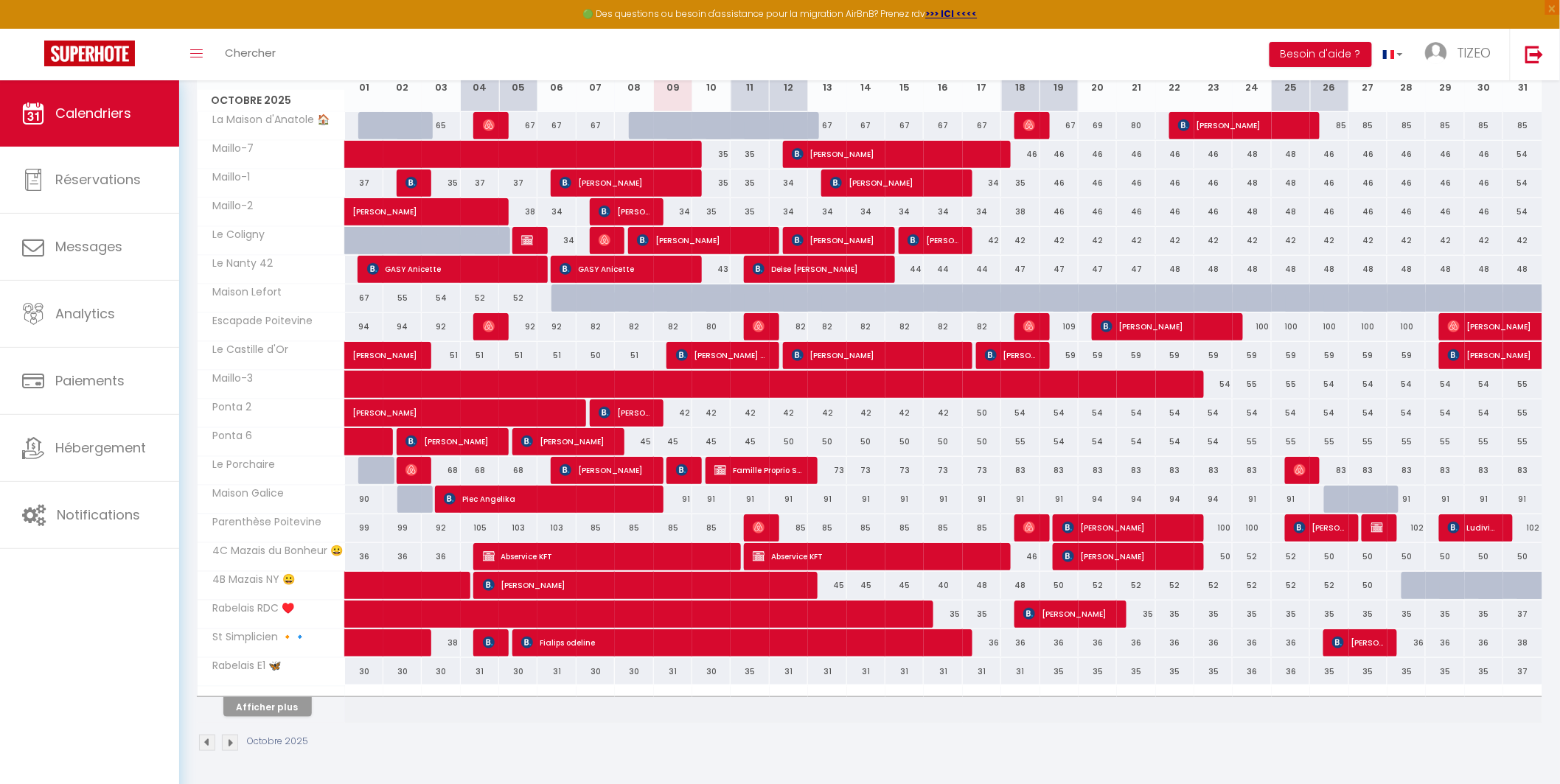
click at [1411, 591] on div at bounding box center [1420, 586] width 38 height 28
type input "50"
type input "[DATE] Octobre 2025"
type input "Mer 29 Octobre 2025"
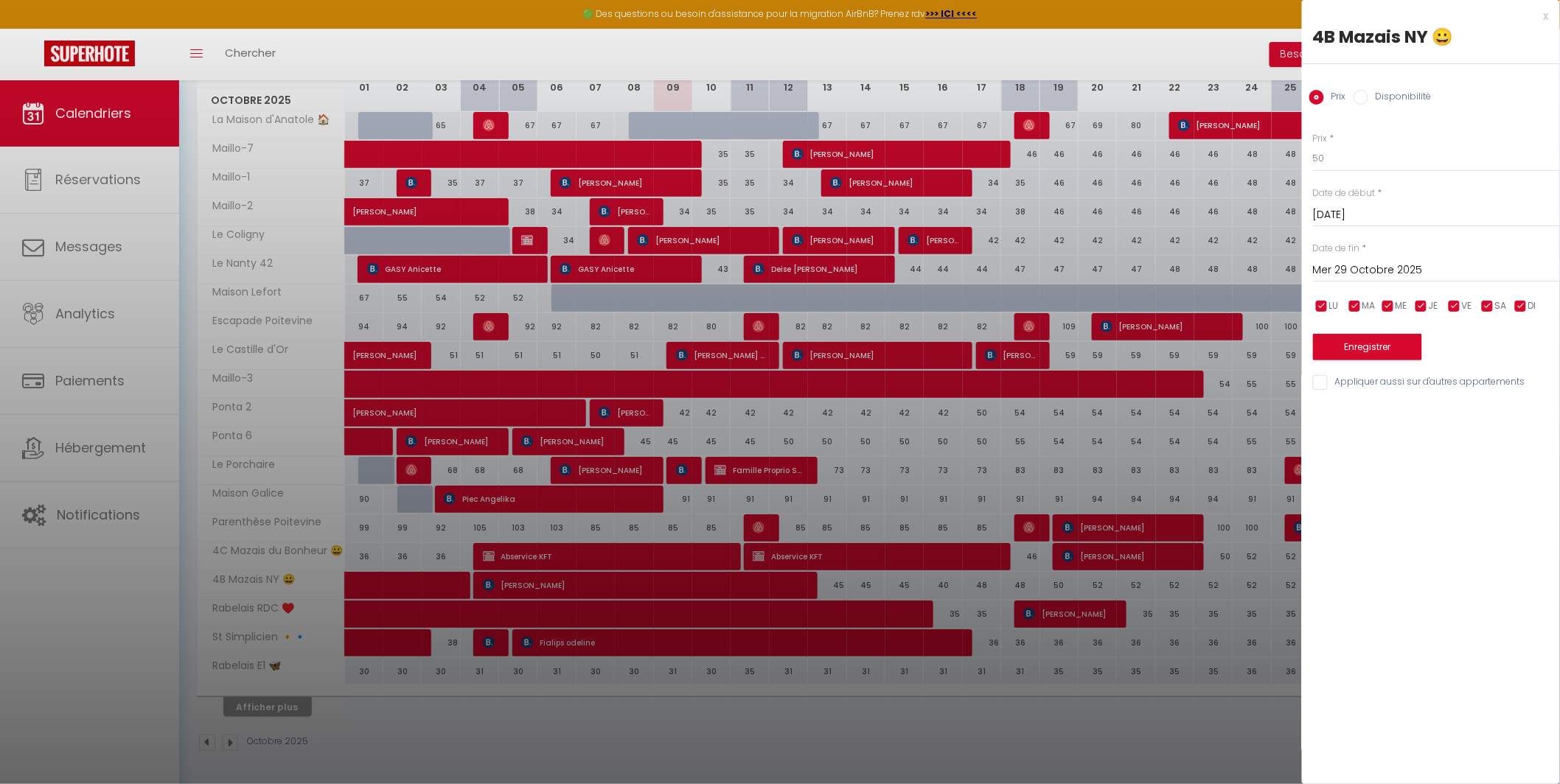
click at [1282, 542] on div at bounding box center [780, 392] width 1560 height 784
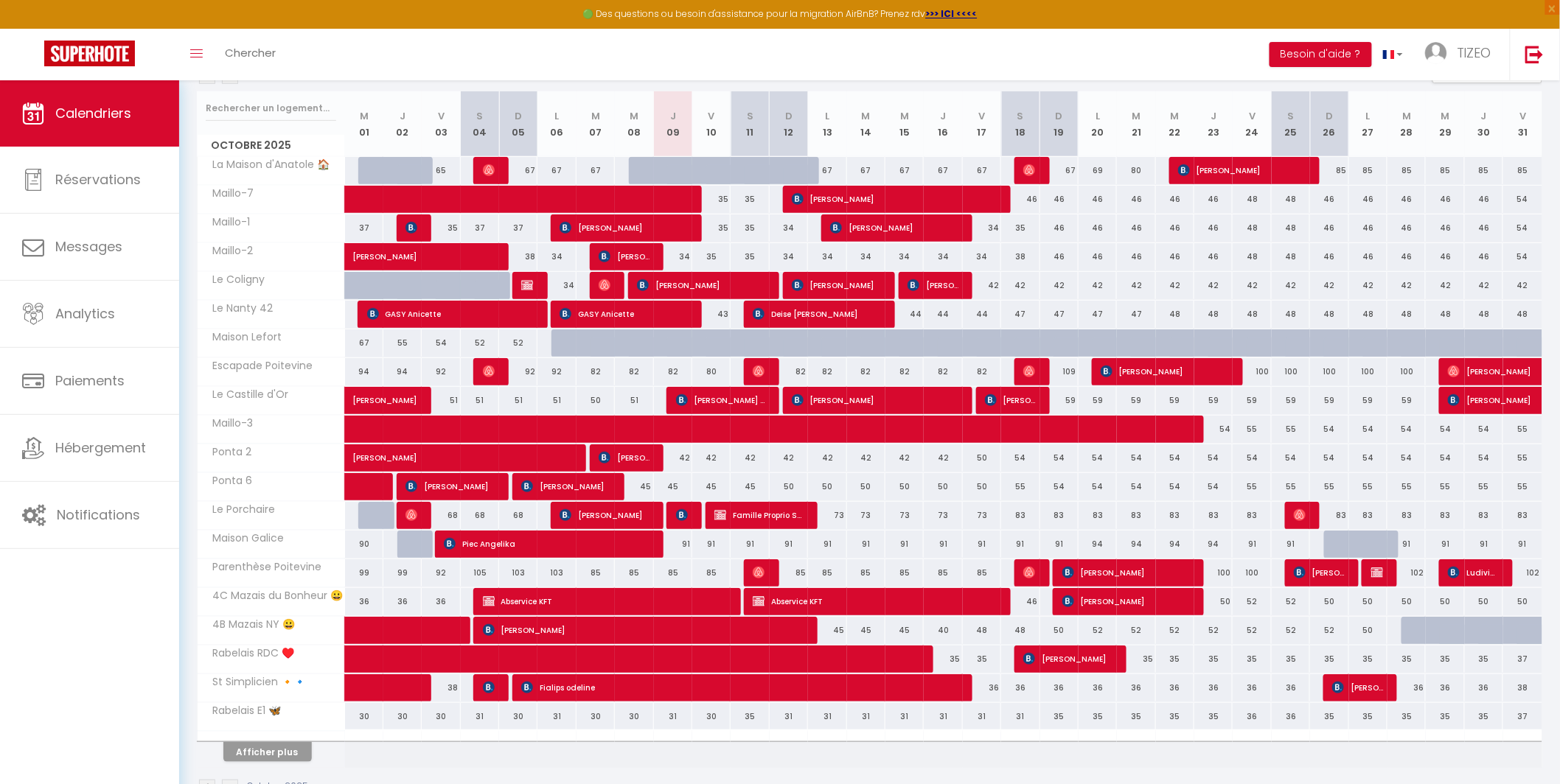
scroll to position [0, 0]
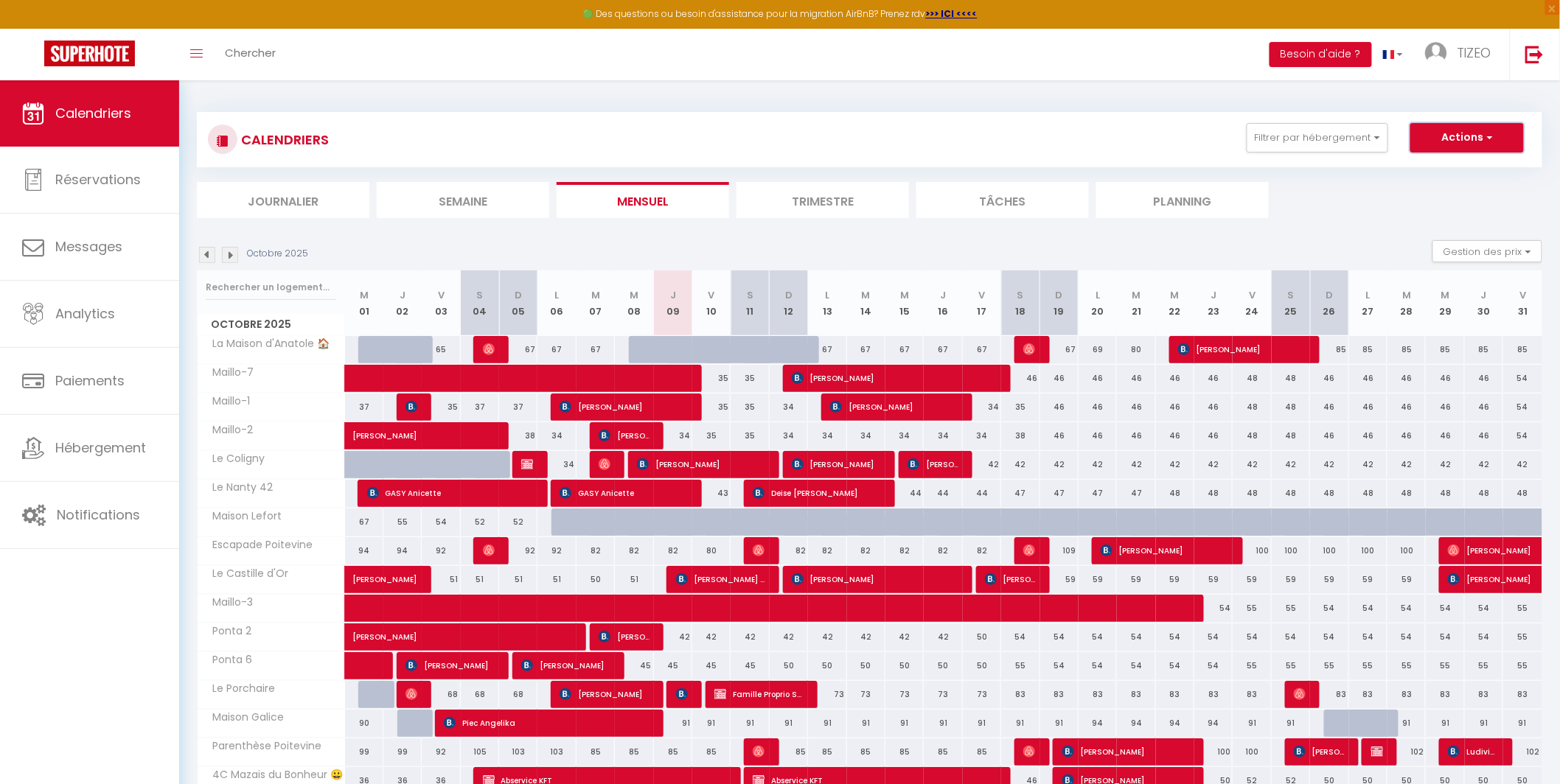
click at [1449, 137] on button "Actions" at bounding box center [1467, 138] width 113 height 30
click at [1441, 170] on link "Nouvelle réservation" at bounding box center [1451, 171] width 128 height 22
select select
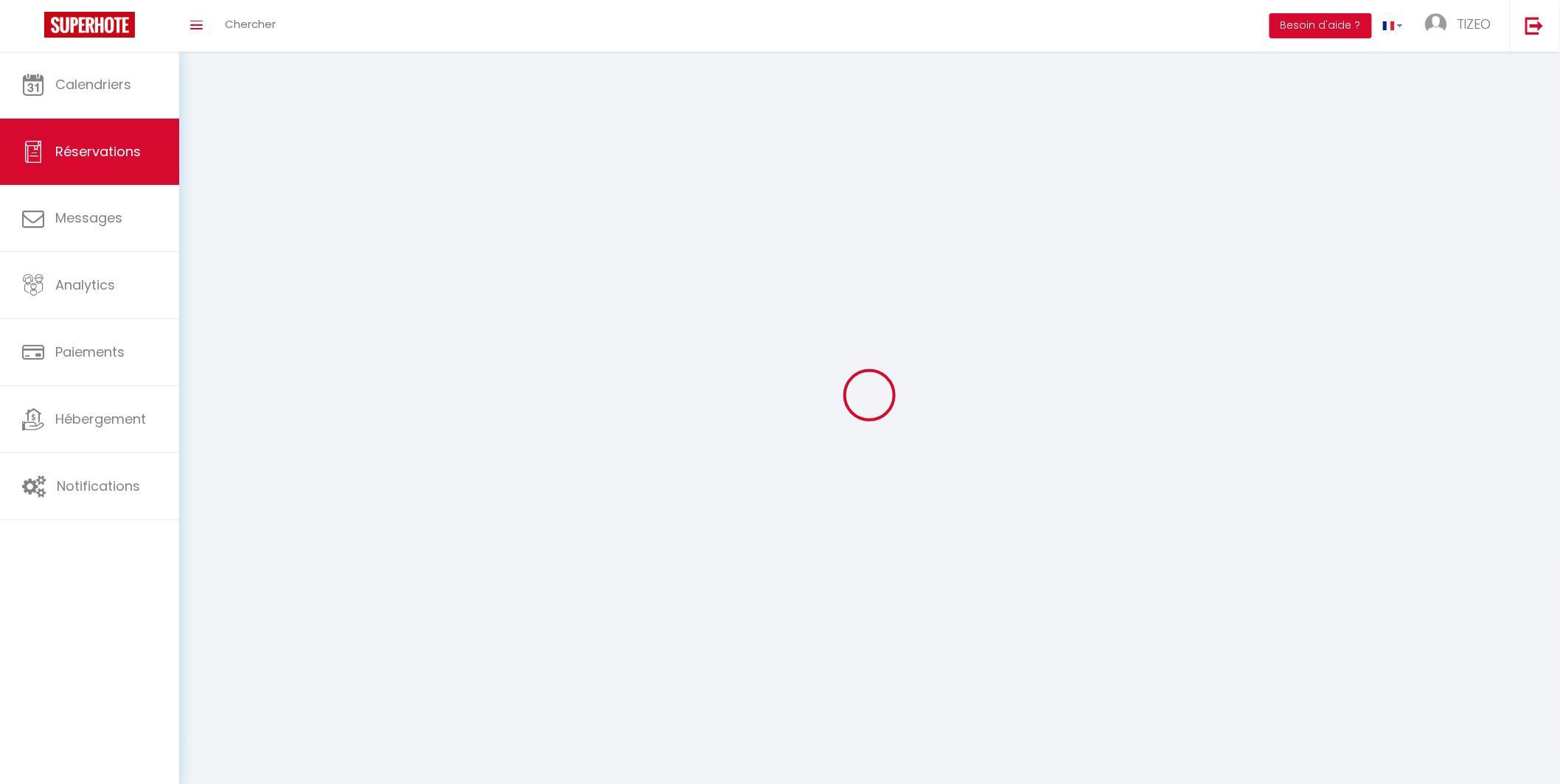
select select
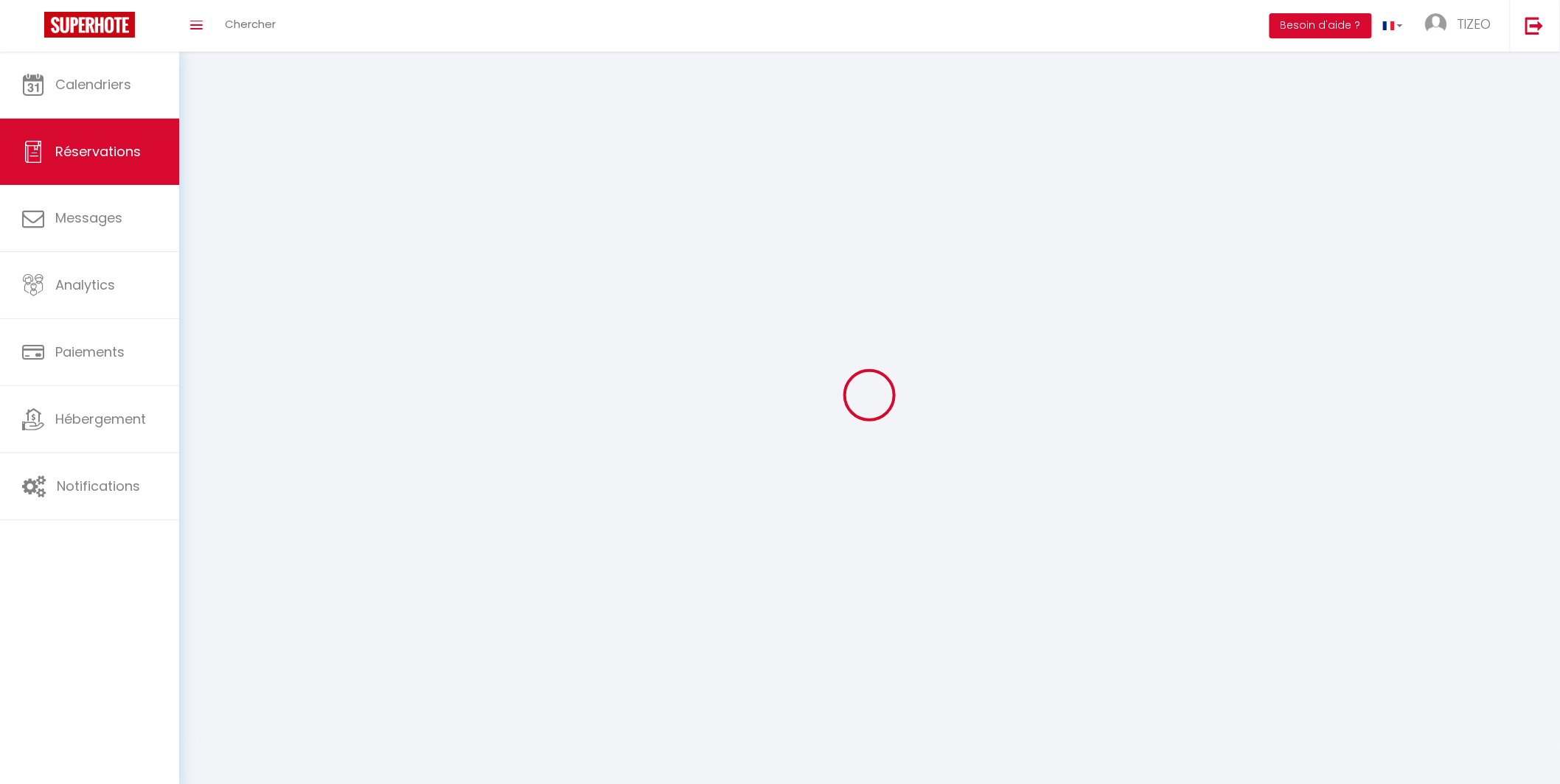
select select
checkbox input "false"
select select
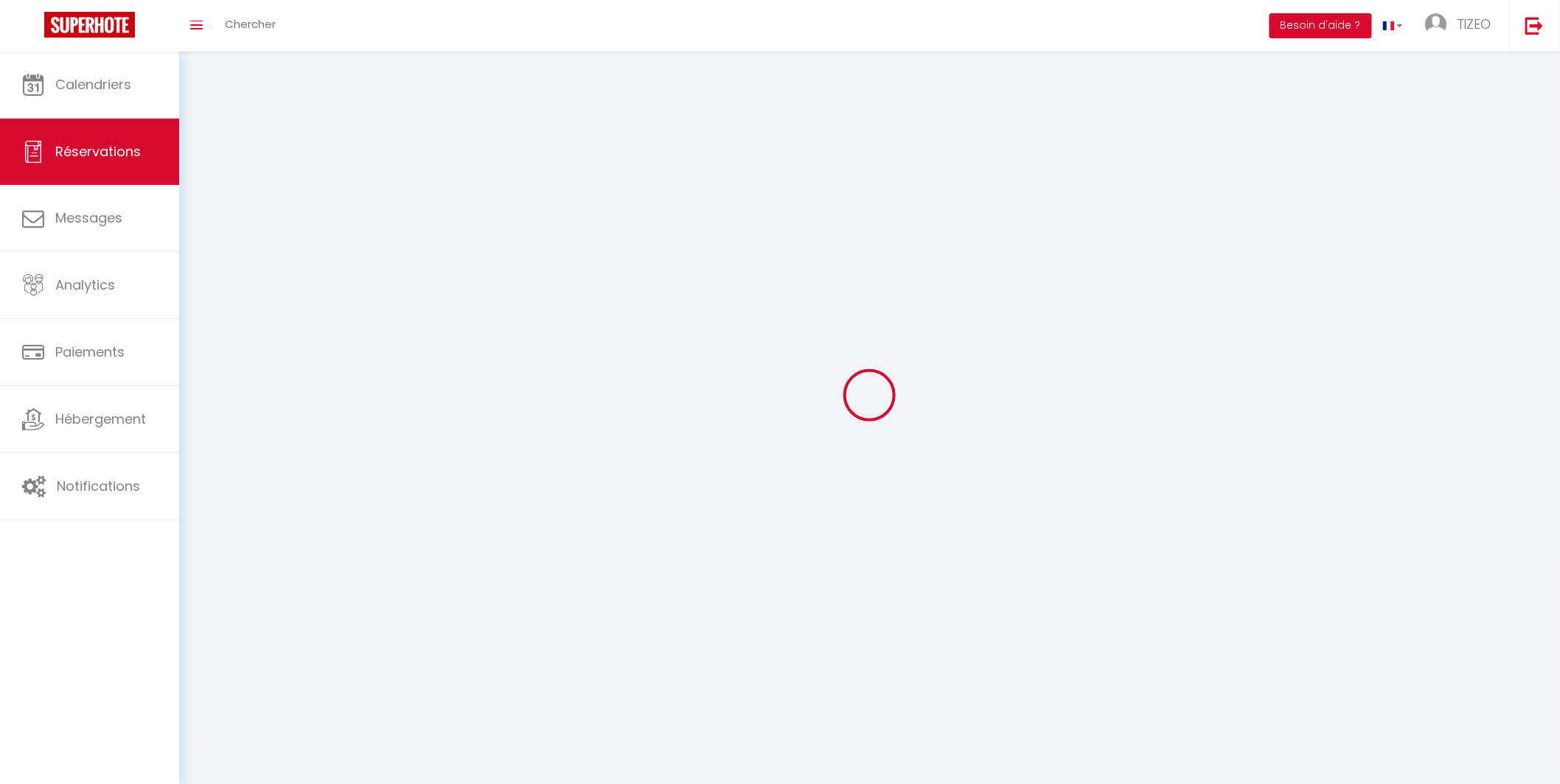
select select
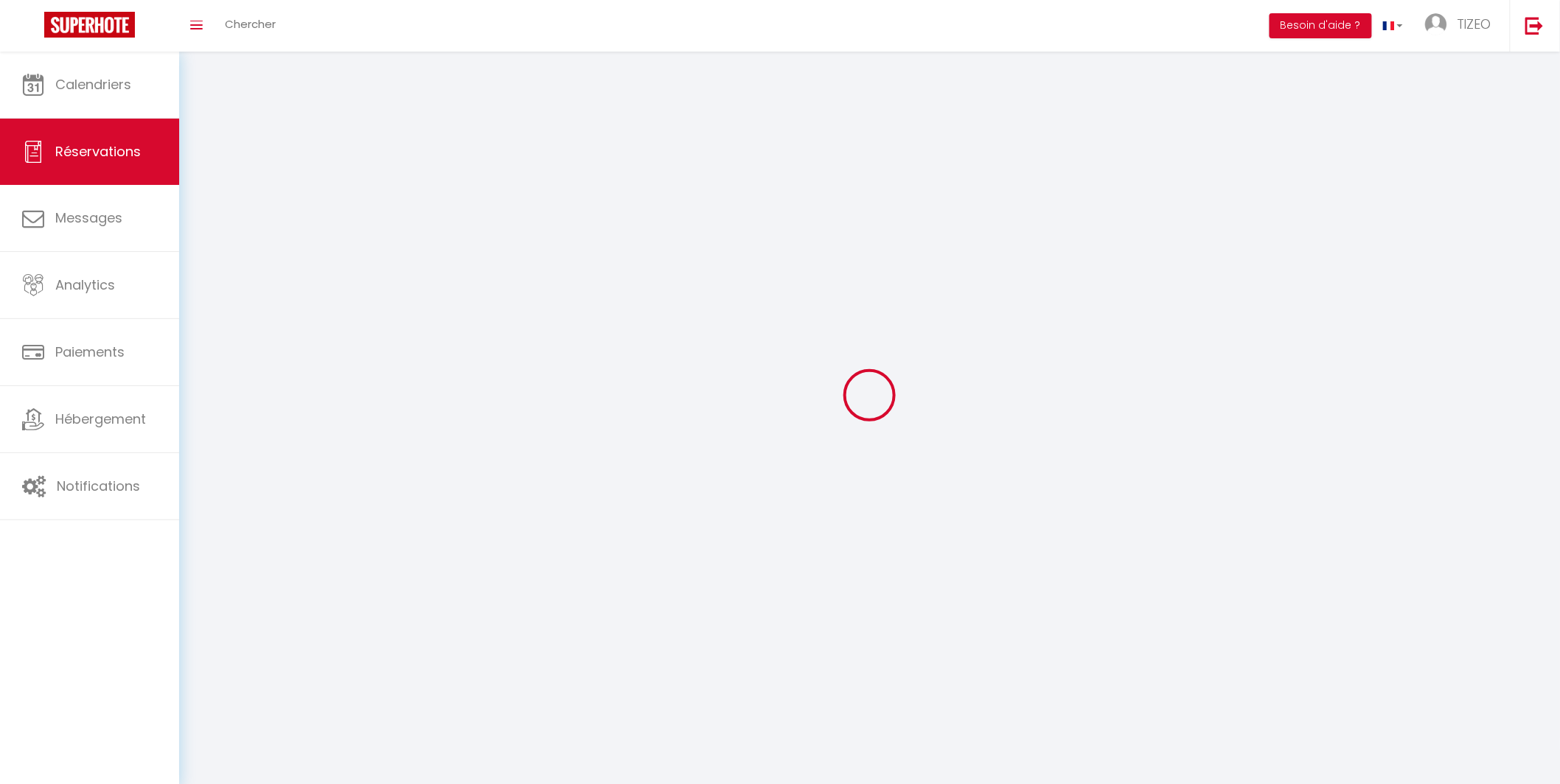
checkbox input "false"
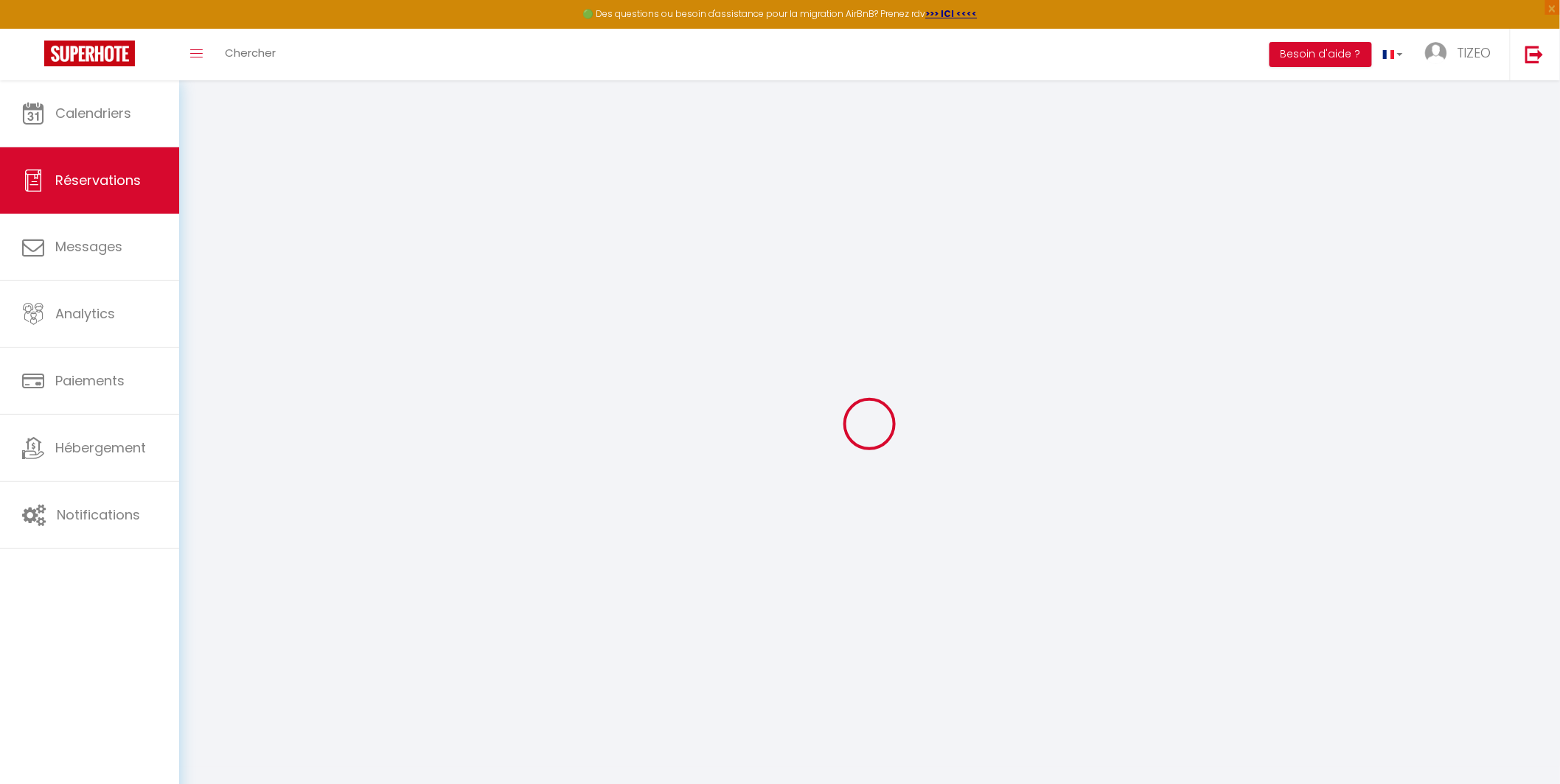
select select
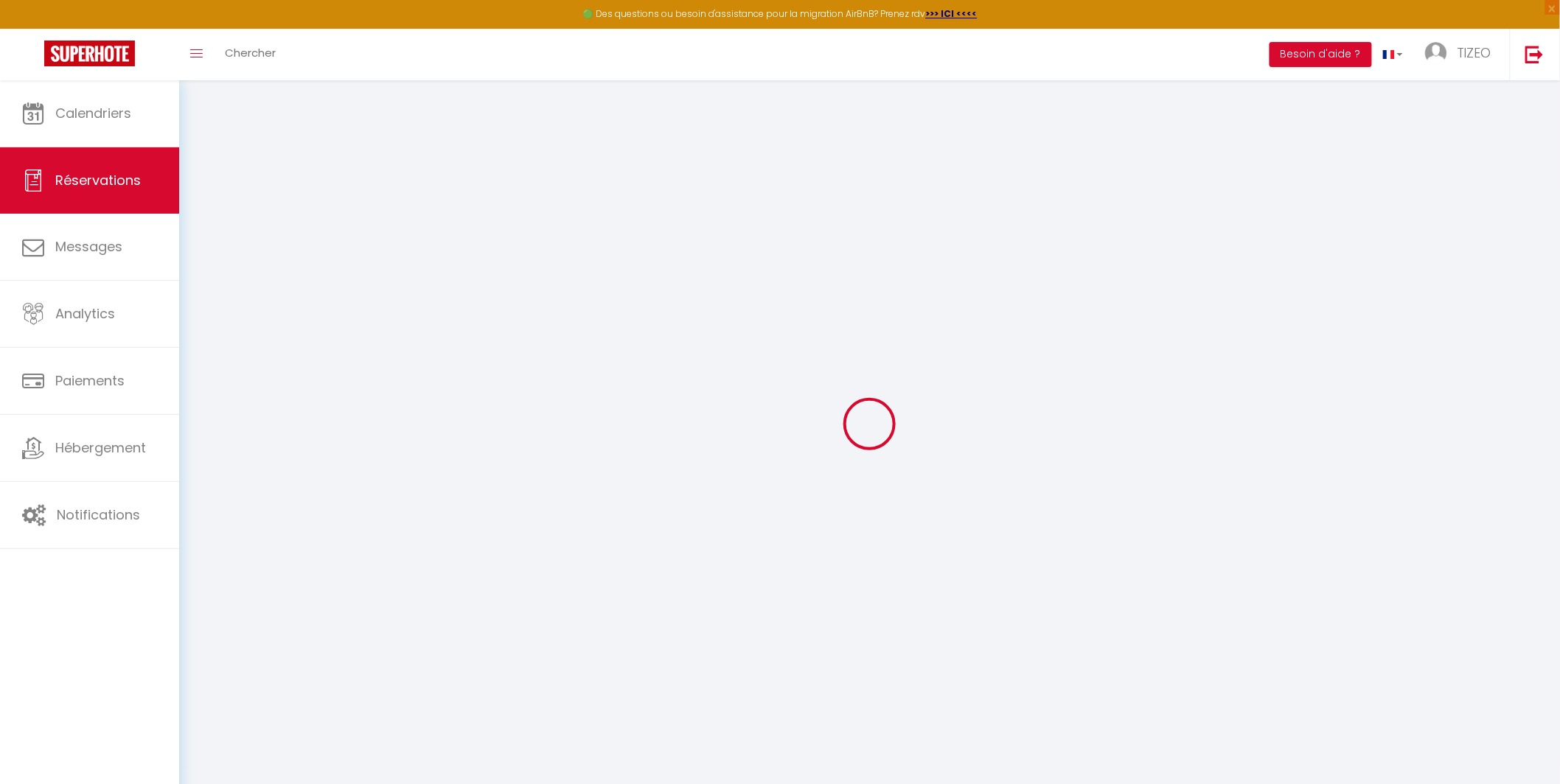
select select
checkbox input "false"
select select
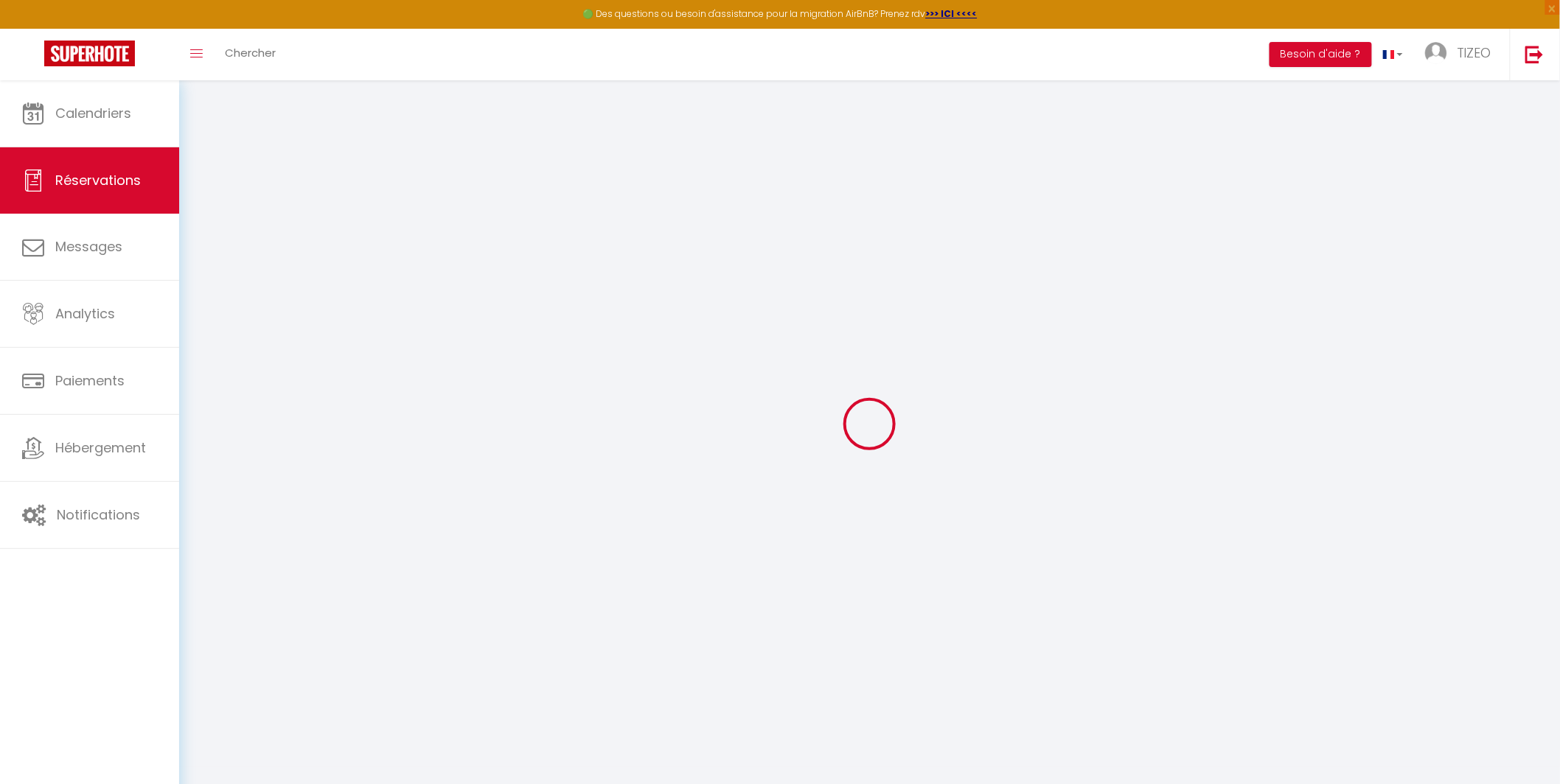
select select
checkbox input "false"
select select
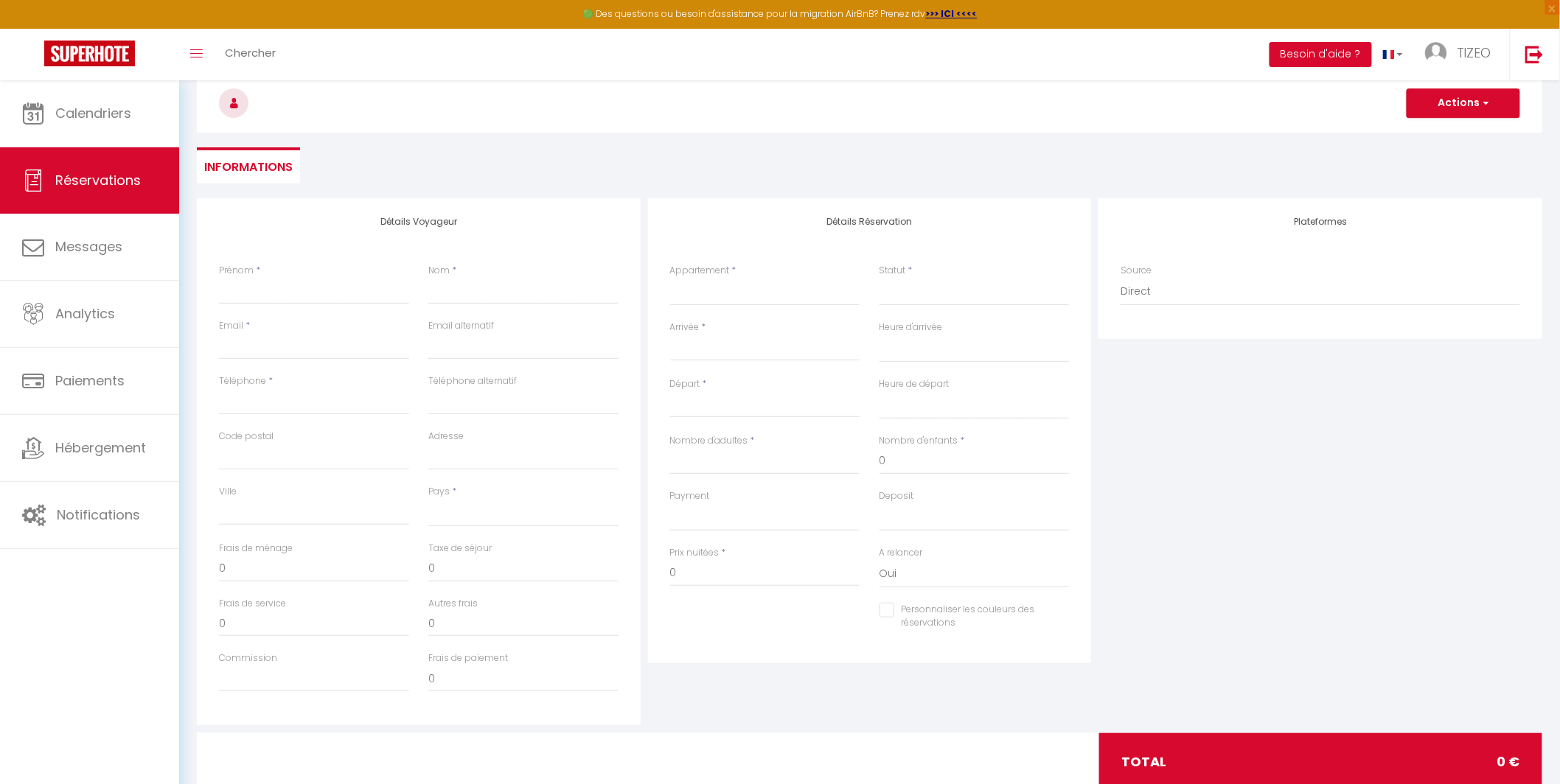
scroll to position [118, 0]
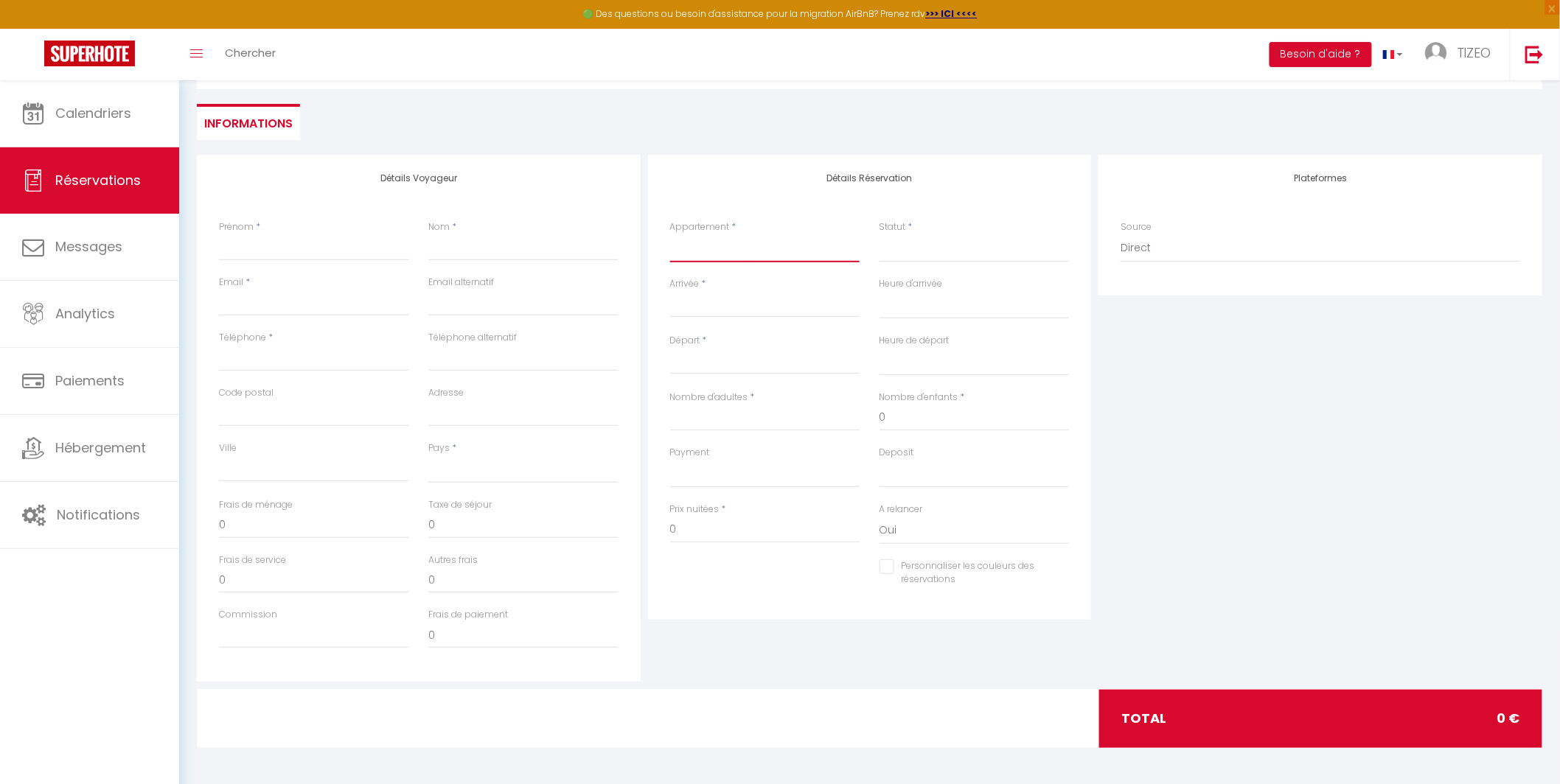
click at [811, 249] on select "4C Mazais du Bonheur 😀 4B Mazais NY 😀 Rabelais RDC ♥️ St Simplicien 🔸🔹 Rabelais…" at bounding box center [765, 249] width 190 height 28
select select "8585"
click at [670, 235] on select "4C Mazais du Bonheur 😀 4B Mazais NY 😀 Rabelais RDC ♥️ St Simplicien 🔸🔹 Rabelais…" at bounding box center [765, 249] width 190 height 28
select select
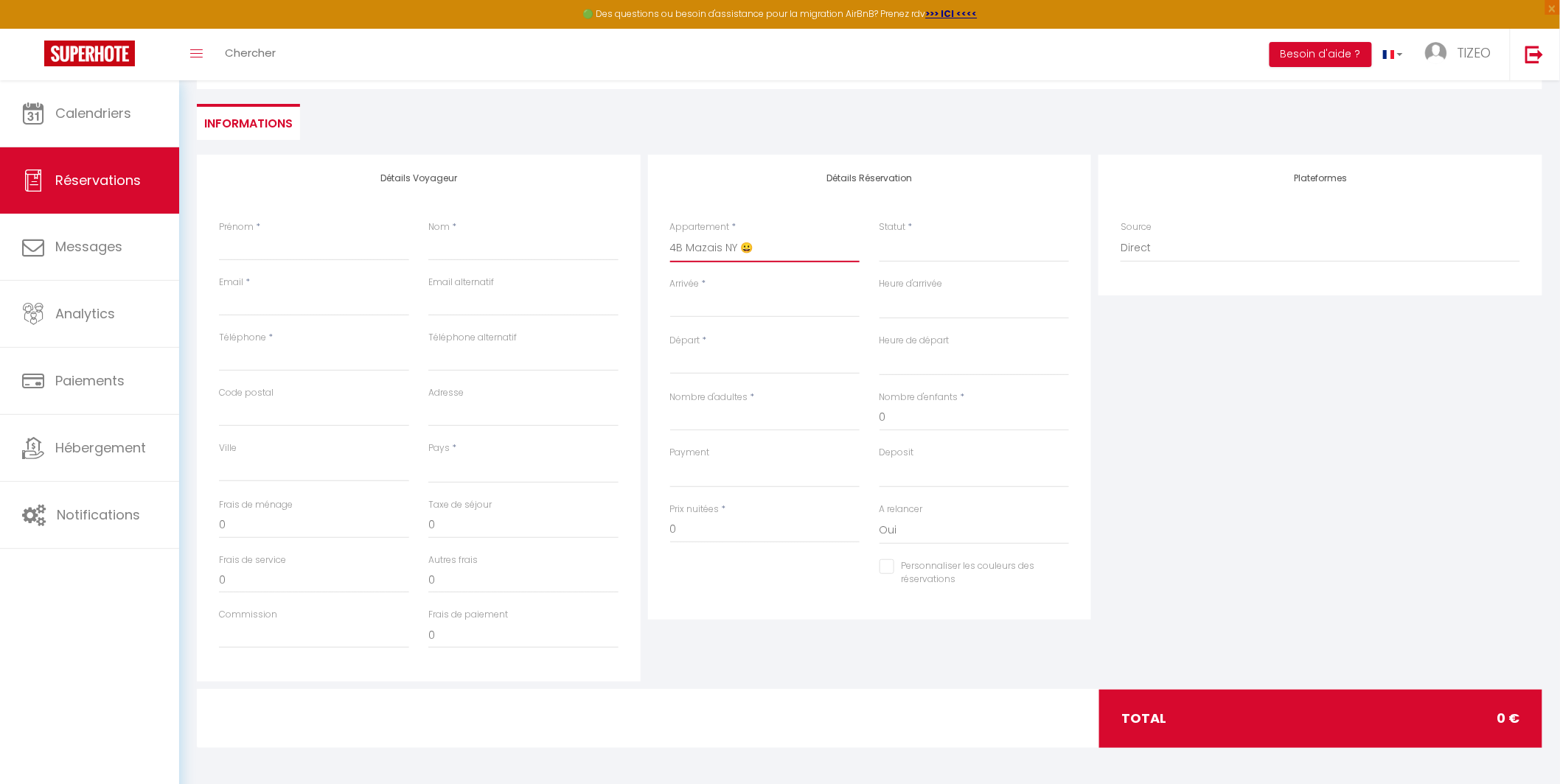
select select
checkbox input "false"
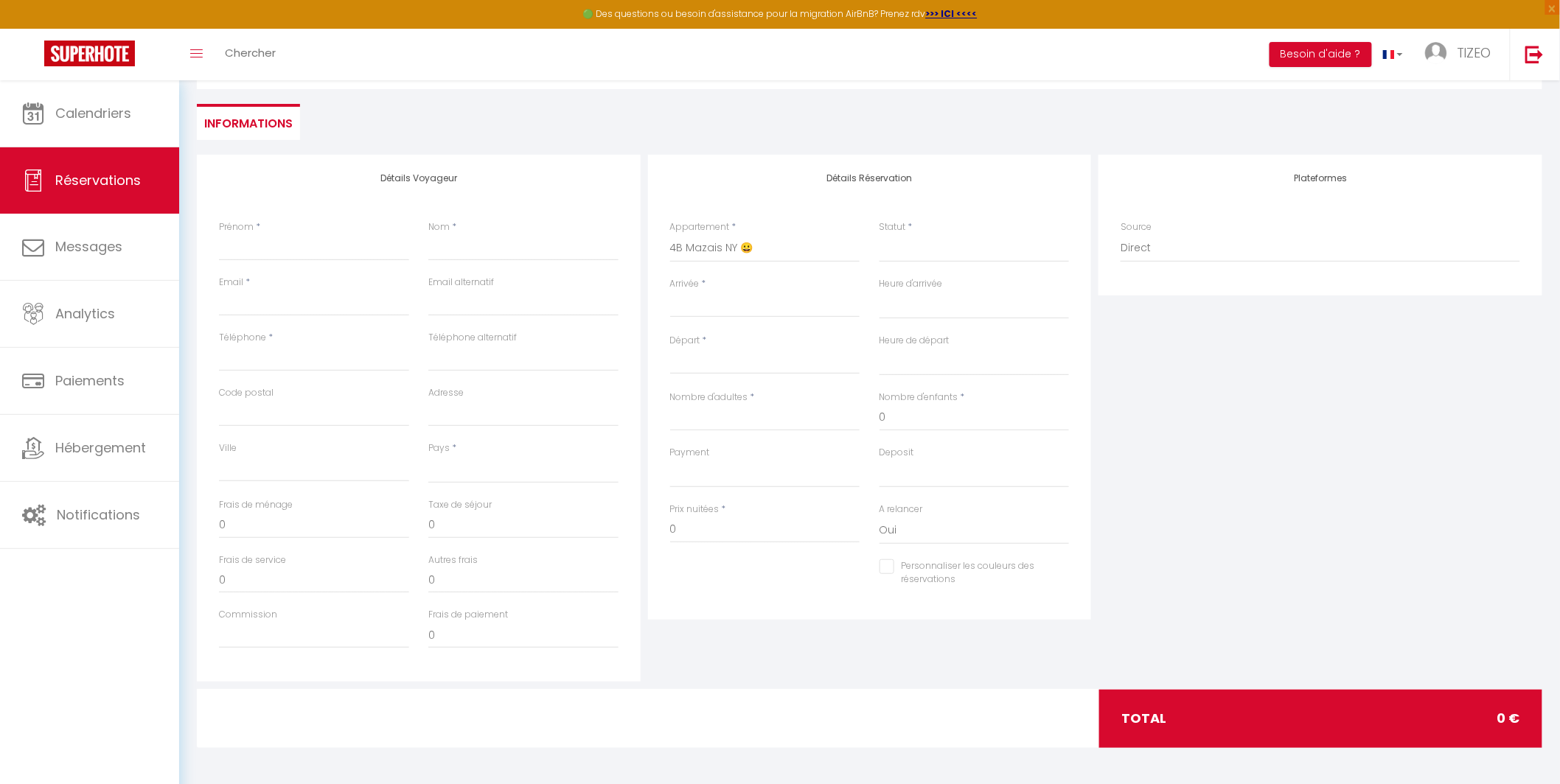
click at [711, 306] on input "Arrivée" at bounding box center [765, 306] width 190 height 19
click at [693, 300] on input "Arrivée" at bounding box center [765, 306] width 190 height 19
select select
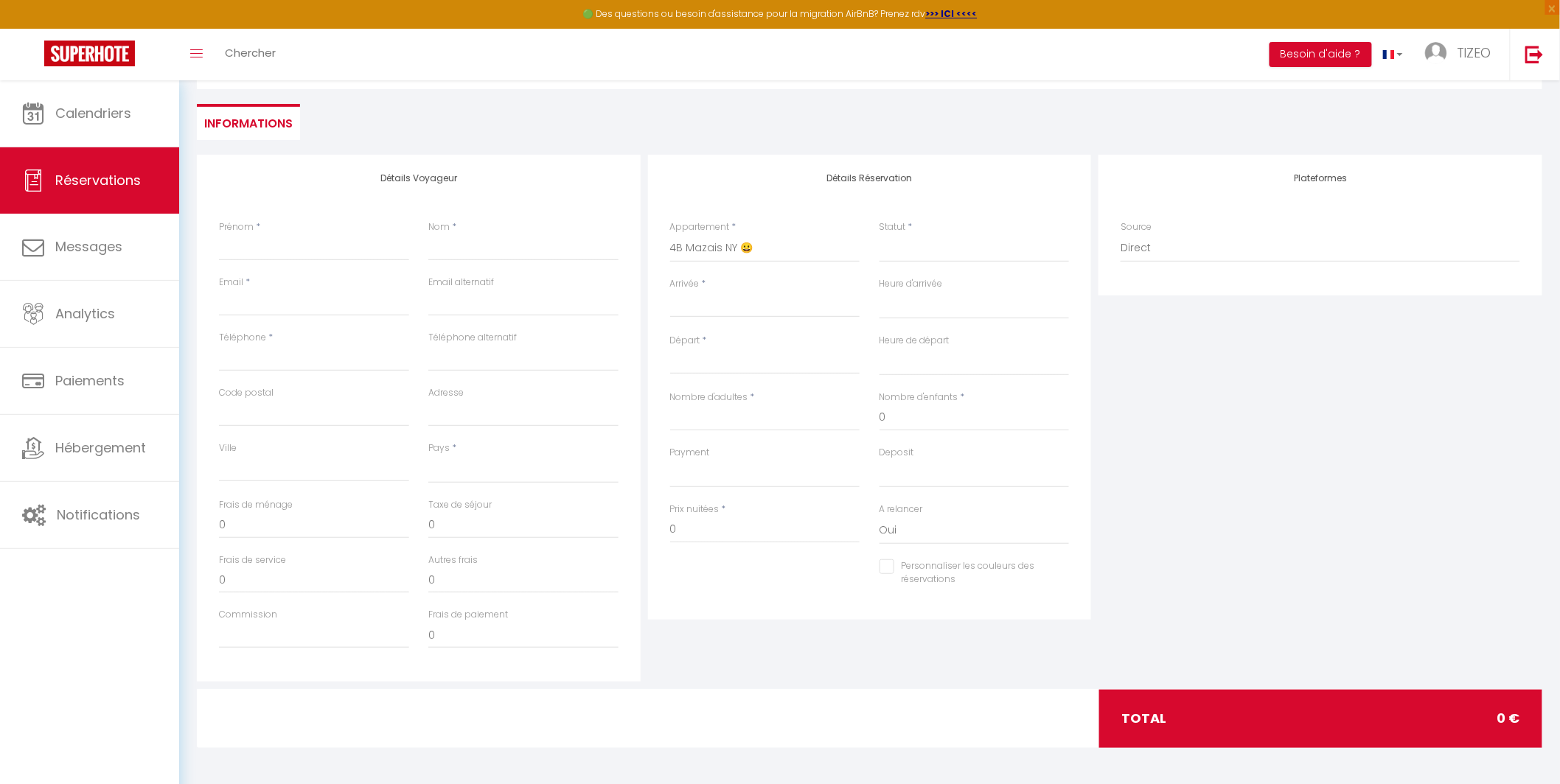
select select
checkbox input "false"
click at [318, 249] on input "Prénom" at bounding box center [314, 248] width 190 height 26
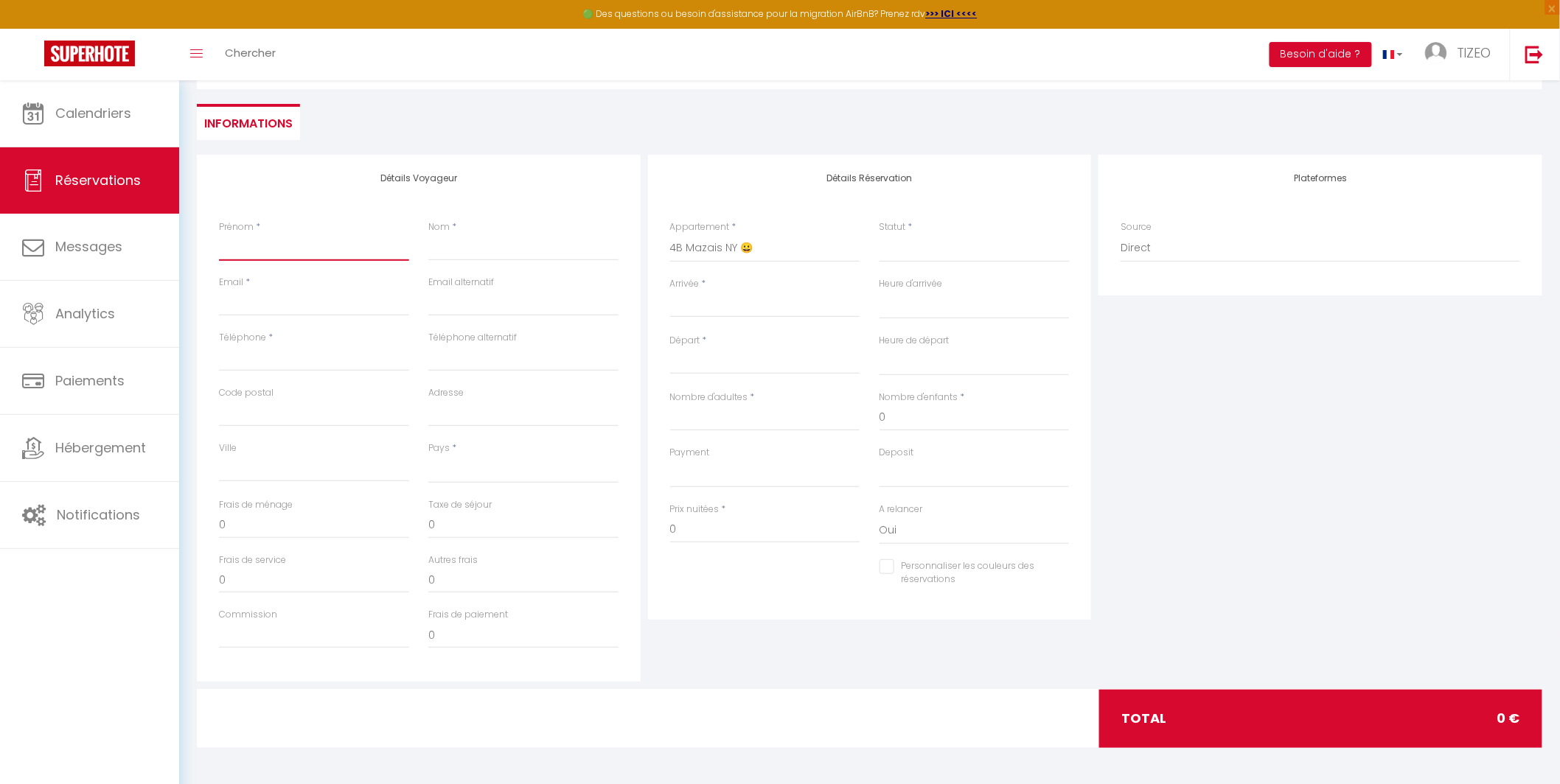
type input "G"
select select
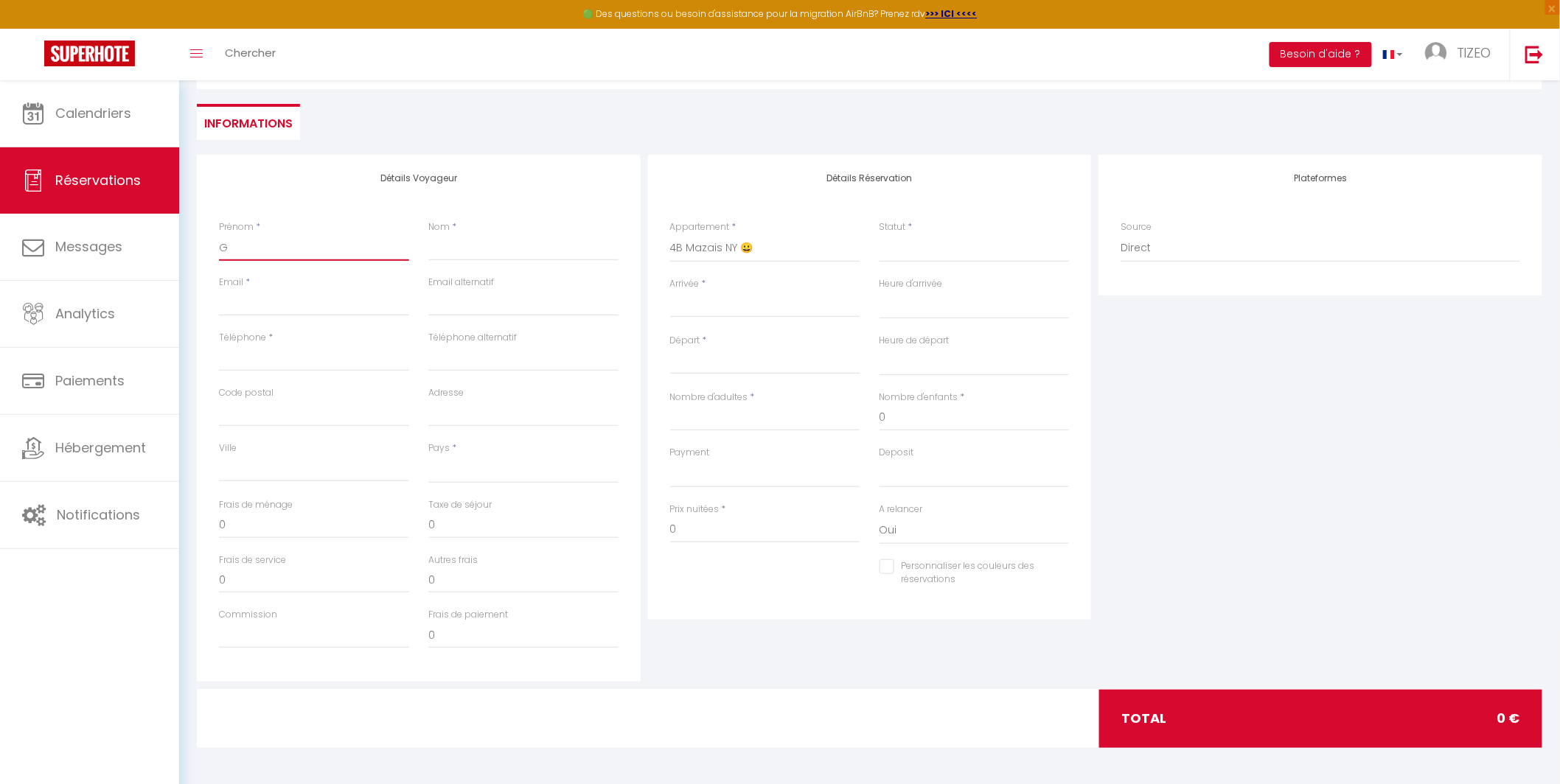
select select
checkbox input "false"
type input "Ga"
select select
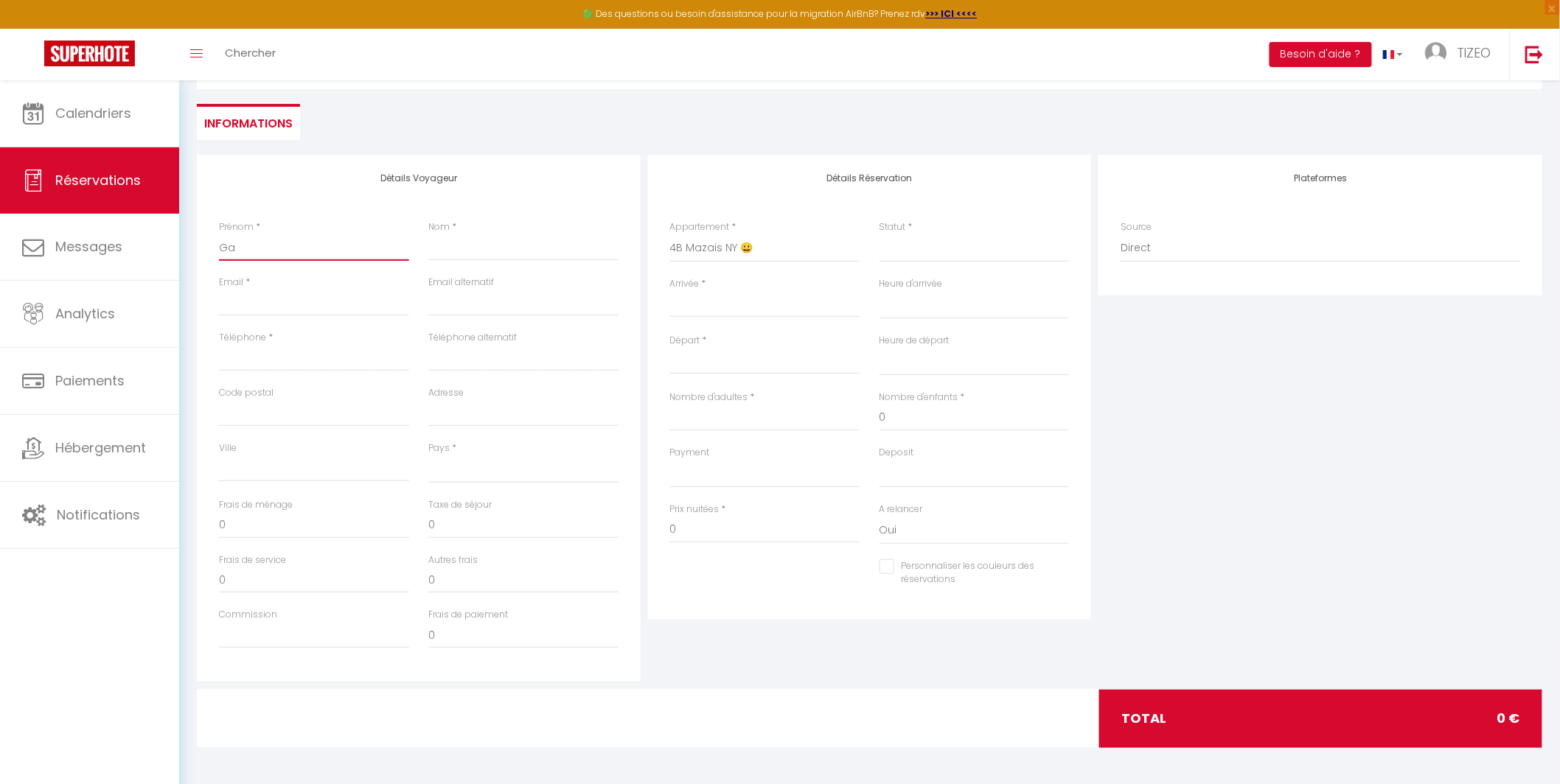
select select
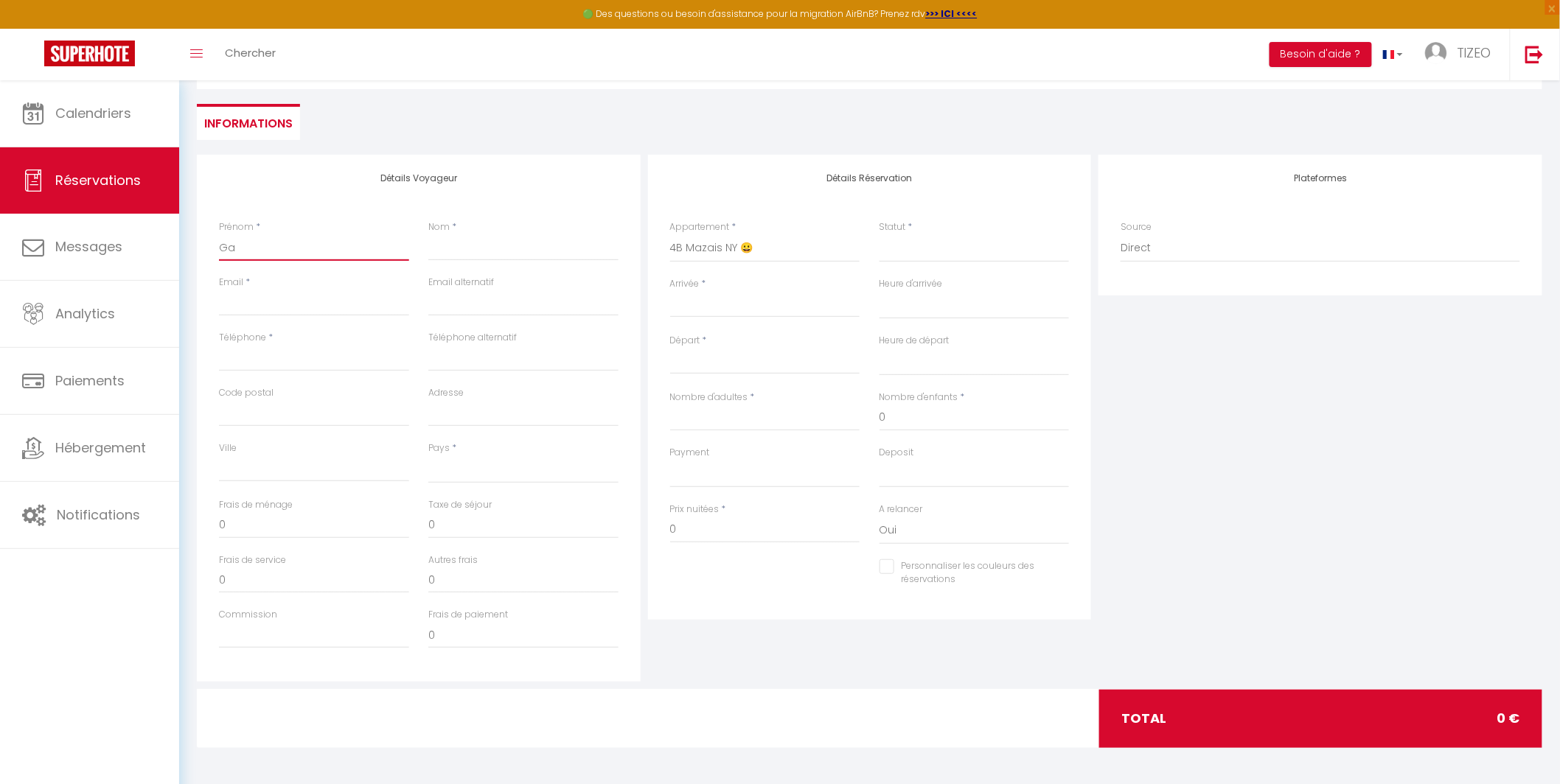
checkbox input "false"
type input "Gaë"
select select
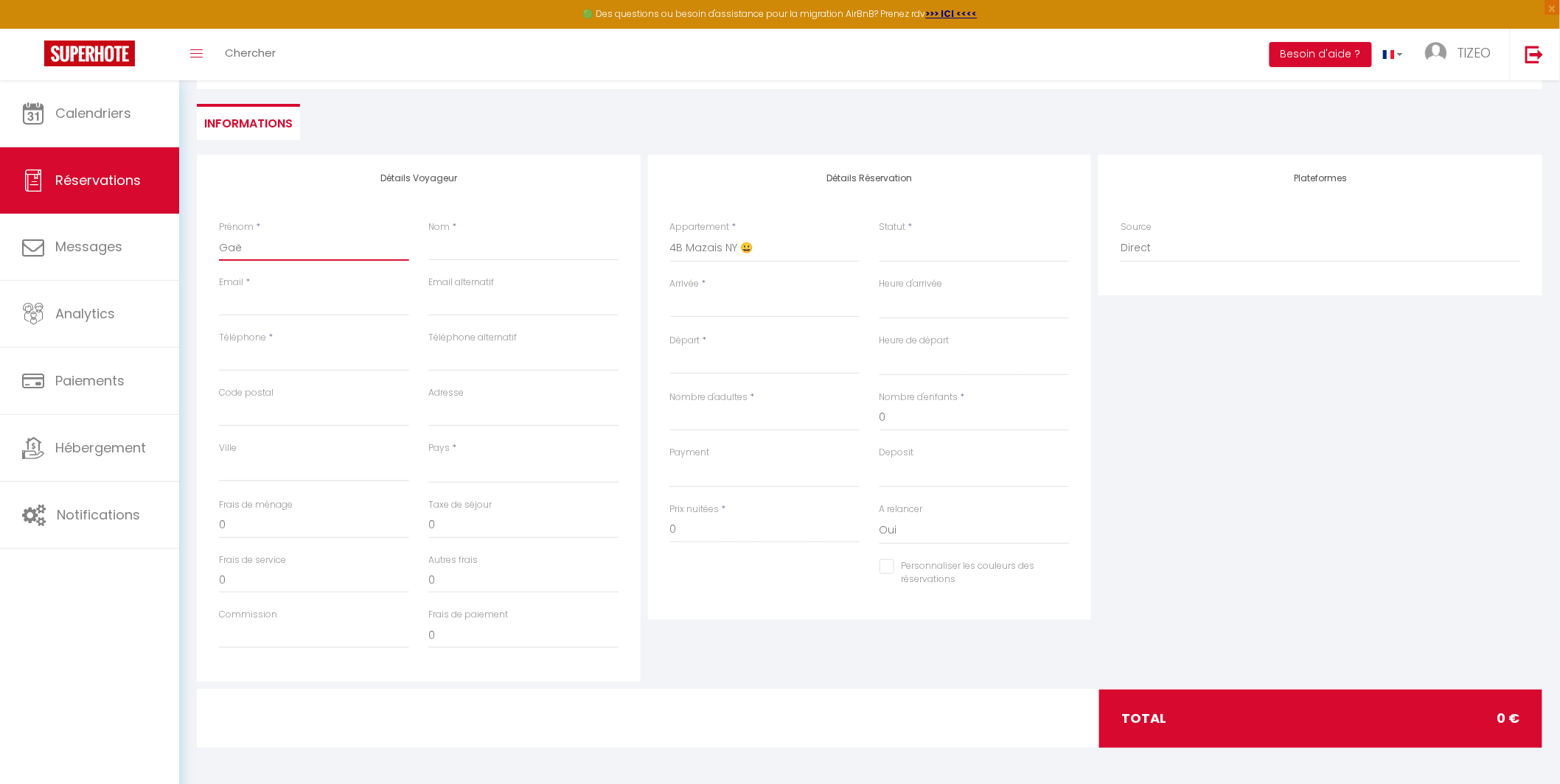
select select
checkbox input "false"
type input "Gaël"
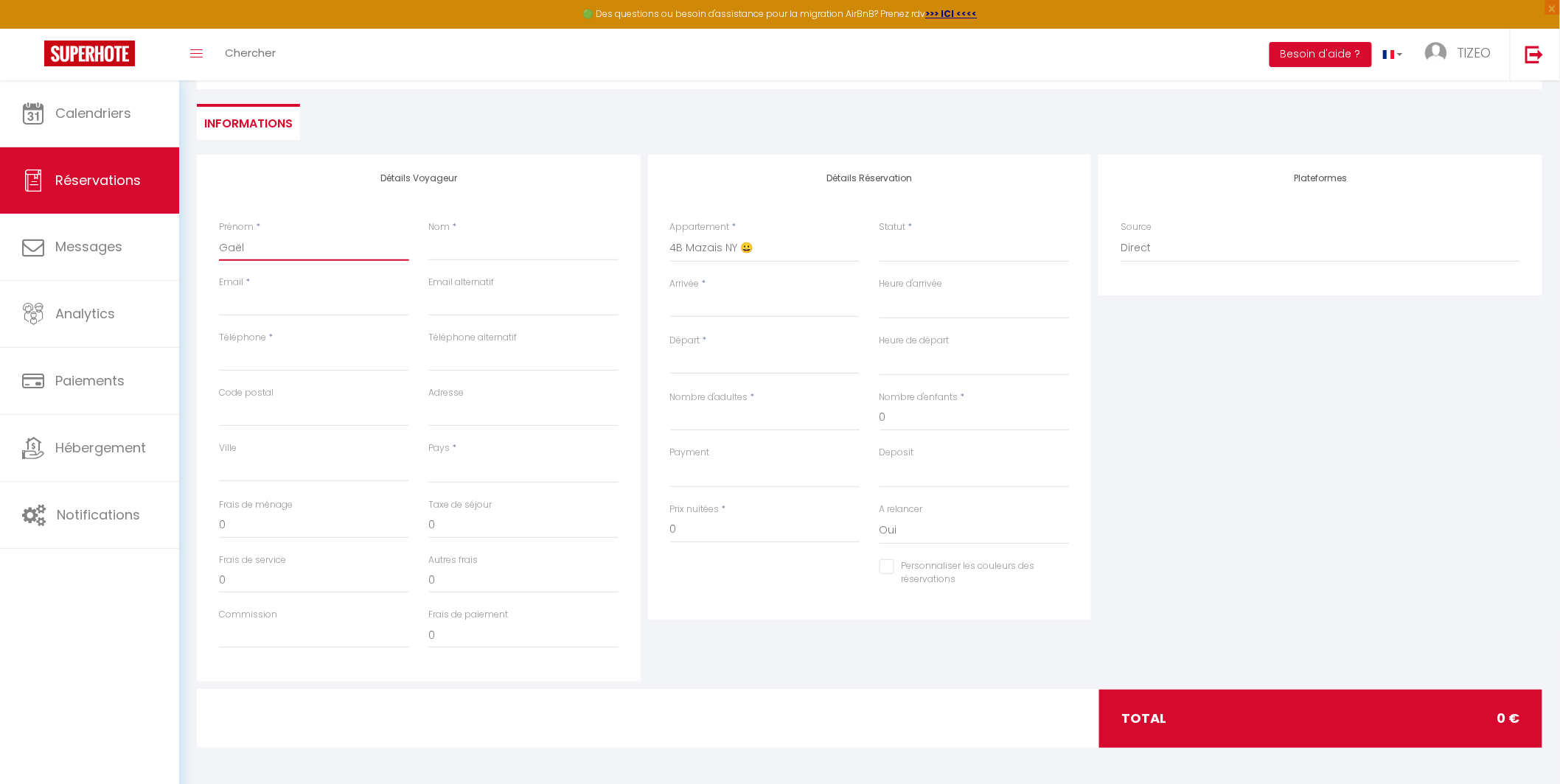
select select
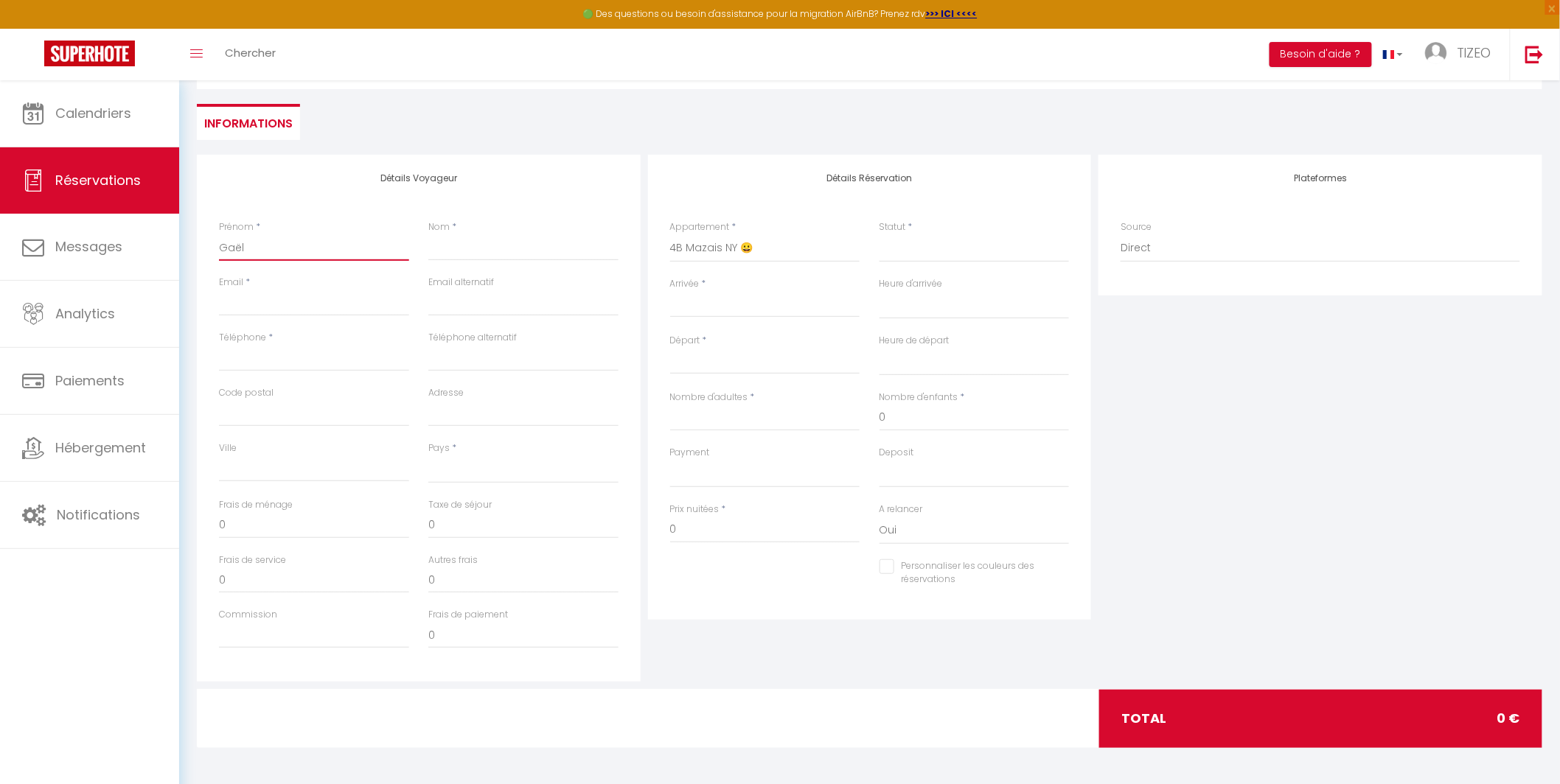
select select
checkbox input "false"
type input "Gaël"
click at [469, 252] on input "Nom" at bounding box center [523, 248] width 190 height 26
type input "R"
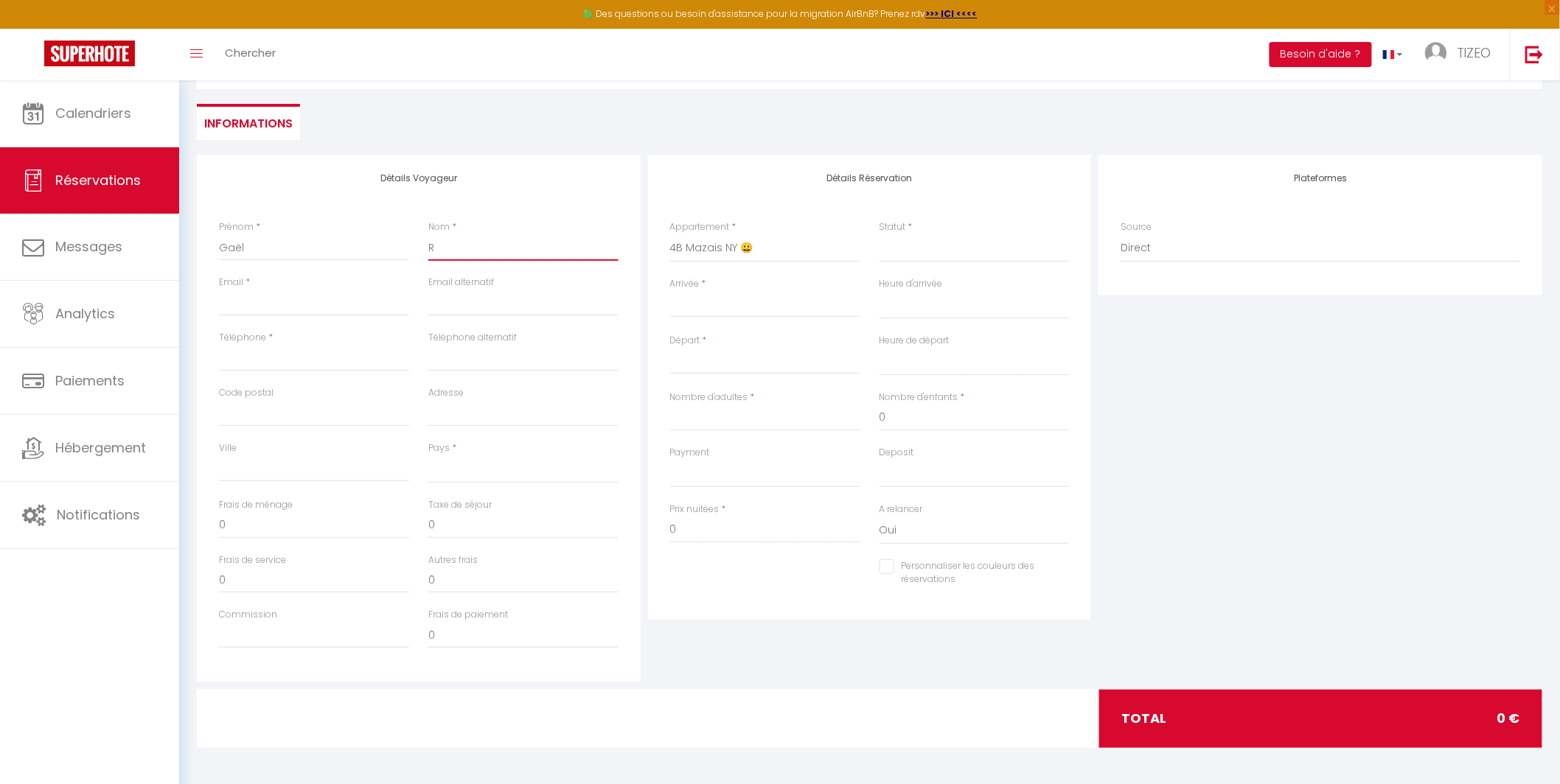
select select
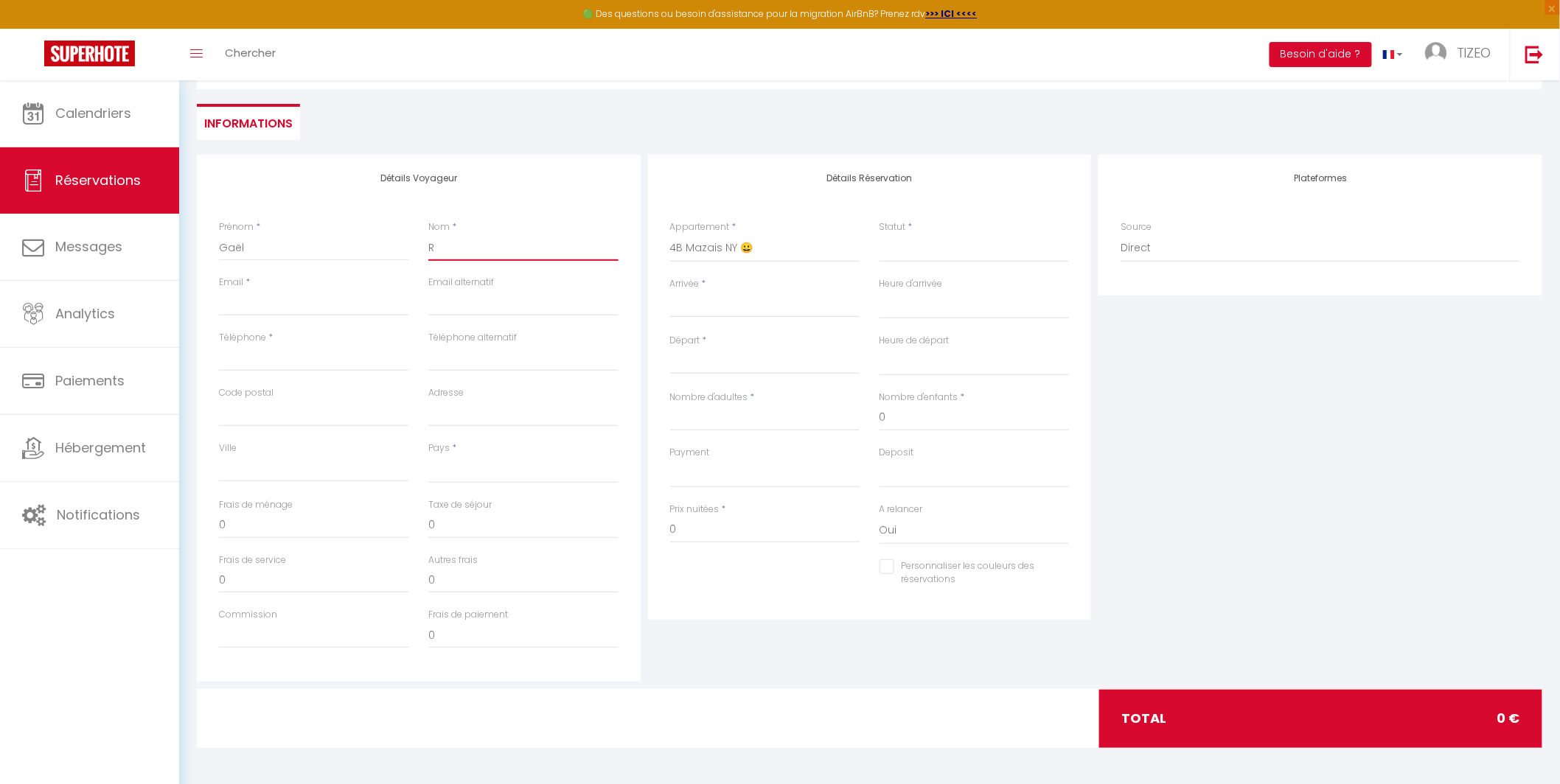
select select
checkbox input "false"
type input "Ro"
select select
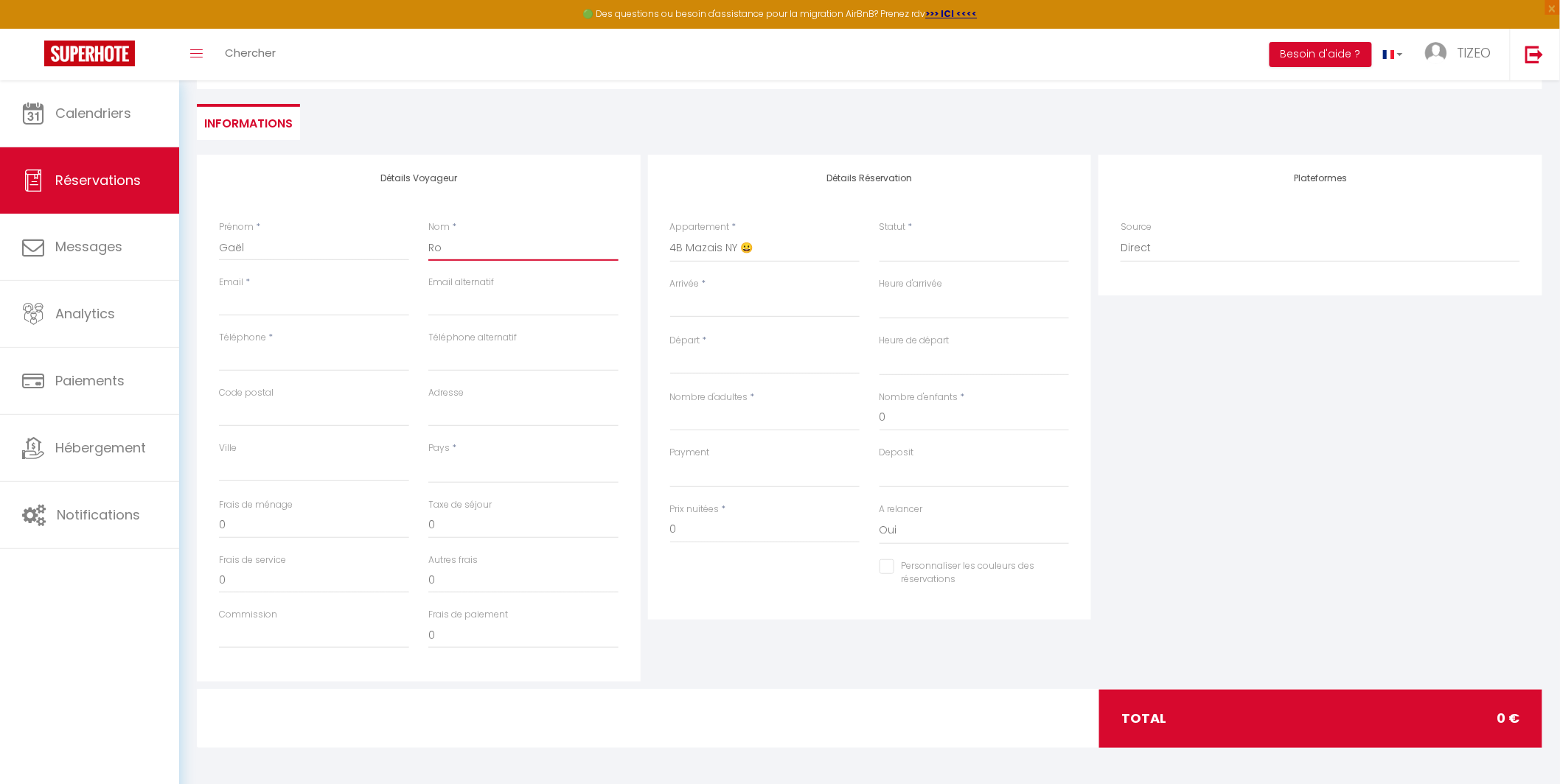
select select
checkbox input "false"
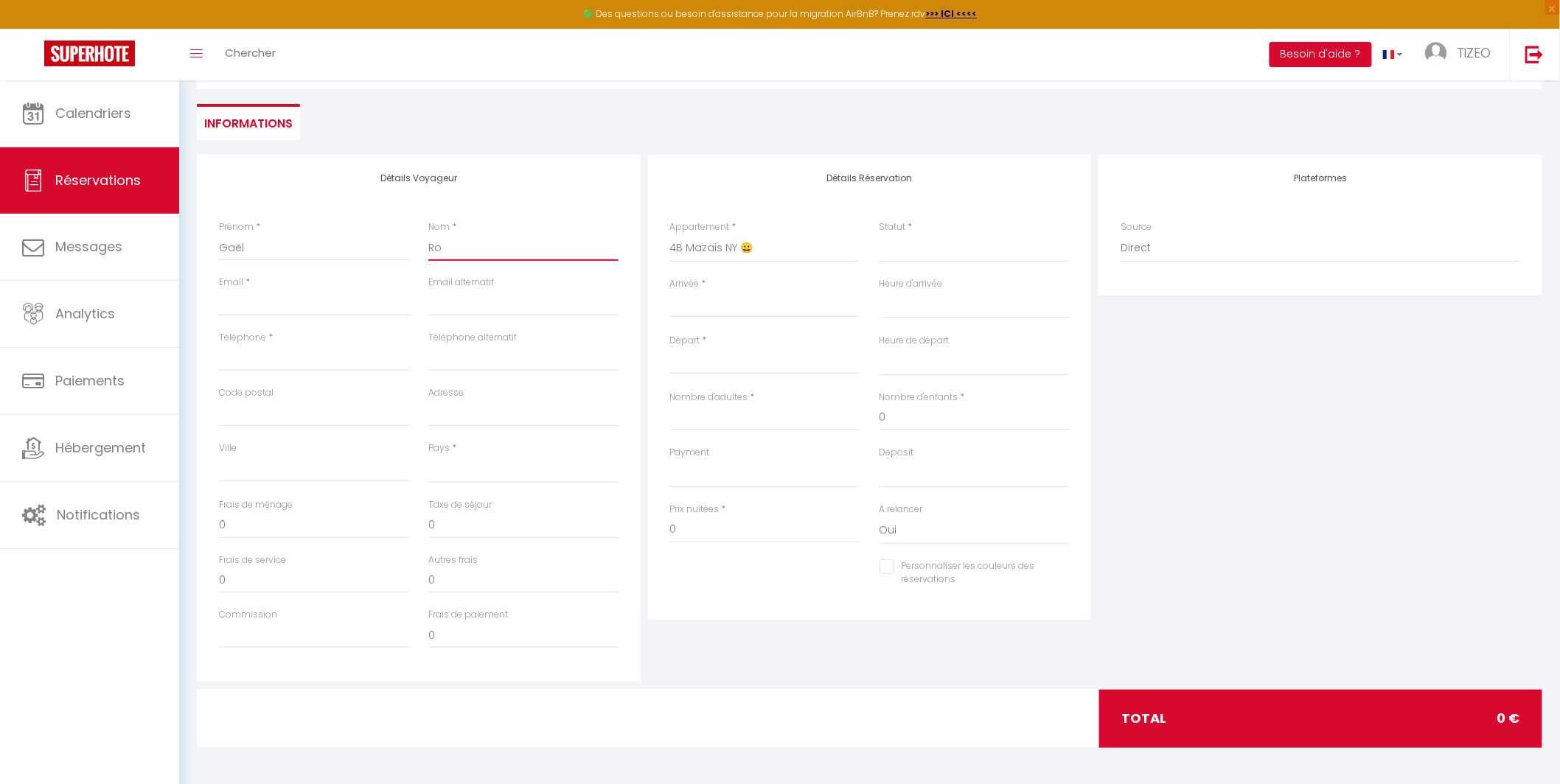
type input "Rou"
select select
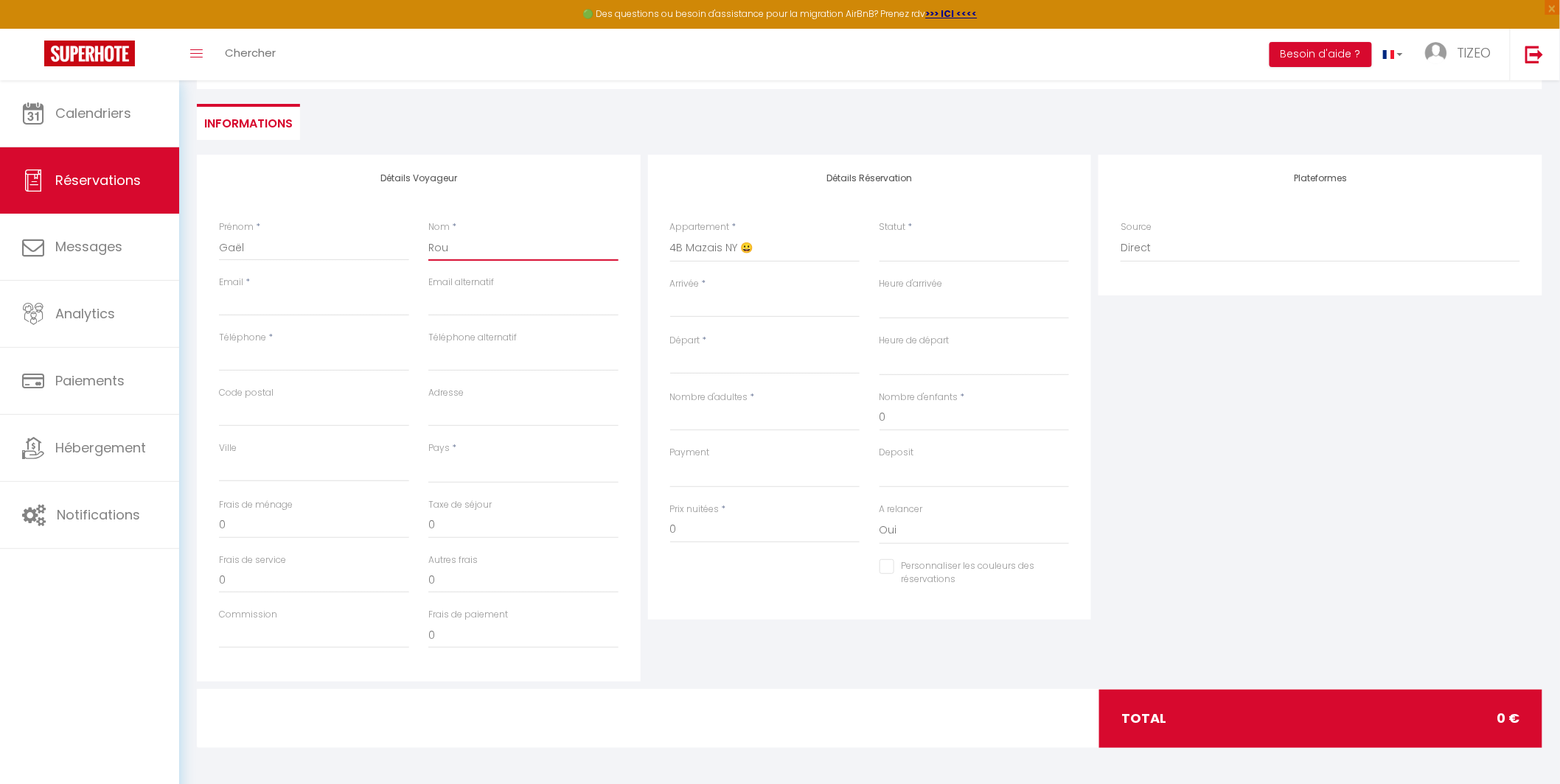
select select
checkbox input "false"
type input "Rour"
click at [320, 316] on div "Email *" at bounding box center [314, 303] width 209 height 55
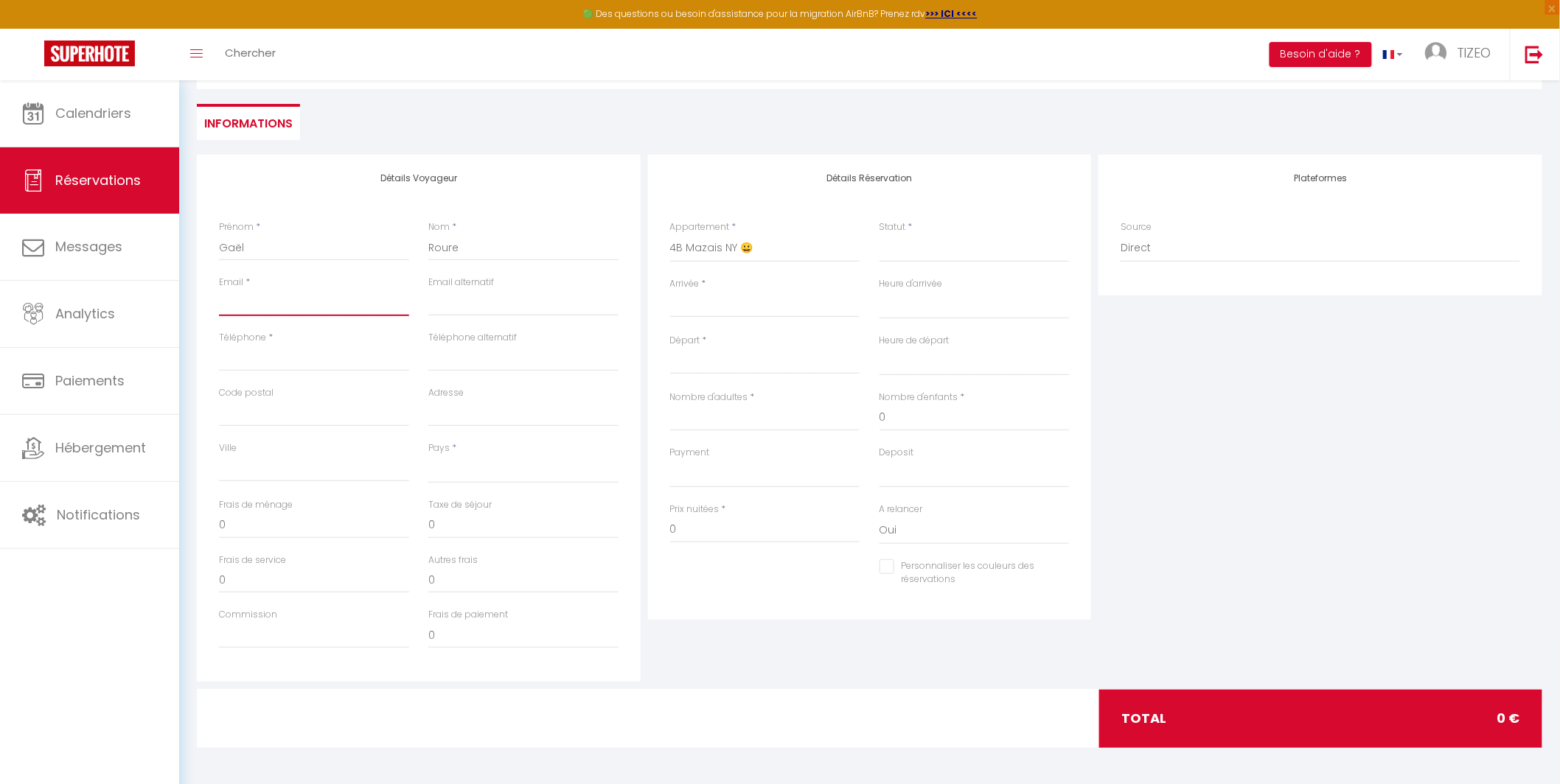
click at [314, 307] on input "Email client" at bounding box center [314, 303] width 190 height 26
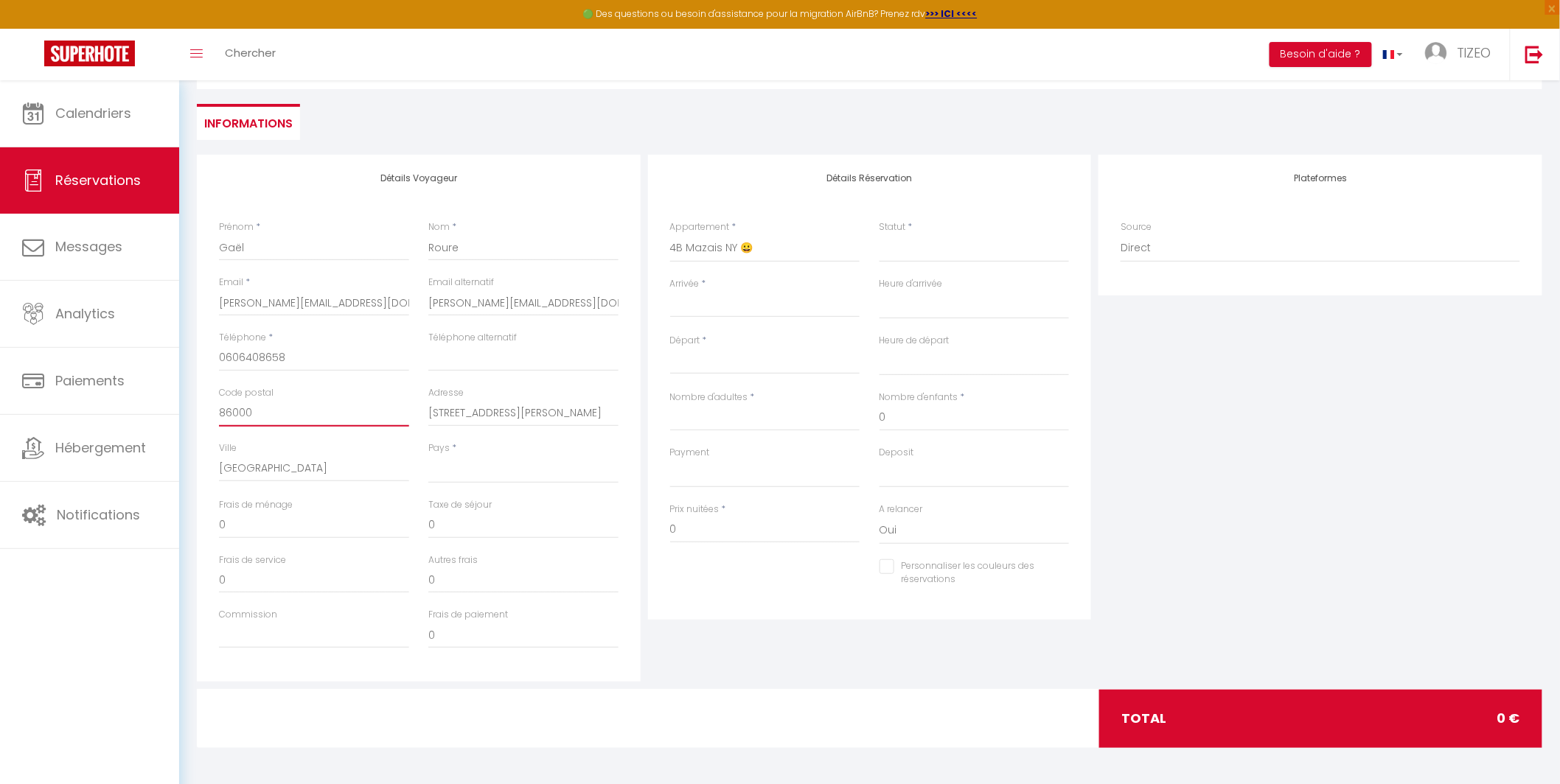
drag, startPoint x: 357, startPoint y: 408, endPoint x: 221, endPoint y: 382, distance: 138.5
click at [221, 382] on div "Détails Voyageur Prénom * Gaël Nom * Roure Email * lara.roure@wanadoo.fr Email …" at bounding box center [419, 418] width 444 height 527
drag, startPoint x: 554, startPoint y: 411, endPoint x: 377, endPoint y: 397, distance: 177.6
click at [377, 397] on div "Code postal Adresse 46 rue Saint Simplicien" at bounding box center [419, 413] width 419 height 55
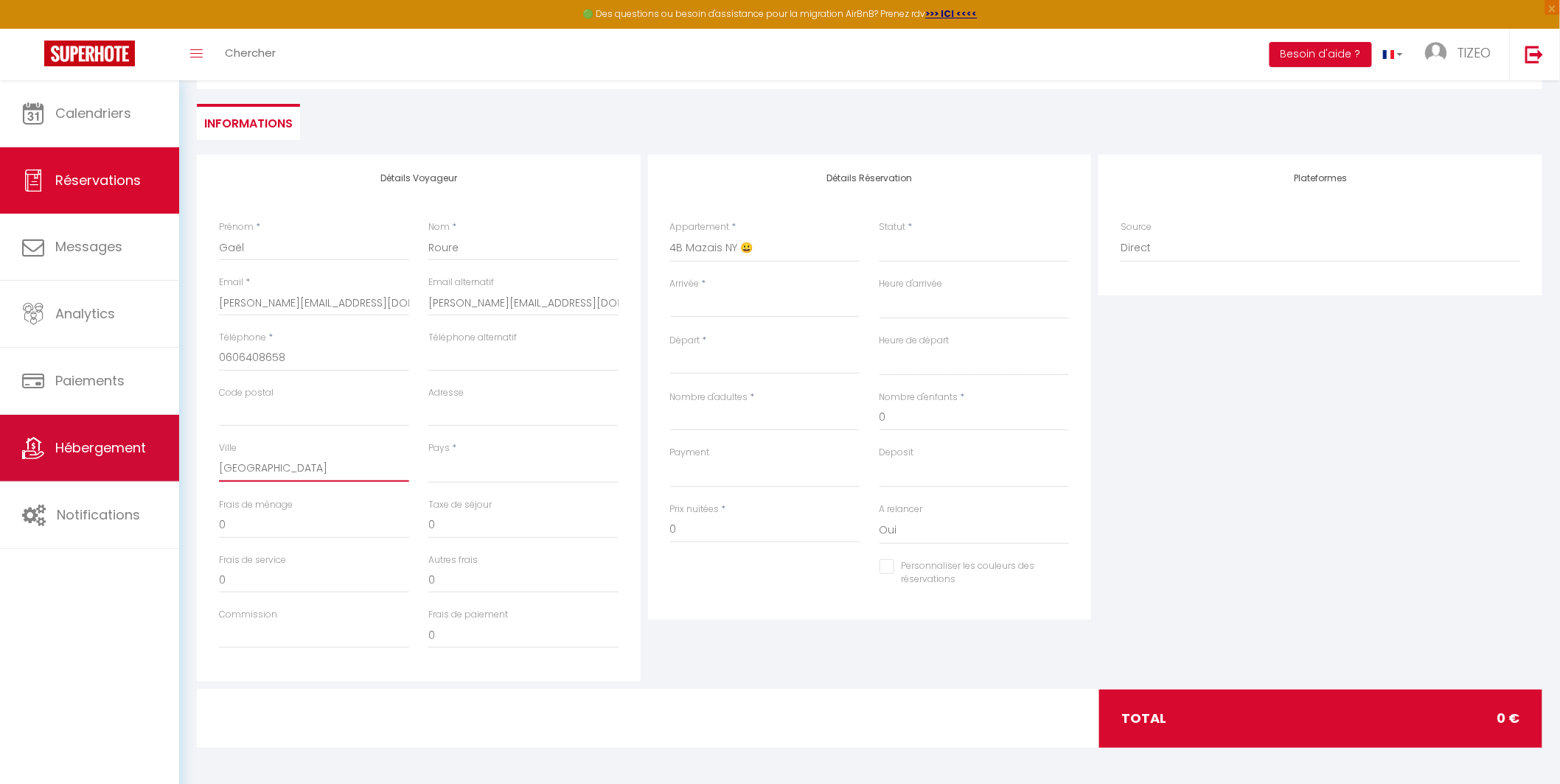
drag, startPoint x: 284, startPoint y: 467, endPoint x: 174, endPoint y: 456, distance: 110.5
click at [174, 456] on div "🟢 Des questions ou besoin d'assistance pour la migration AirBnB? Prenez rdv >>>…" at bounding box center [780, 373] width 1560 height 822
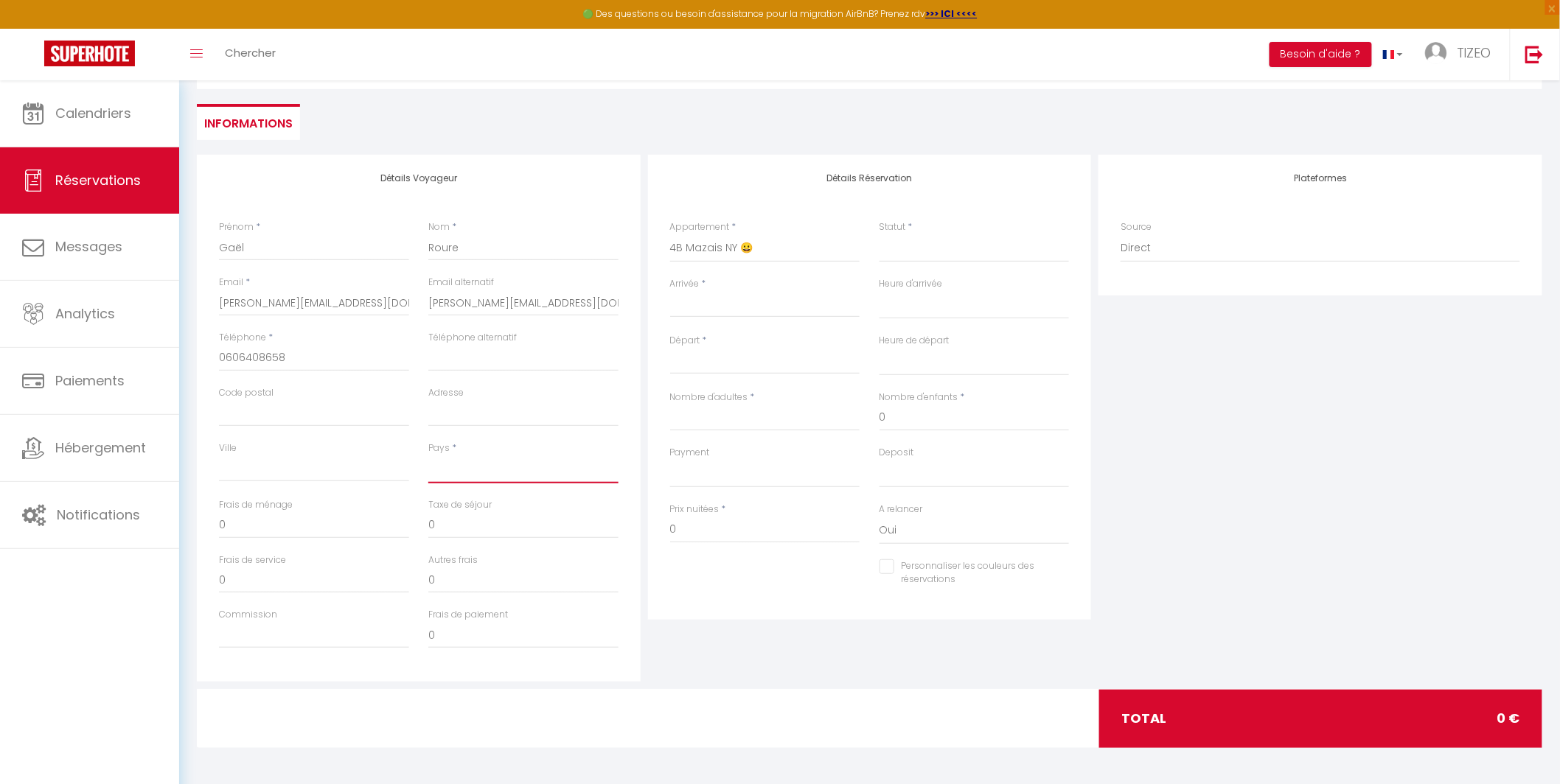
click at [458, 473] on select "France Portugal Afghanistan Albania Algeria American Samoa Andorra Angola Angui…" at bounding box center [523, 469] width 190 height 28
click at [428, 455] on select "France Portugal Afghanistan Albania Algeria American Samoa Andorra Angola Angui…" at bounding box center [523, 469] width 190 height 28
click at [696, 307] on input "Arrivée" at bounding box center [765, 306] width 190 height 19
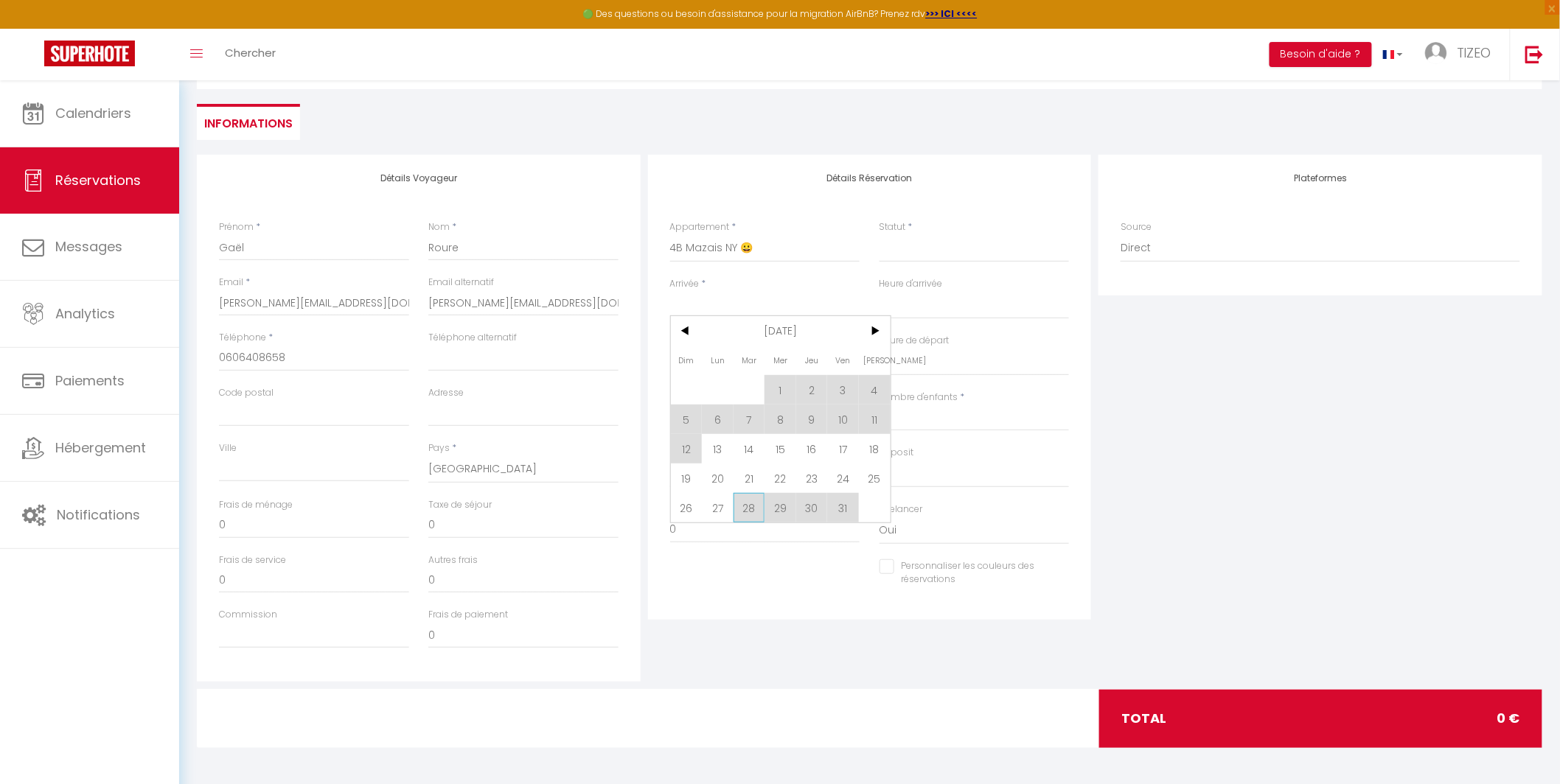
click at [752, 508] on span "28" at bounding box center [749, 508] width 31 height 30
click at [752, 508] on div "Prix nuitées * 0" at bounding box center [765, 522] width 190 height 40
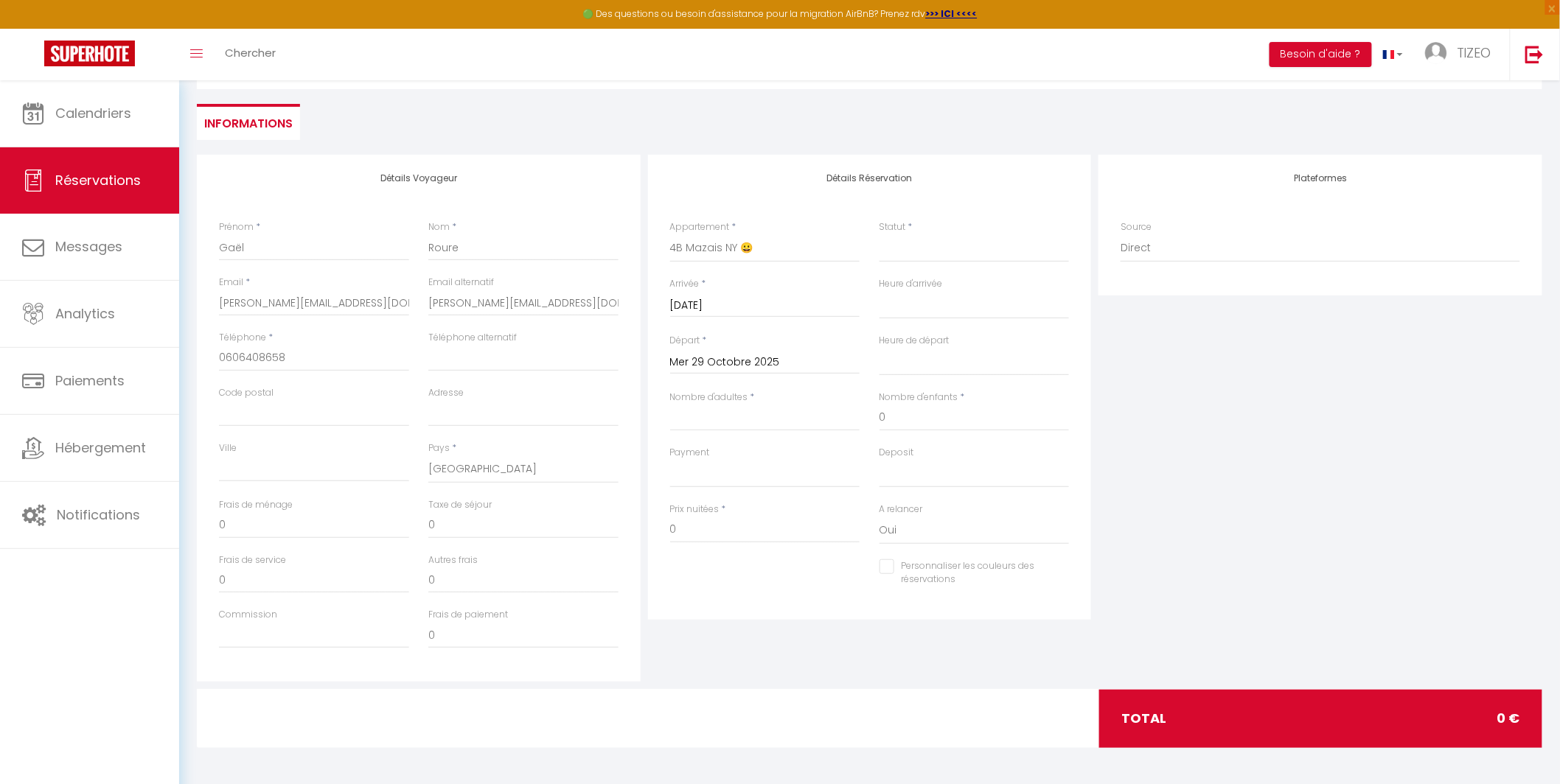
click at [730, 364] on input "Mer 29 Octobre 2025" at bounding box center [765, 363] width 190 height 19
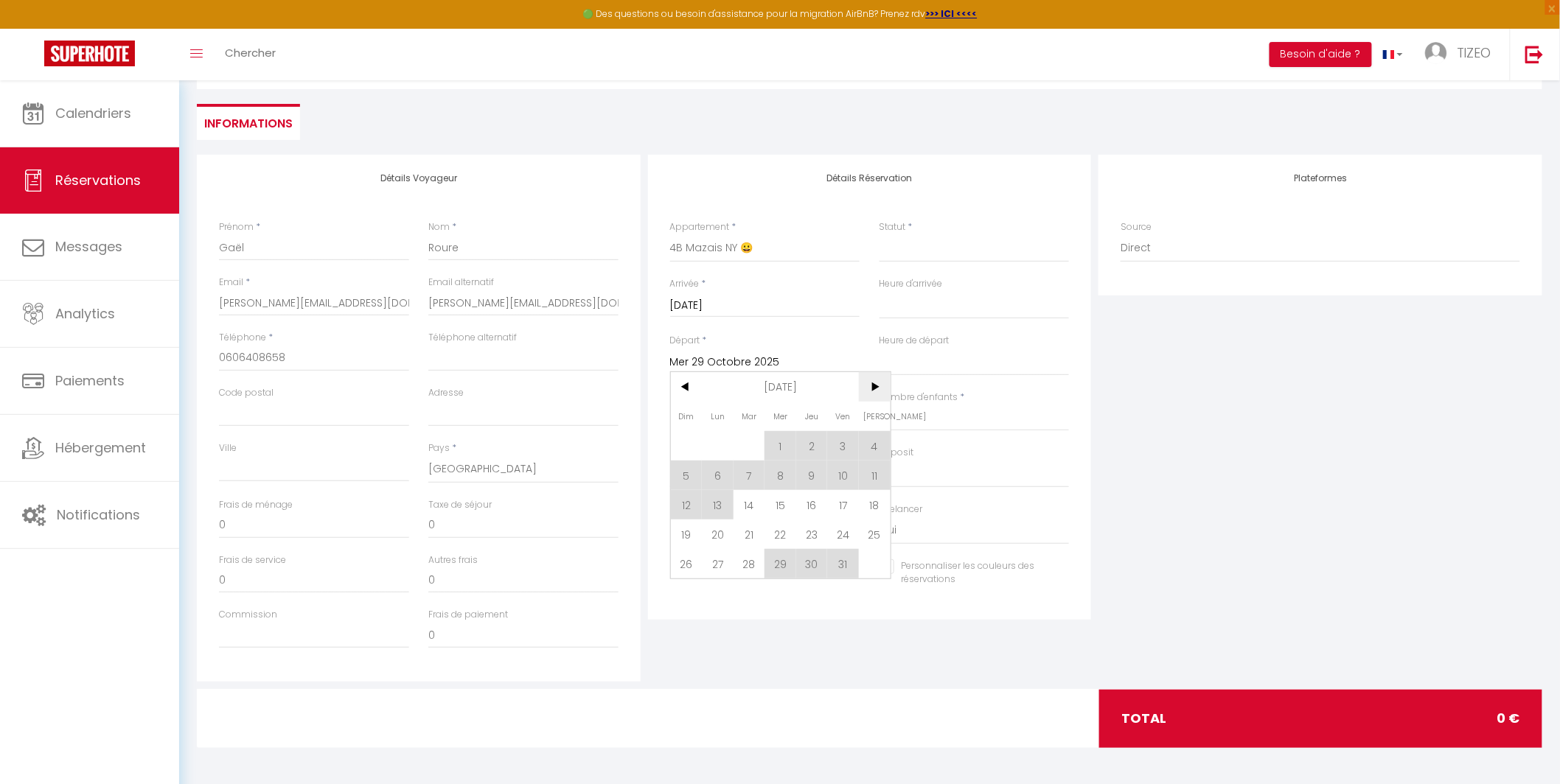
click at [877, 390] on span ">" at bounding box center [874, 387] width 31 height 30
click at [878, 389] on span ">" at bounding box center [874, 387] width 31 height 30
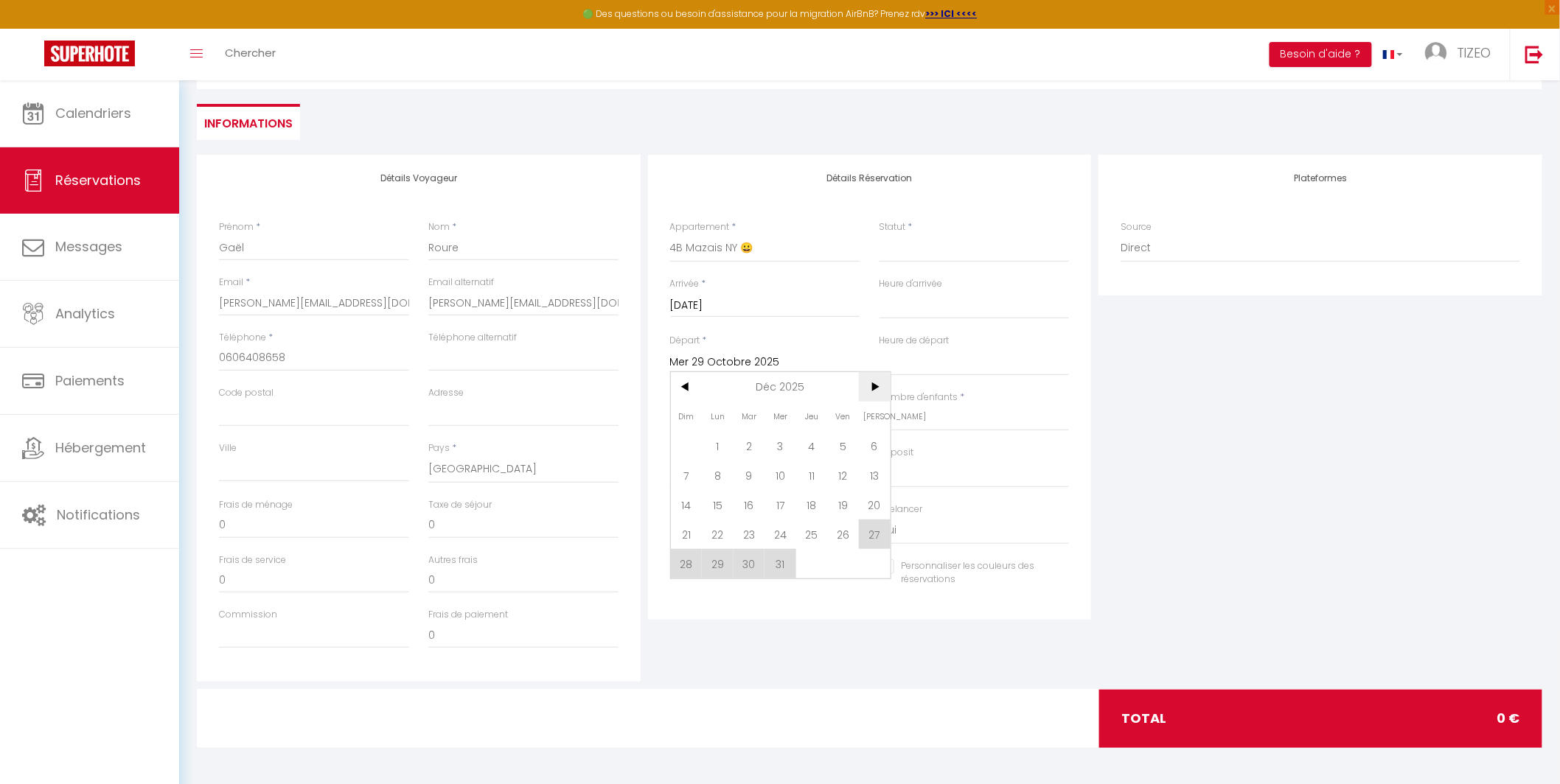
click at [877, 447] on span "6" at bounding box center [874, 446] width 31 height 30
click at [798, 358] on input "Sam 06 Décembre 2025" at bounding box center [765, 363] width 190 height 19
click at [690, 382] on span "<" at bounding box center [687, 387] width 31 height 30
click at [685, 386] on span "<" at bounding box center [687, 387] width 31 height 30
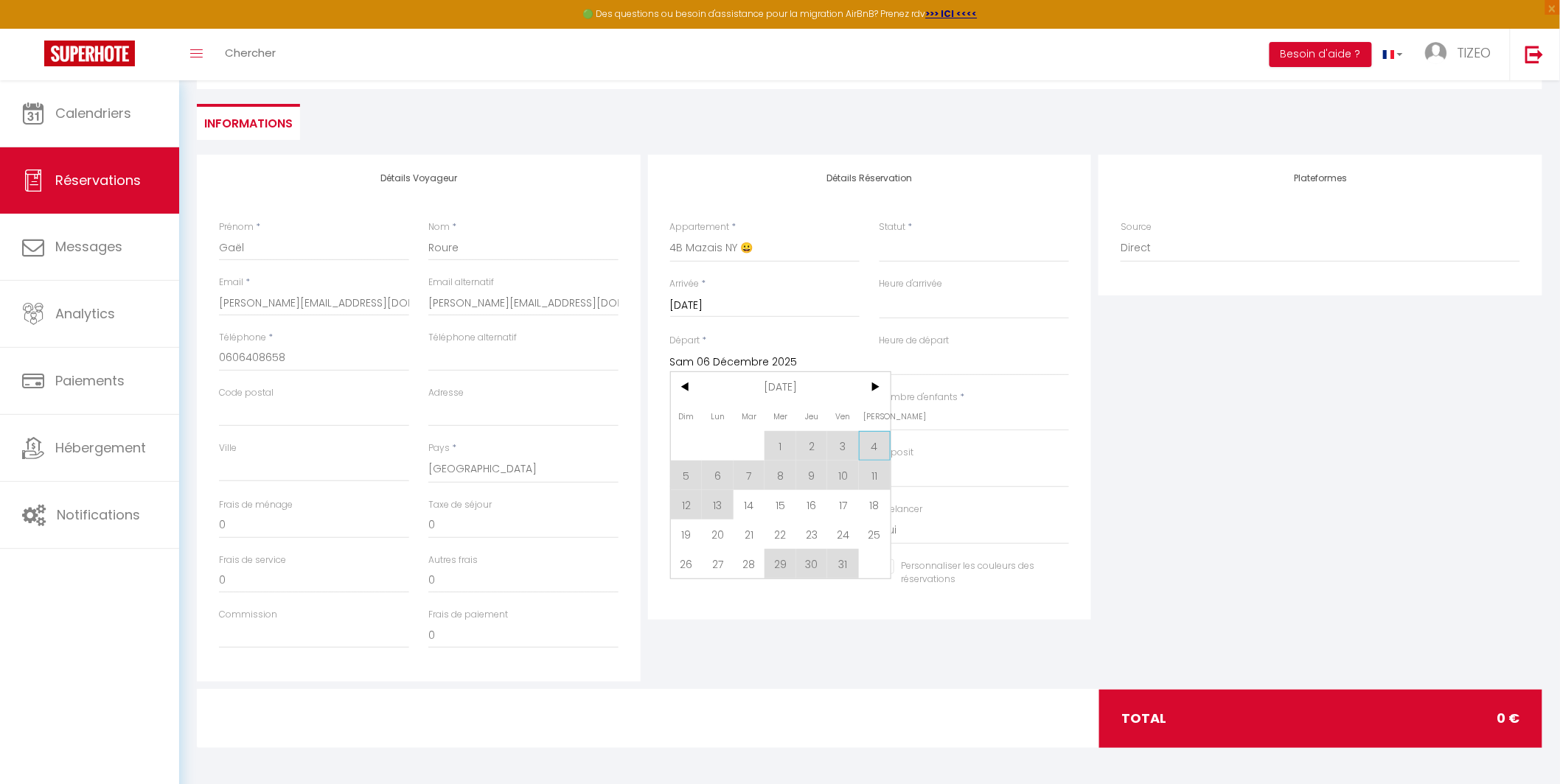
click at [876, 445] on span "4" at bounding box center [874, 446] width 31 height 30
click at [871, 391] on div "Nombre d'enfants * 0" at bounding box center [974, 418] width 209 height 55
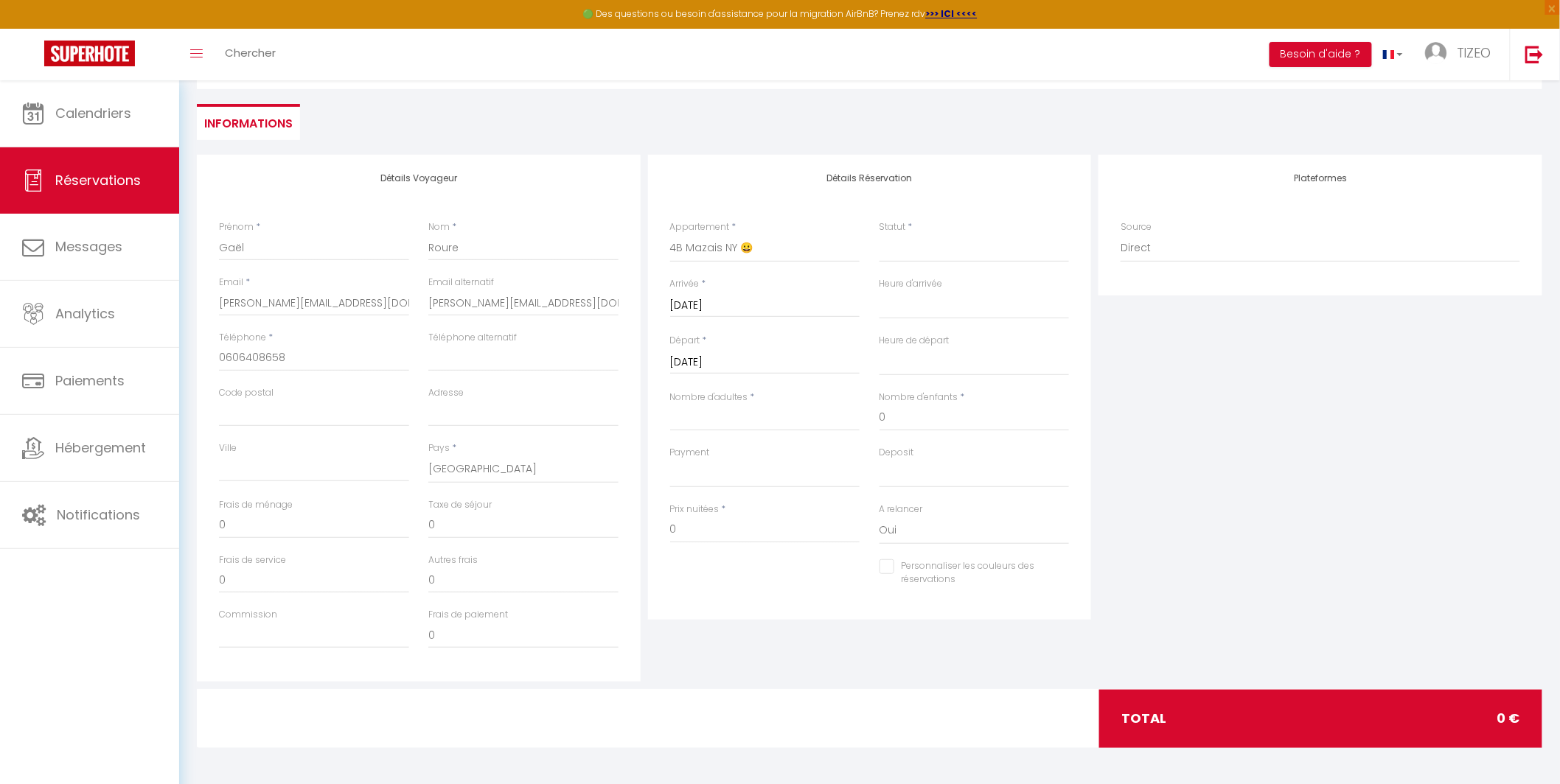
click at [765, 357] on input "Sam 04 Octobre 2025" at bounding box center [765, 363] width 190 height 19
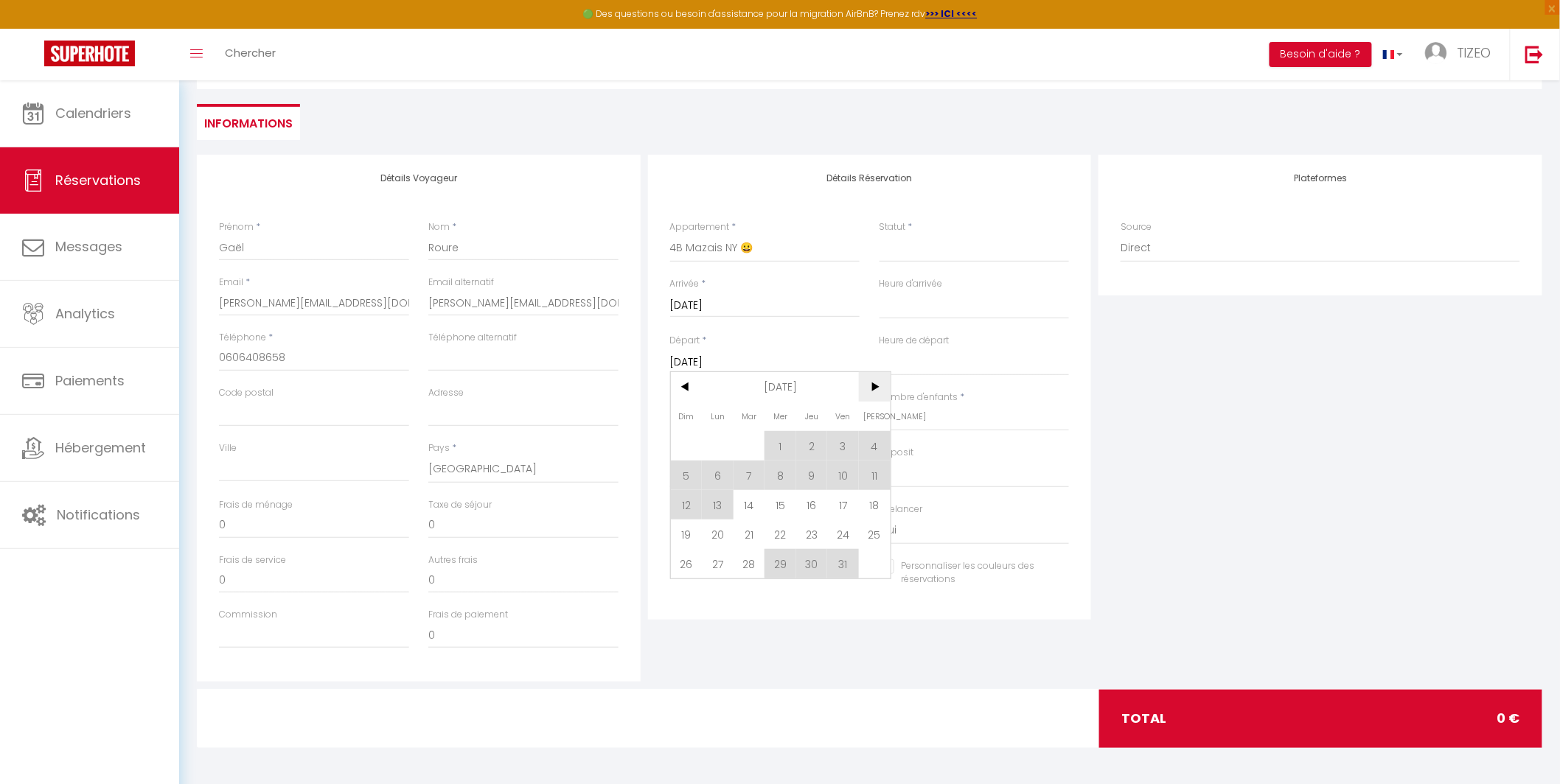
click at [874, 382] on span ">" at bounding box center [874, 387] width 31 height 30
click at [872, 444] on span "1" at bounding box center [874, 446] width 31 height 30
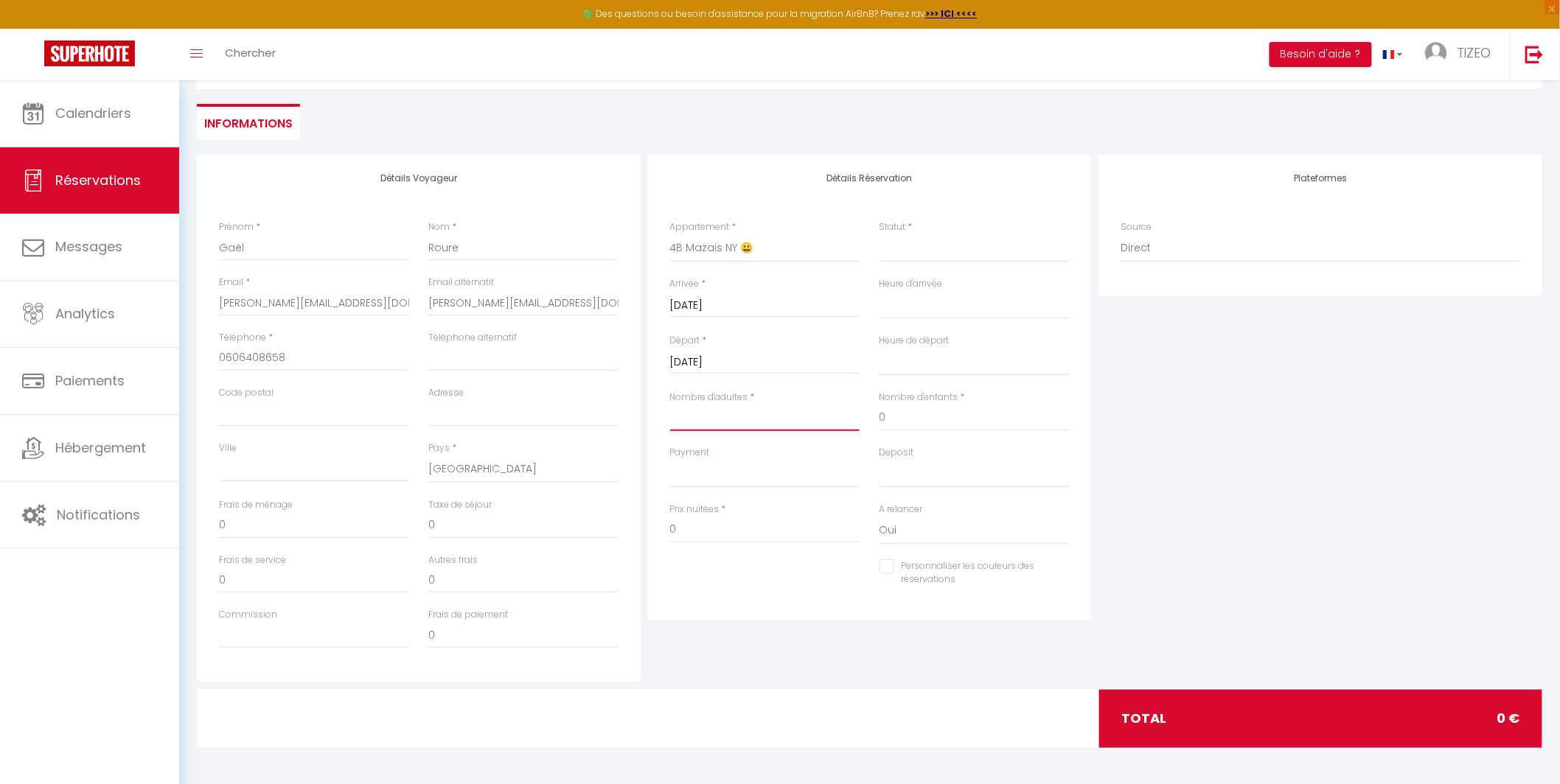
click at [738, 425] on input "Nombre d'adultes" at bounding box center [765, 418] width 190 height 26
drag, startPoint x: 690, startPoint y: 531, endPoint x: 662, endPoint y: 527, distance: 28.3
click at [662, 527] on div "Prix nuitées * 198" at bounding box center [765, 530] width 209 height 57
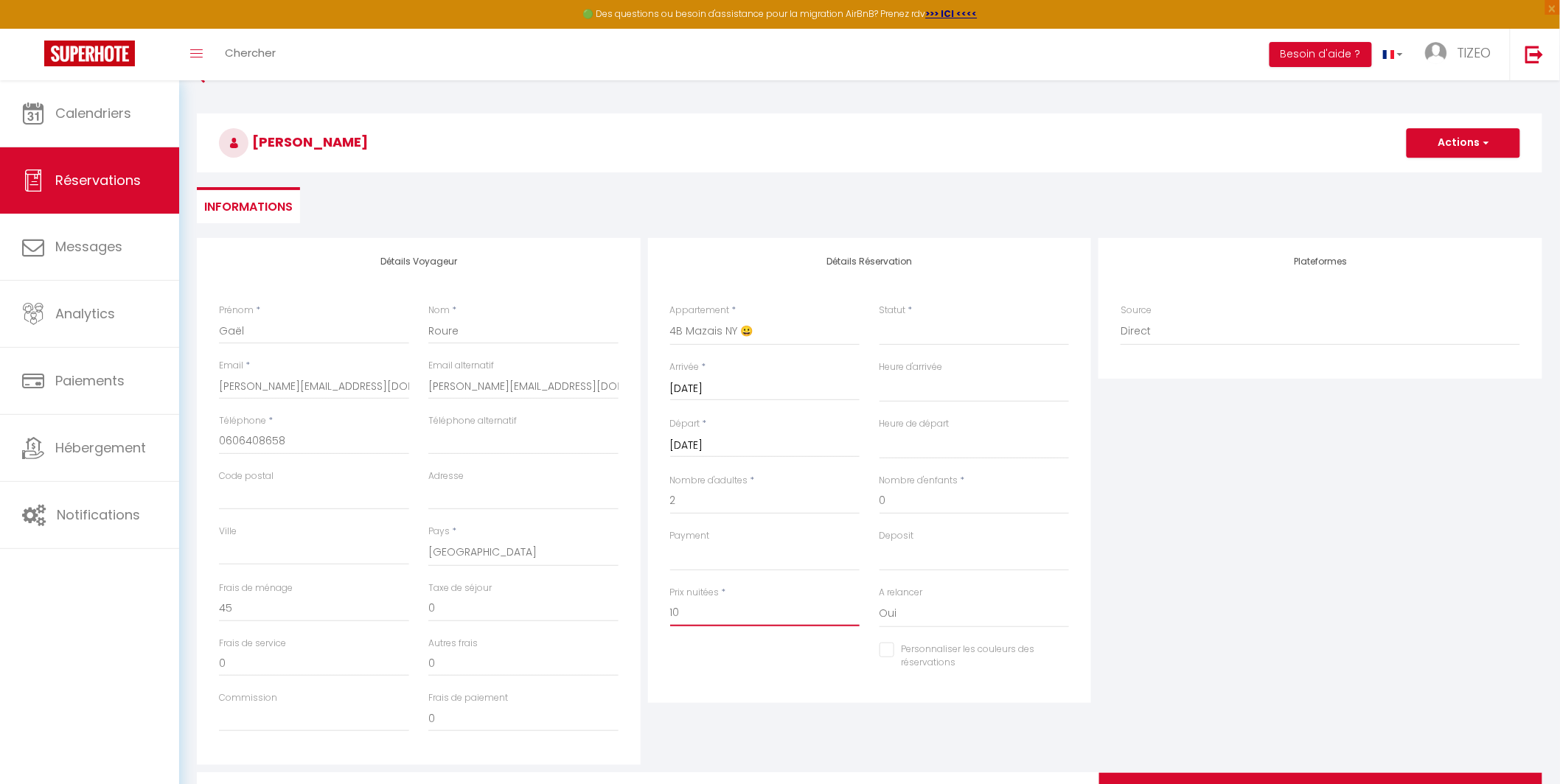
scroll to position [0, 0]
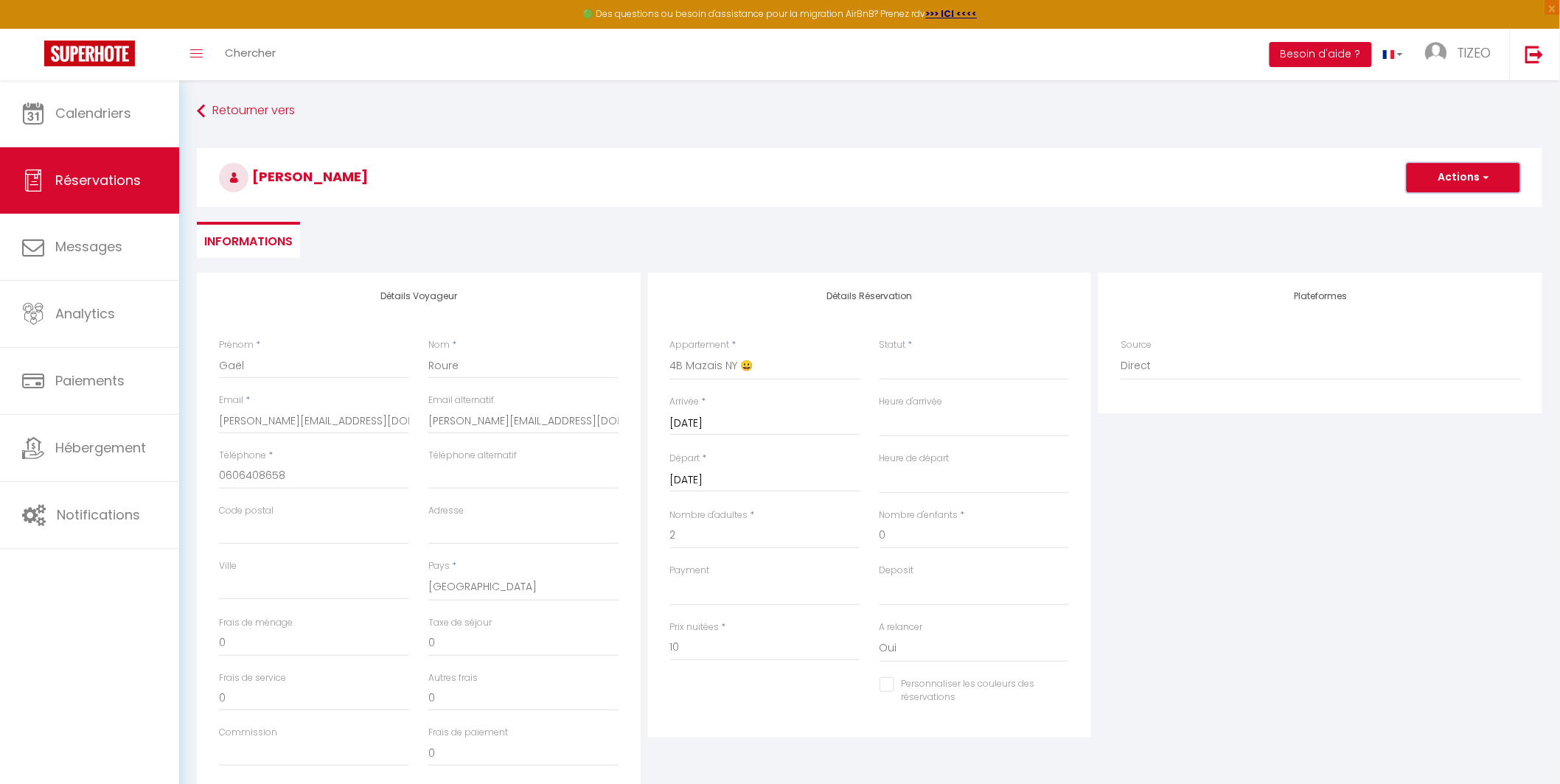
click at [1498, 176] on button "Actions" at bounding box center [1463, 178] width 113 height 30
click at [1440, 209] on link "Enregistrer" at bounding box center [1447, 210] width 116 height 19
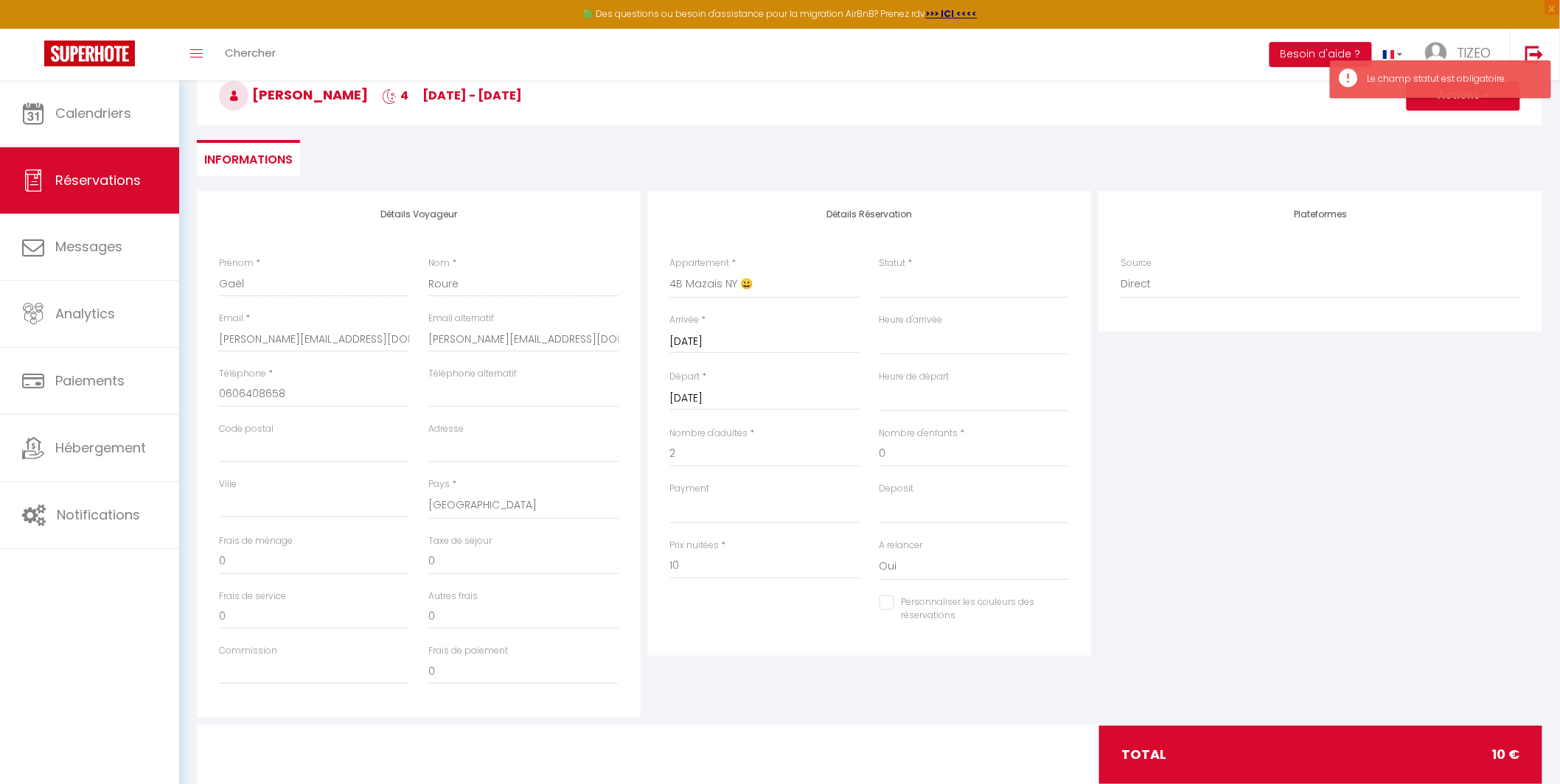
scroll to position [86, 0]
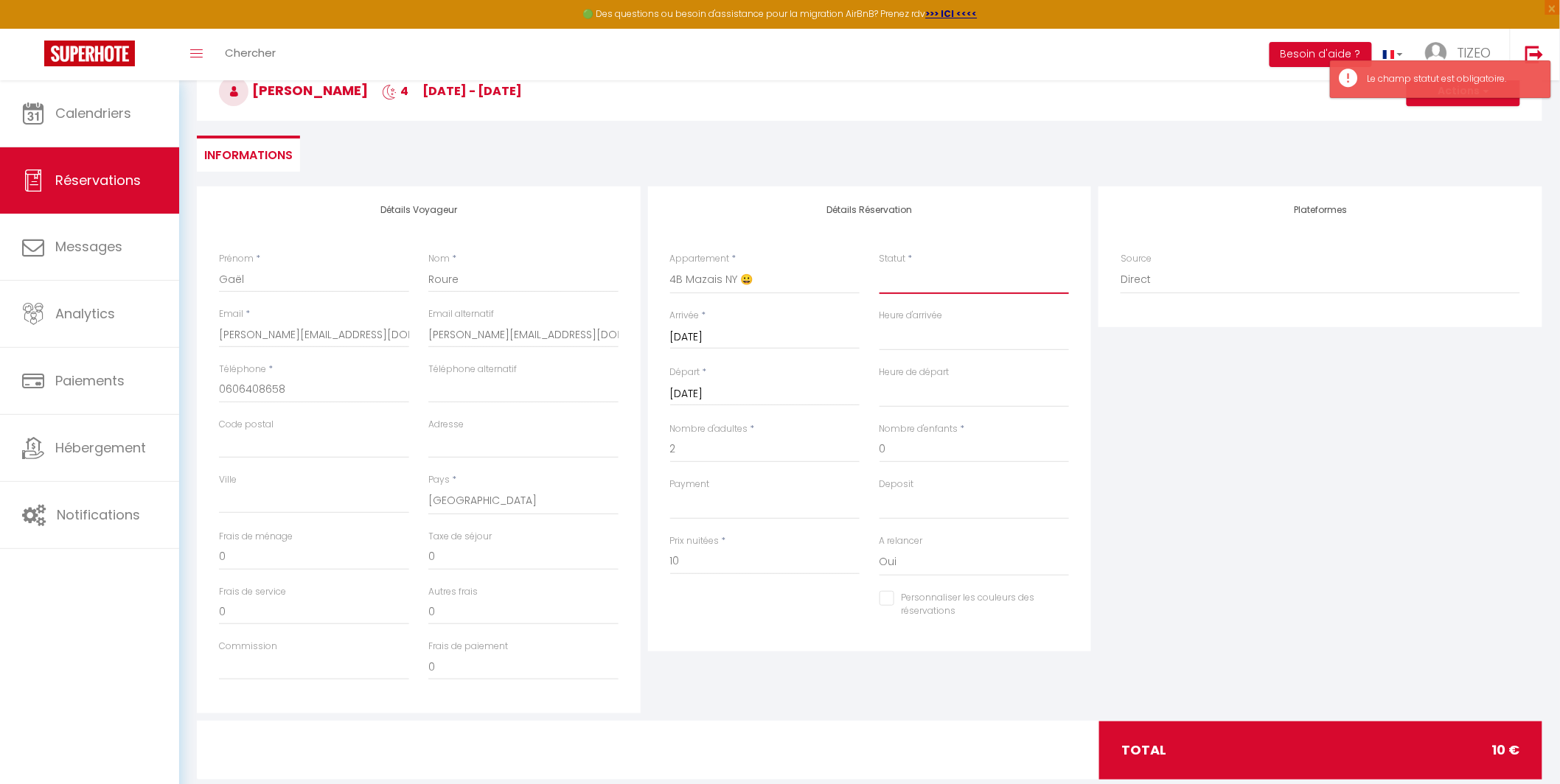
click at [962, 283] on select "Confirmé Non Confirmé Annulé Annulé par le voyageur No Show Request" at bounding box center [975, 280] width 190 height 28
click at [879, 266] on select "Confirmé Non Confirmé Annulé Annulé par le voyageur No Show Request" at bounding box center [975, 280] width 190 height 28
click at [1454, 98] on button "Actions" at bounding box center [1463, 92] width 113 height 30
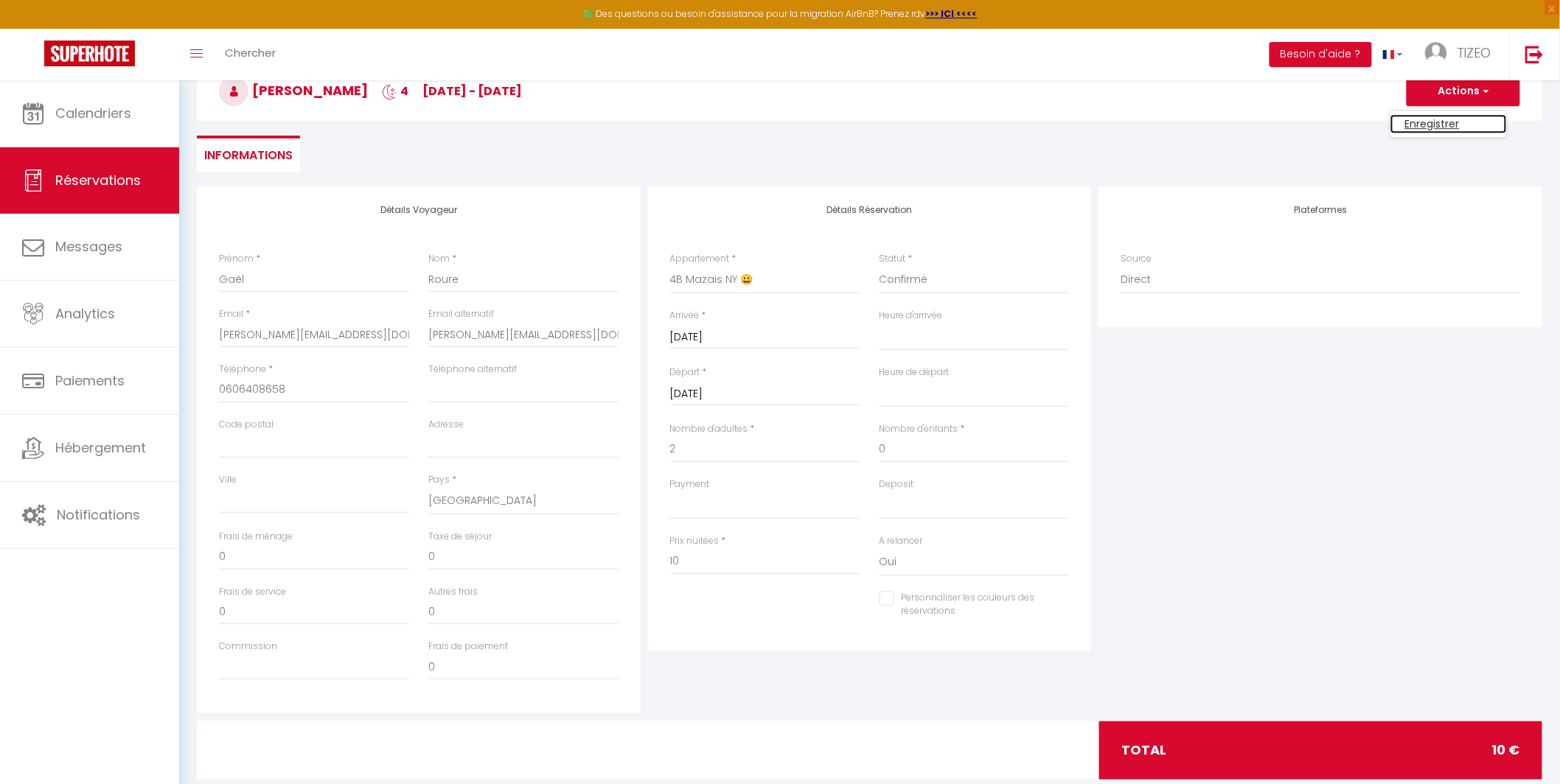
click at [1447, 126] on link "Enregistrer" at bounding box center [1447, 124] width 116 height 19
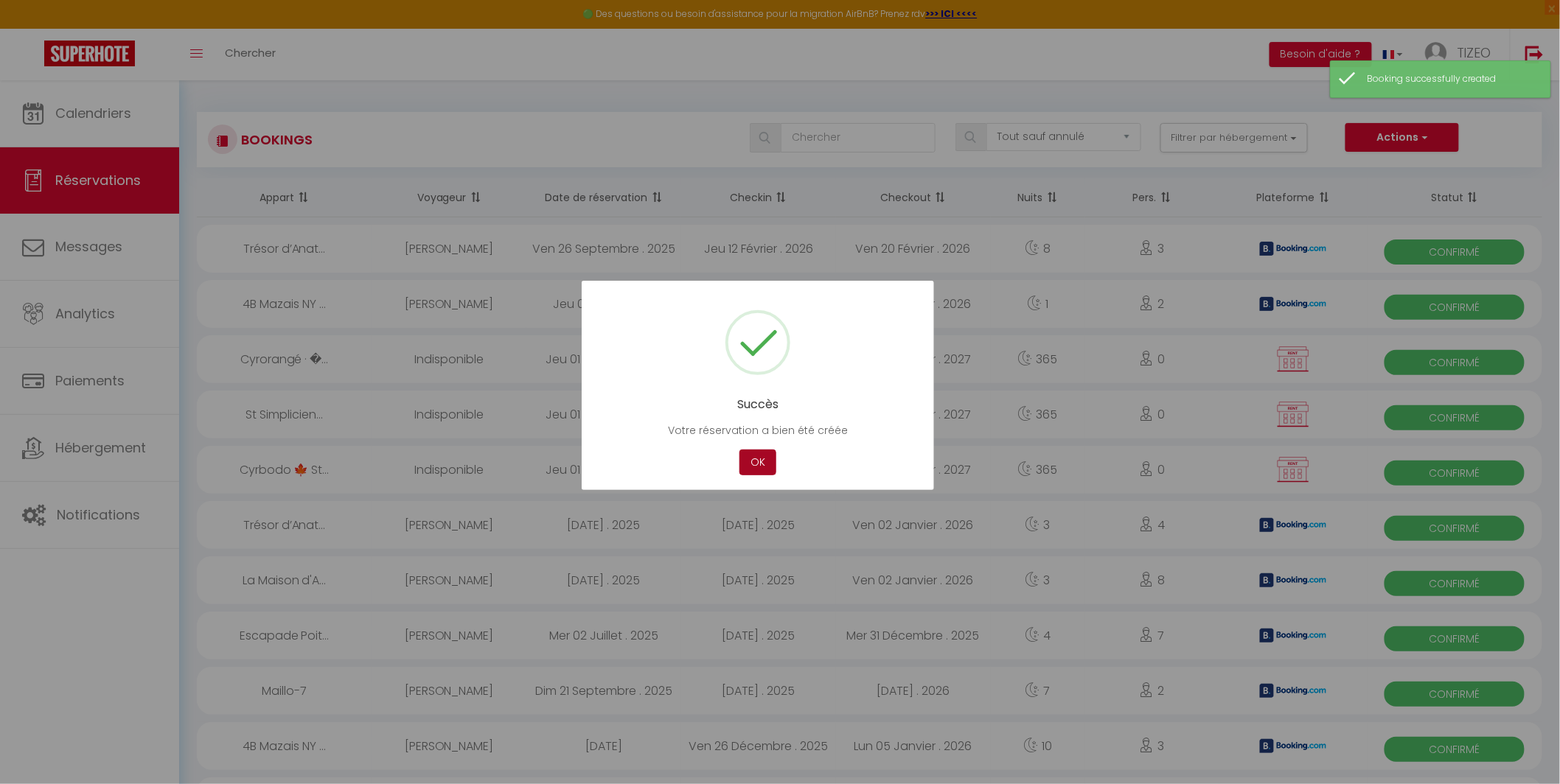
click at [755, 467] on button "OK" at bounding box center [757, 462] width 37 height 26
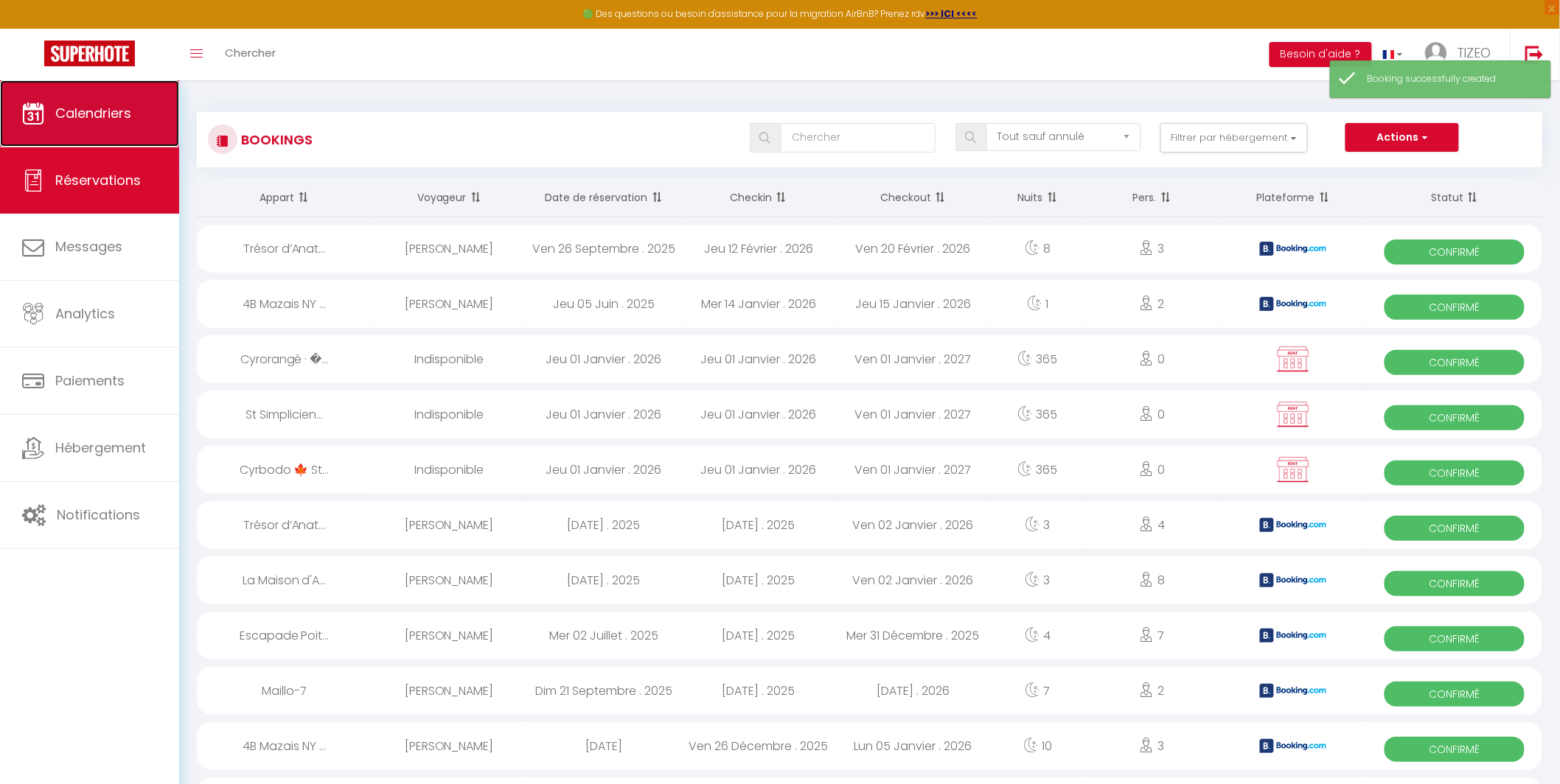
click at [116, 132] on link "Calendriers" at bounding box center [89, 113] width 179 height 66
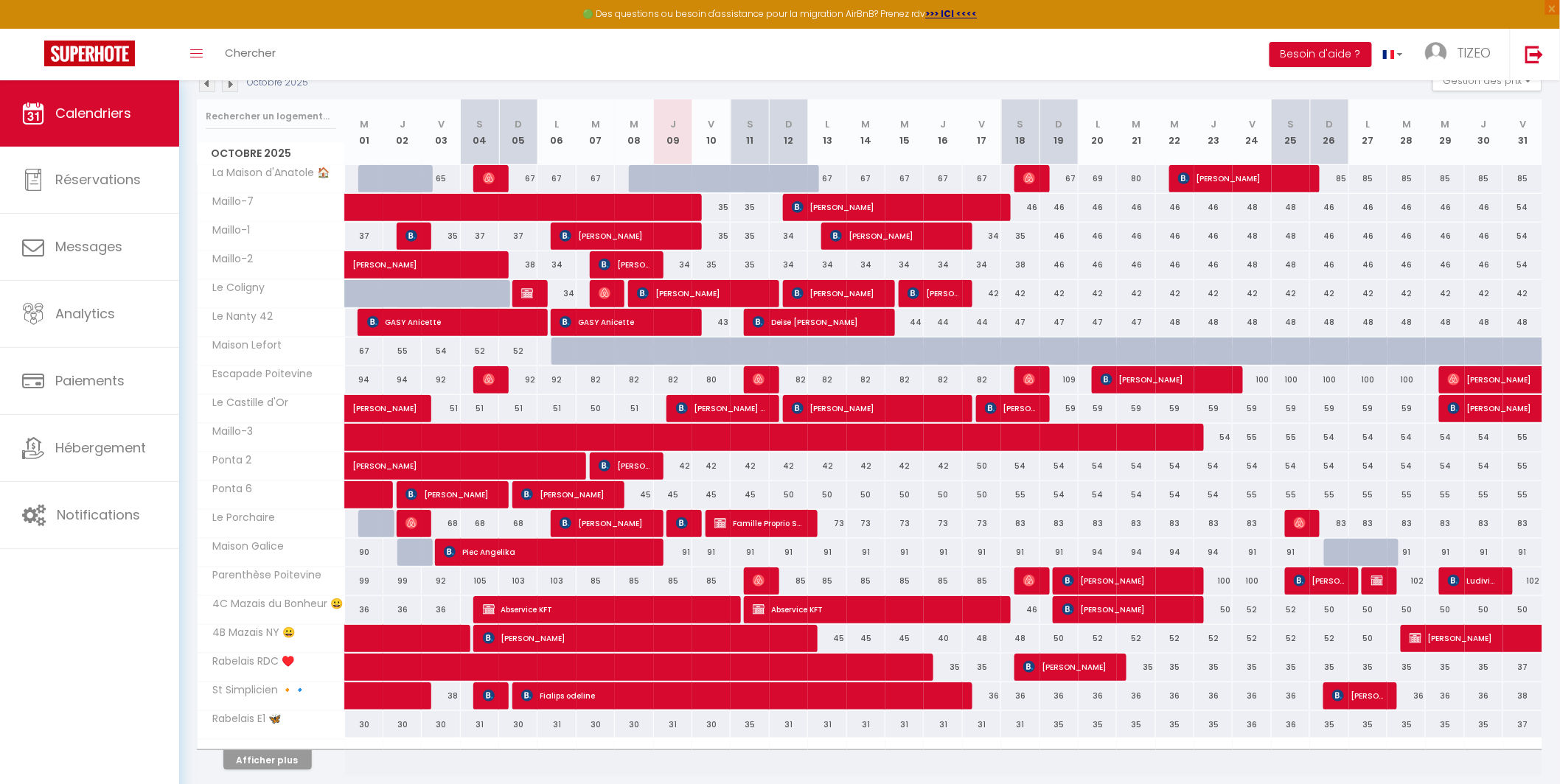
scroll to position [169, 0]
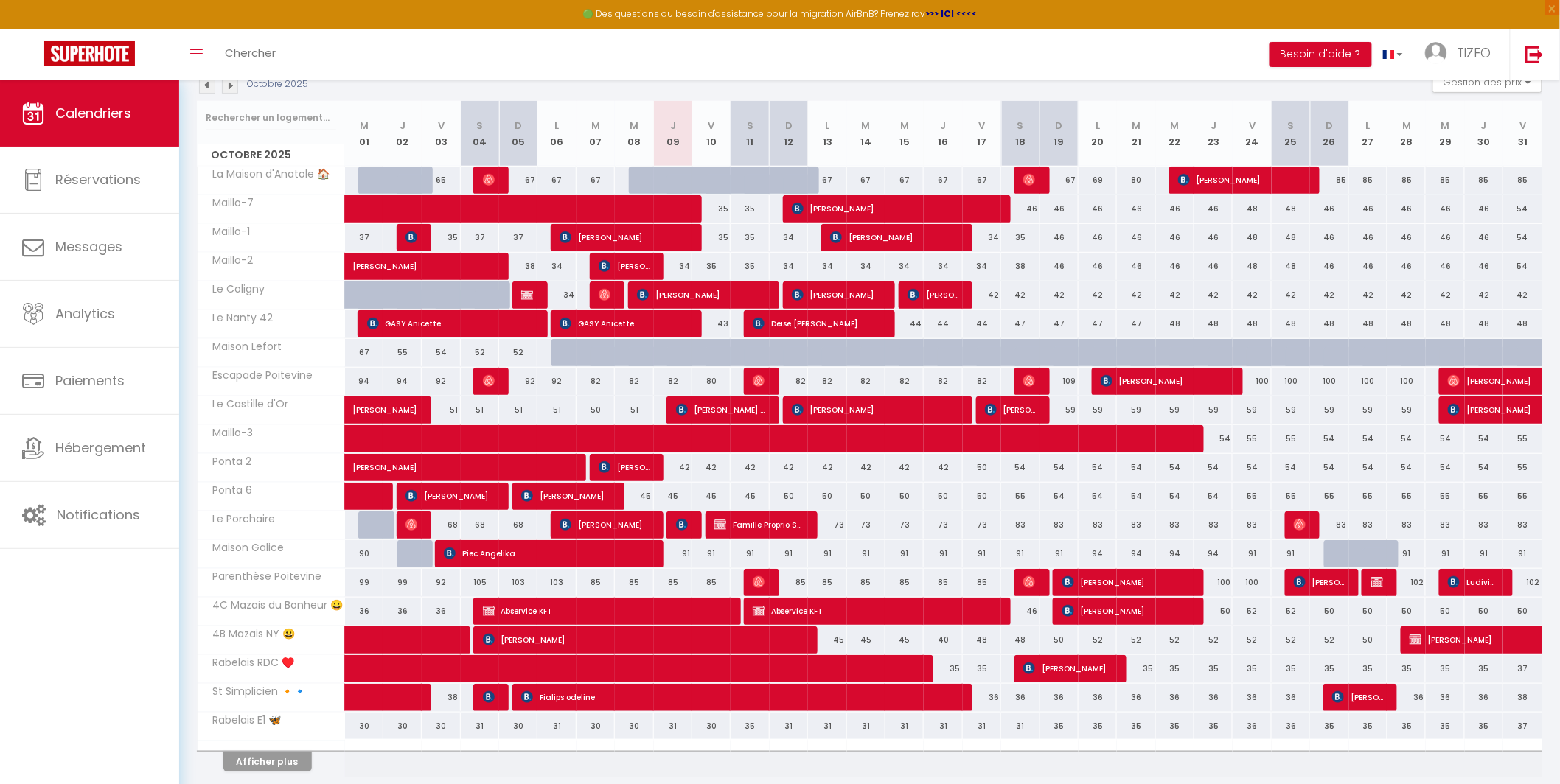
click at [640, 177] on div at bounding box center [648, 181] width 38 height 28
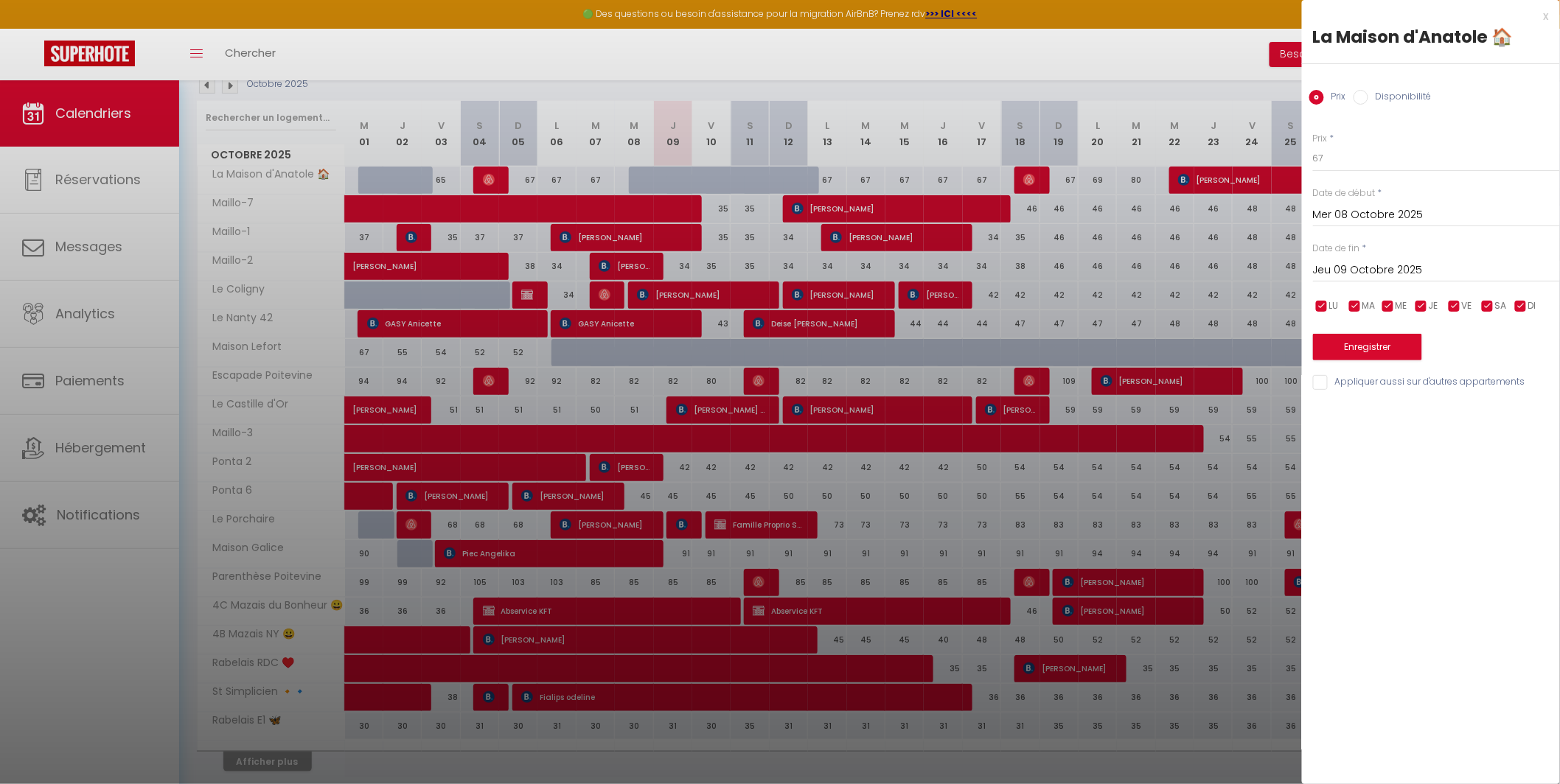
click at [1360, 102] on input "Disponibilité" at bounding box center [1360, 97] width 15 height 15
click at [1357, 272] on input "Jeu 09 Octobre 2025" at bounding box center [1436, 272] width 247 height 19
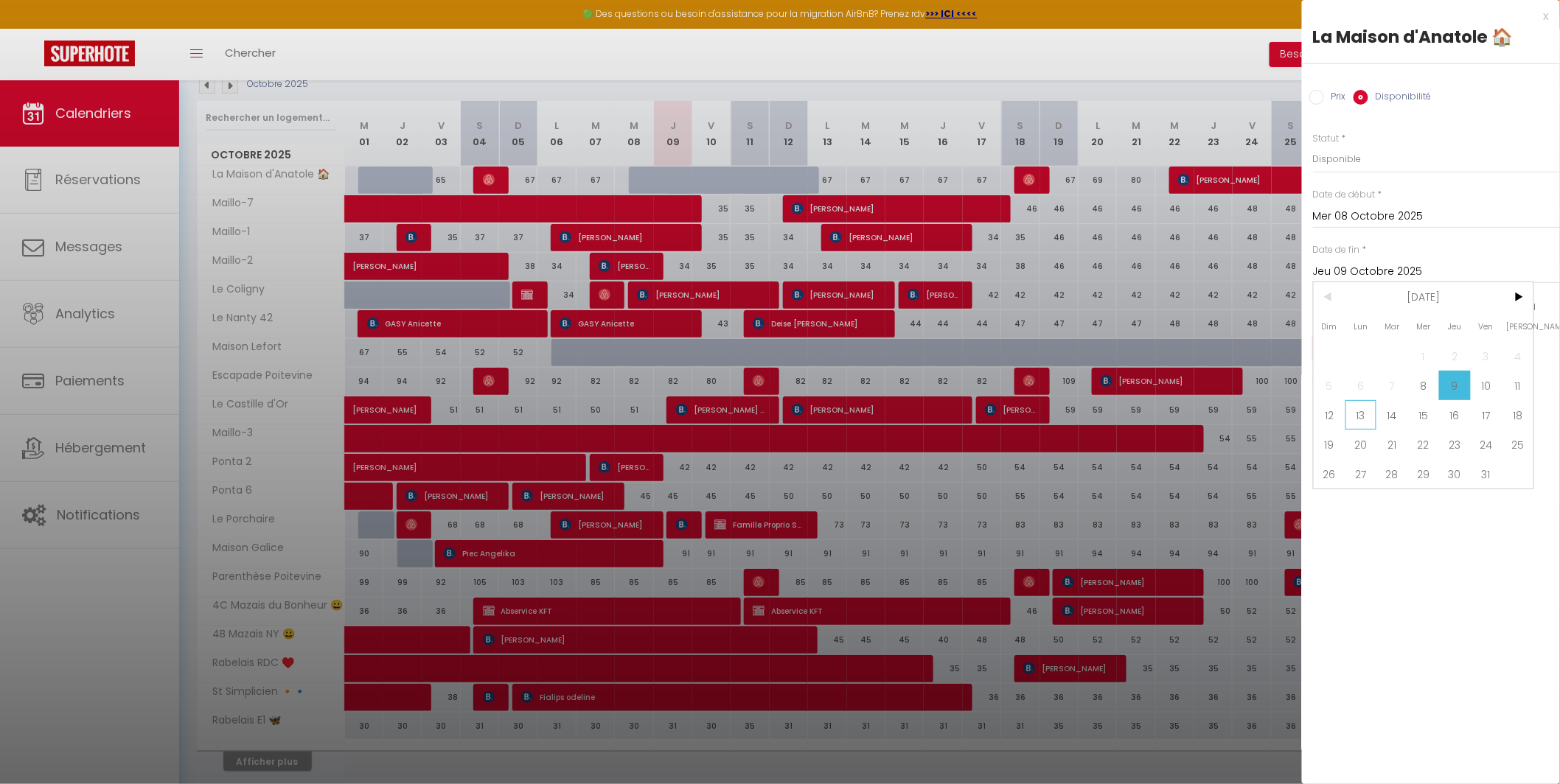
click at [1366, 420] on span "13" at bounding box center [1361, 415] width 31 height 30
click at [1365, 351] on button "Enregistrer" at bounding box center [1367, 348] width 109 height 26
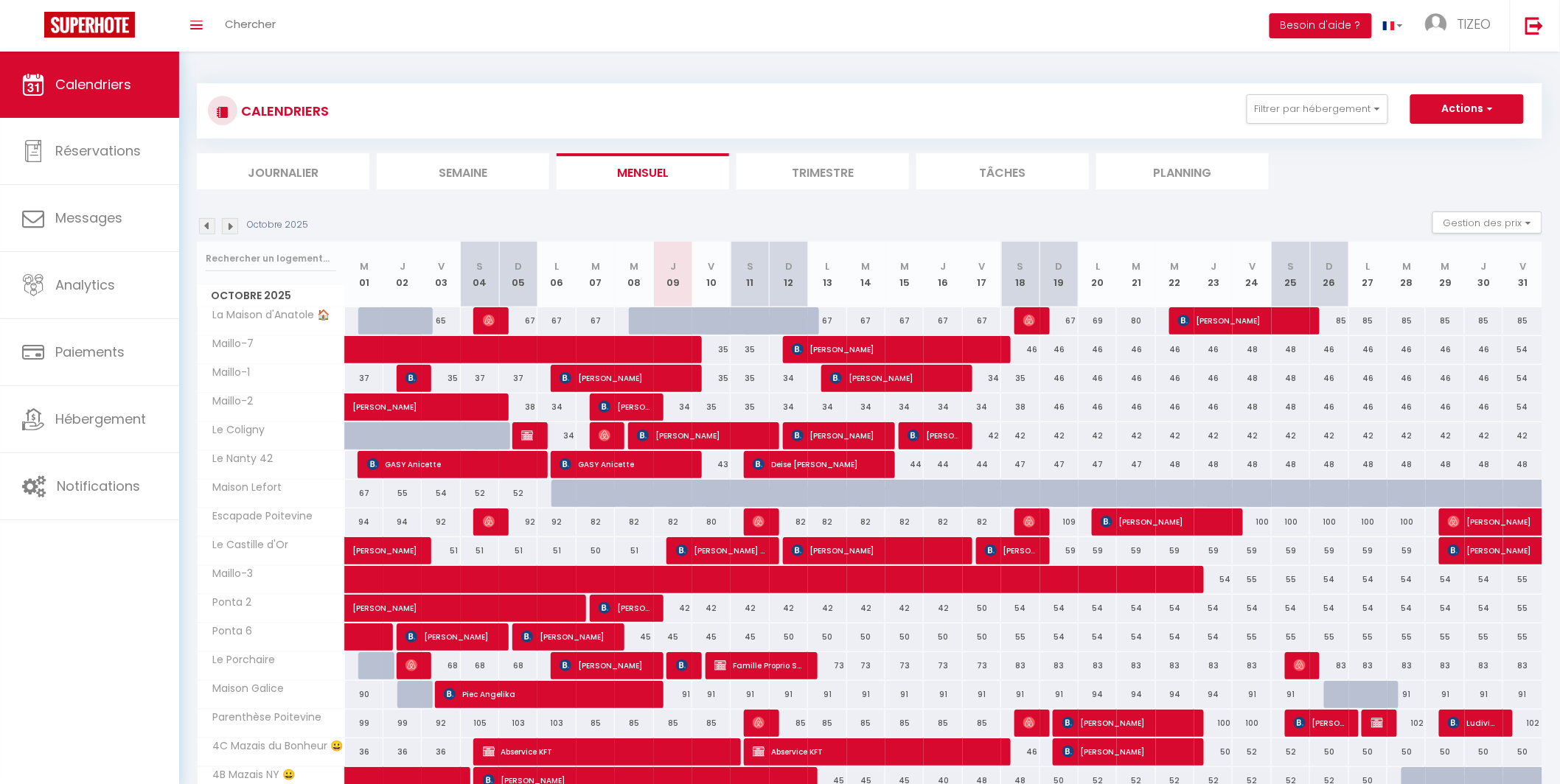
scroll to position [196, 0]
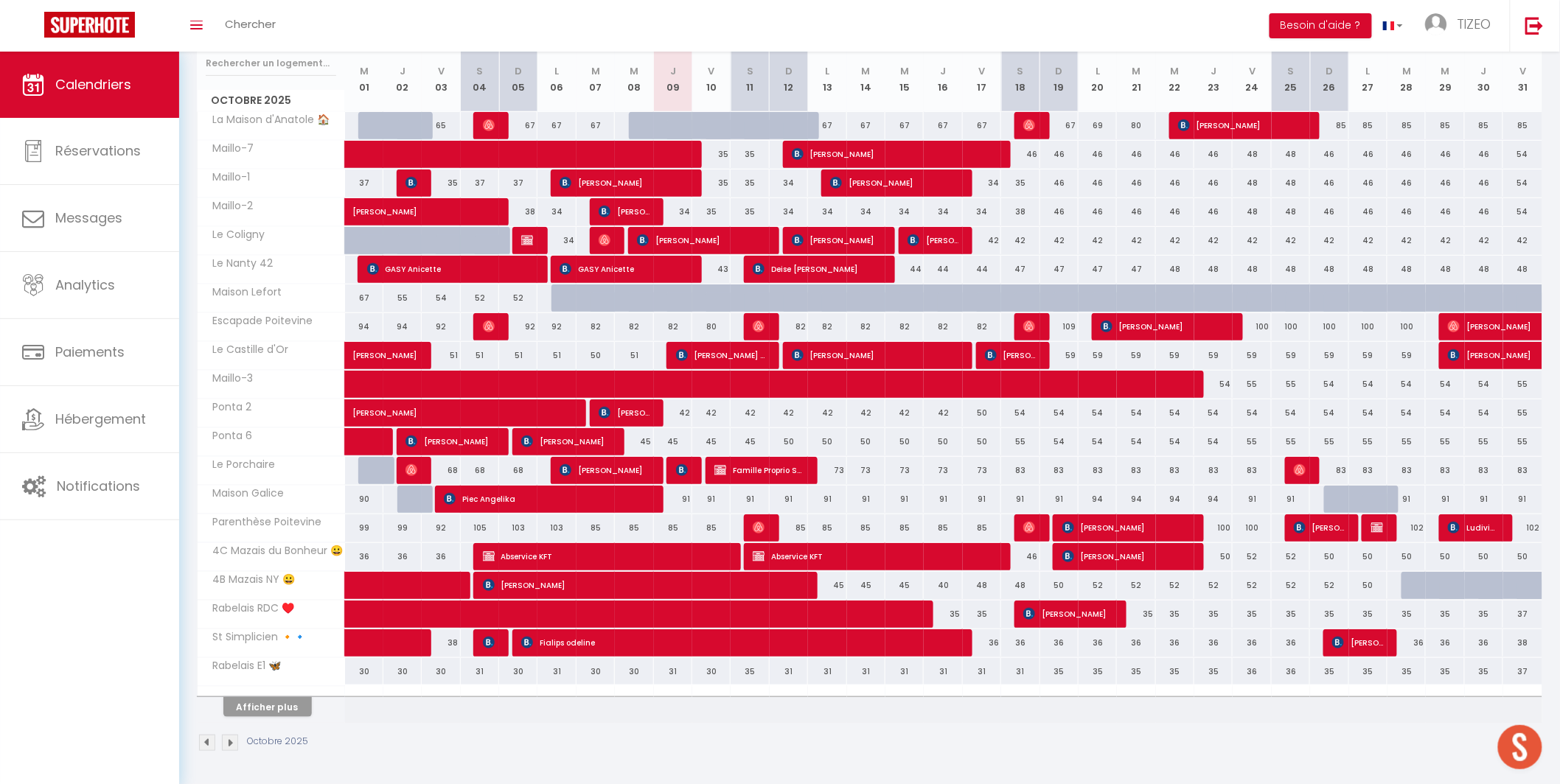
click at [1408, 587] on div at bounding box center [1420, 586] width 38 height 28
type input "50"
type input "[DATE] Octobre 2025"
type input "Mer 29 Octobre 2025"
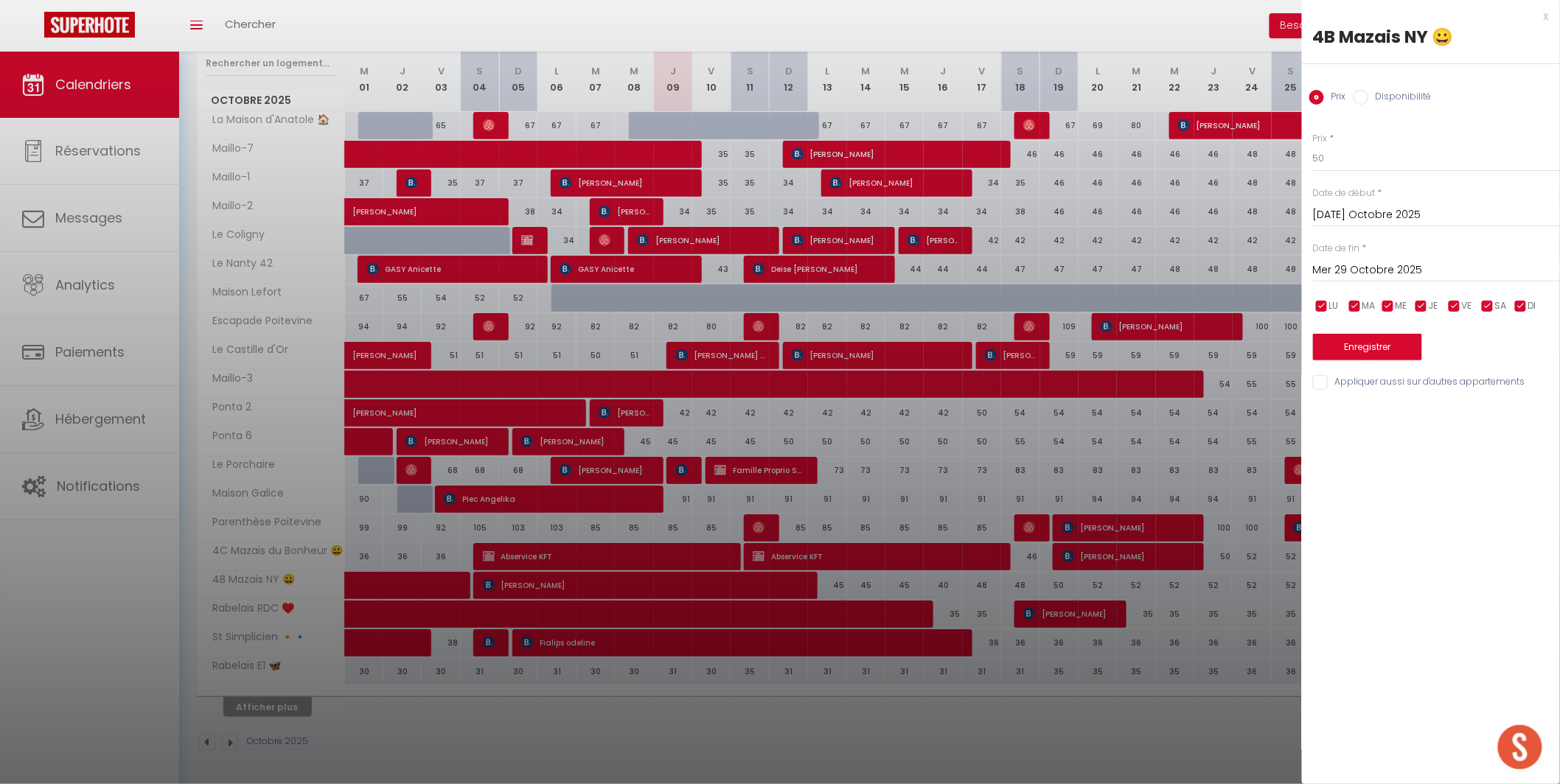
click at [1370, 97] on label "Disponibilité" at bounding box center [1399, 98] width 64 height 17
click at [1368, 97] on input "Disponibilité" at bounding box center [1360, 97] width 15 height 15
radio input "true"
radio input "false"
click at [1380, 273] on input "Mer 29 Octobre 2025" at bounding box center [1436, 272] width 247 height 19
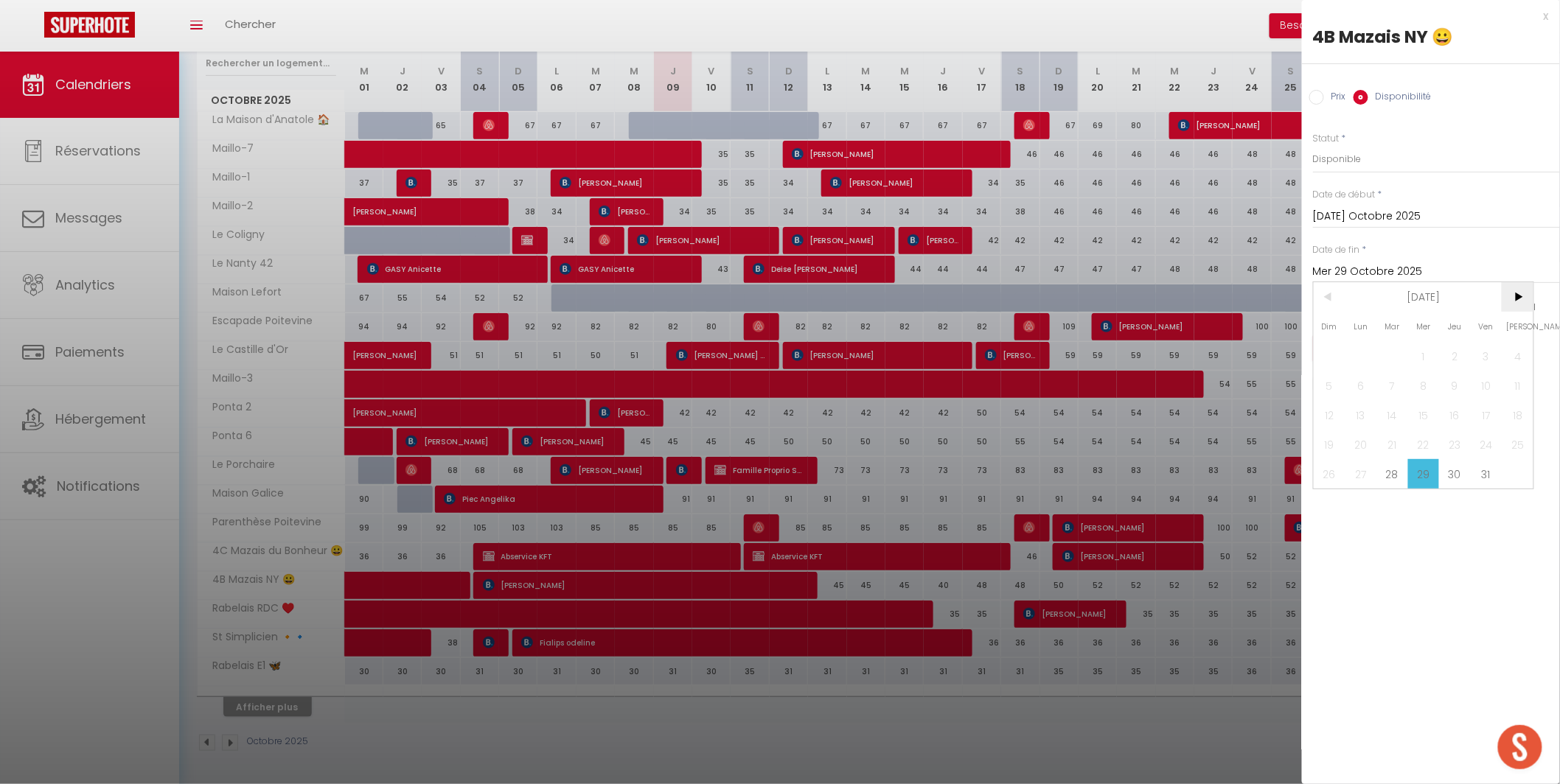
click at [1518, 297] on span ">" at bounding box center [1517, 297] width 31 height 30
click at [1330, 387] on span "2" at bounding box center [1329, 385] width 31 height 30
type input "Dim 02 Novembre 2025"
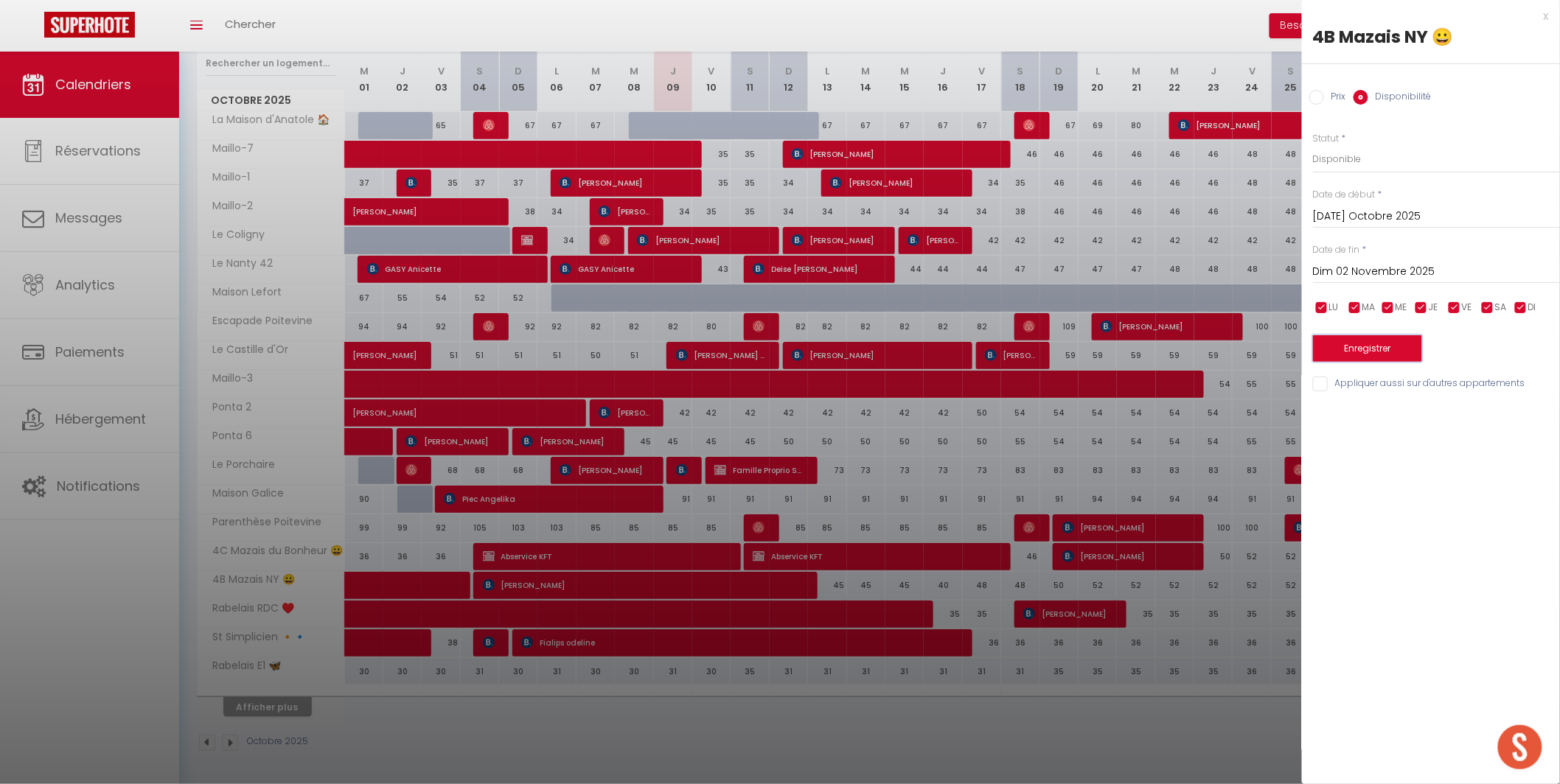
click at [1347, 353] on button "Enregistrer" at bounding box center [1367, 348] width 109 height 26
